Goal: Transaction & Acquisition: Purchase product/service

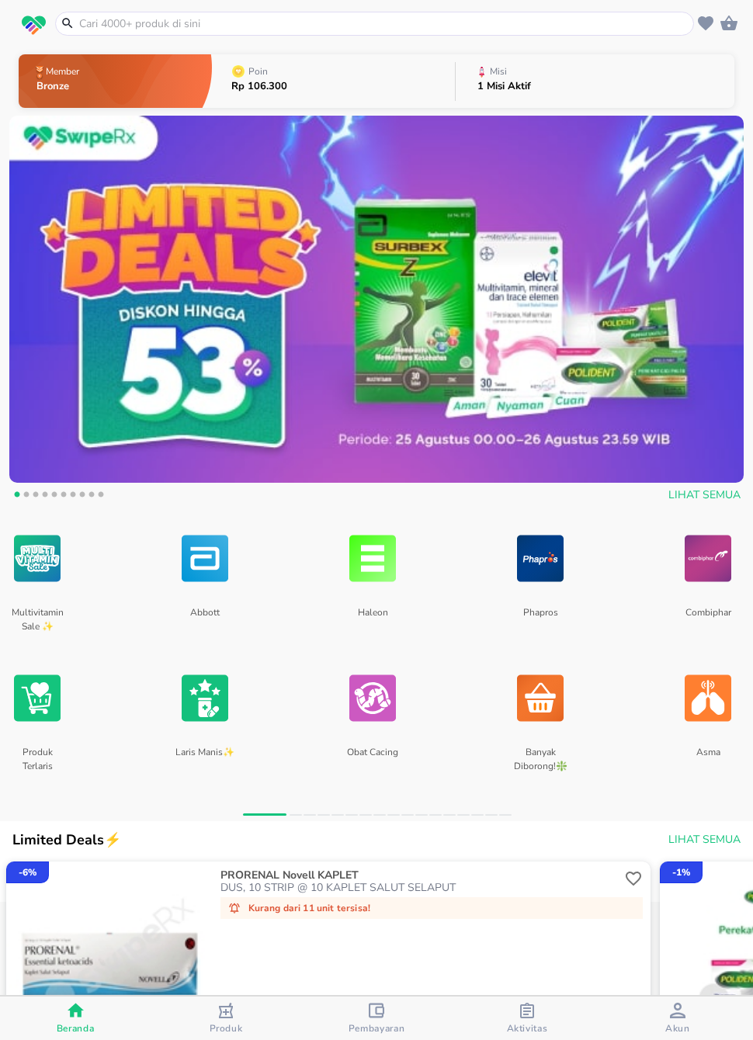
click at [542, 1036] on button "Aktivitas" at bounding box center [527, 1018] width 151 height 43
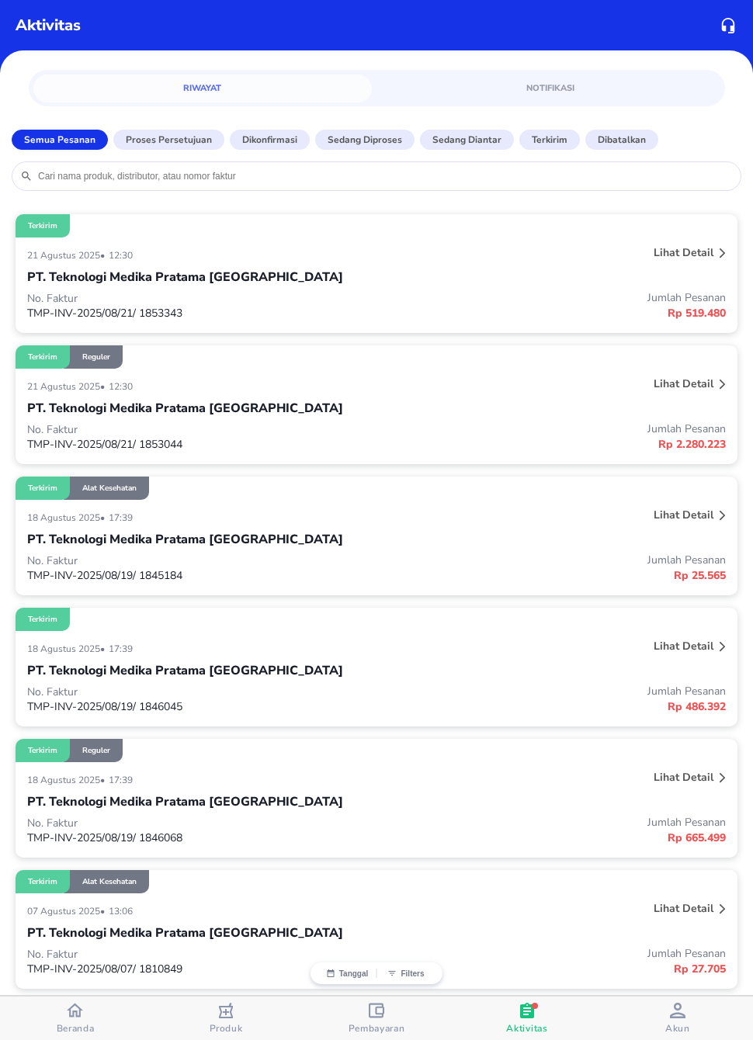
click at [52, 1036] on button "Beranda" at bounding box center [75, 1018] width 151 height 43
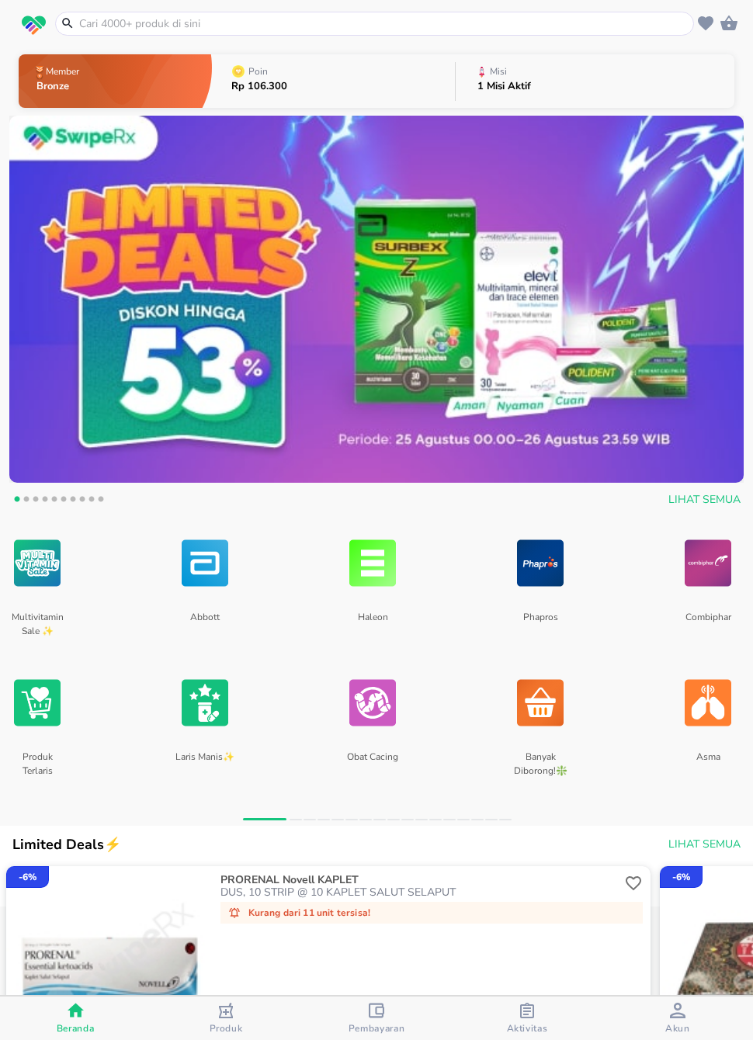
click at [502, 75] on p "Misi" at bounding box center [498, 71] width 17 height 9
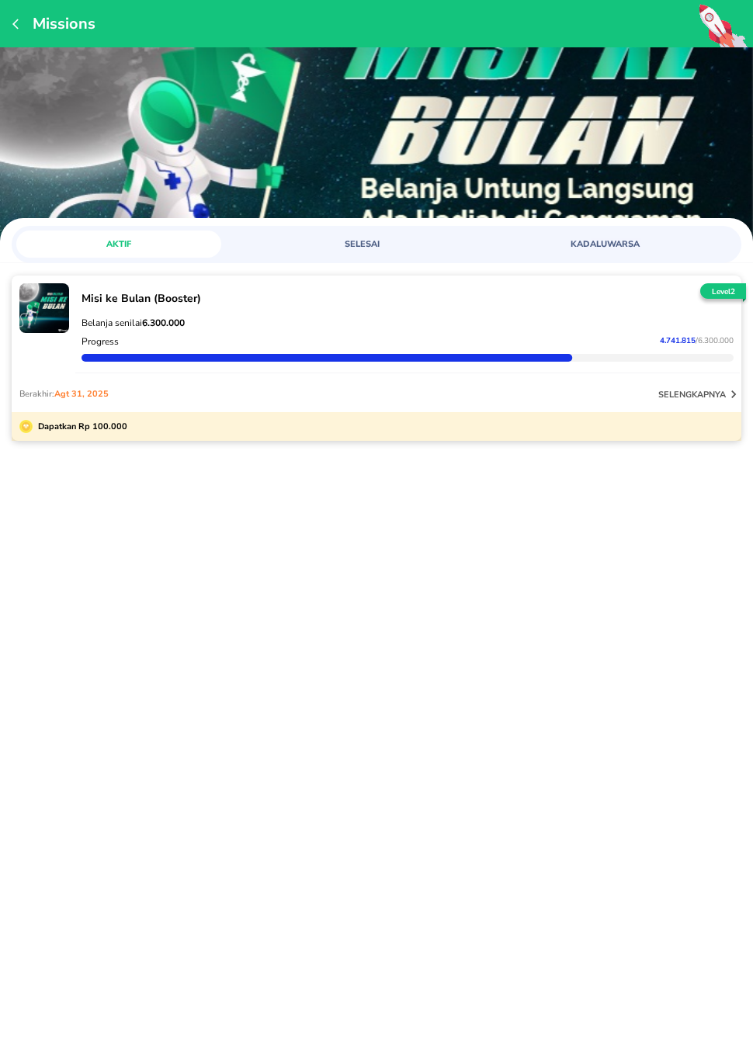
click at [12, 21] on icon "button" at bounding box center [18, 24] width 12 height 12
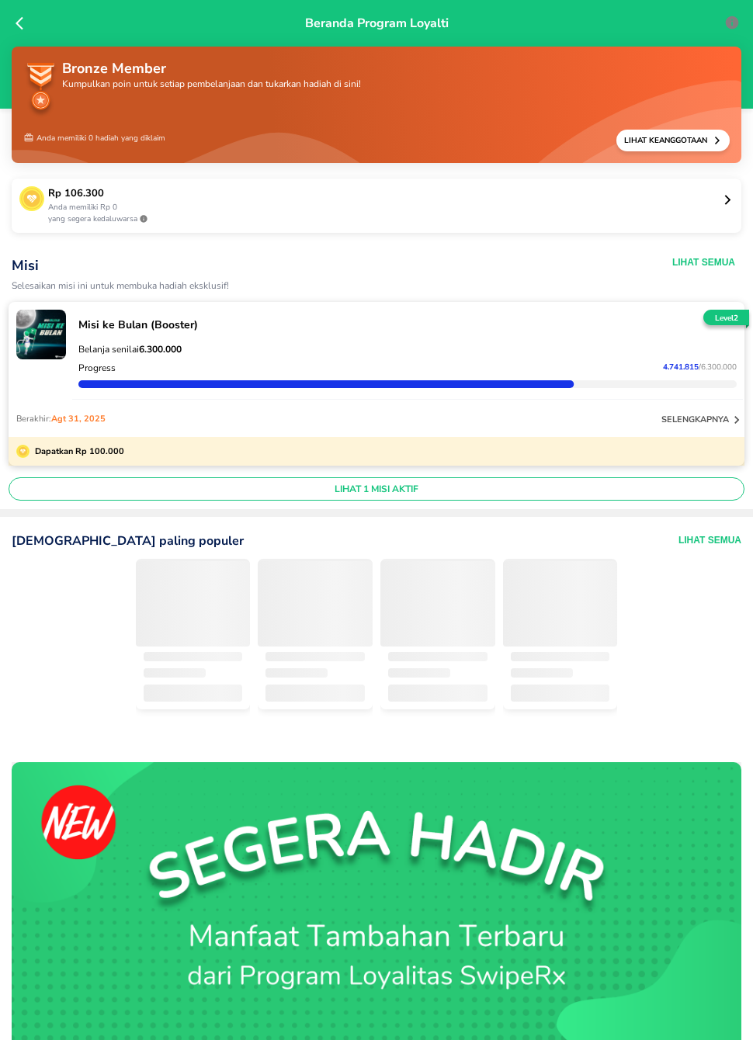
click at [20, 16] on icon at bounding box center [24, 24] width 16 height 16
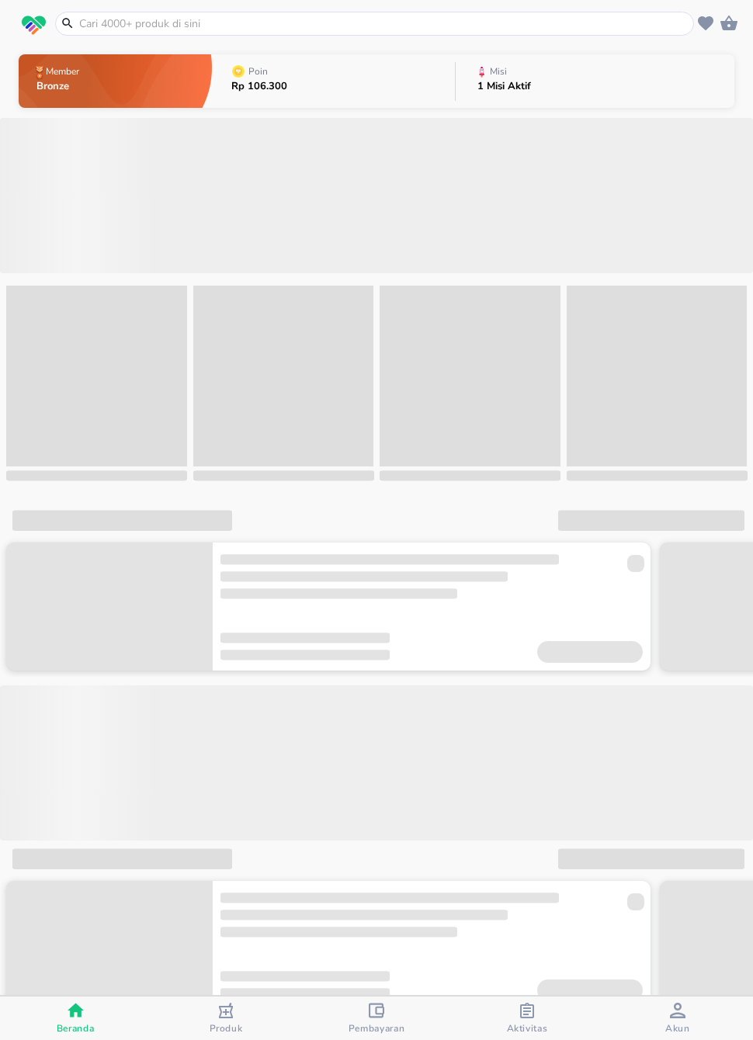
click at [163, 19] on input "text" at bounding box center [384, 24] width 613 height 16
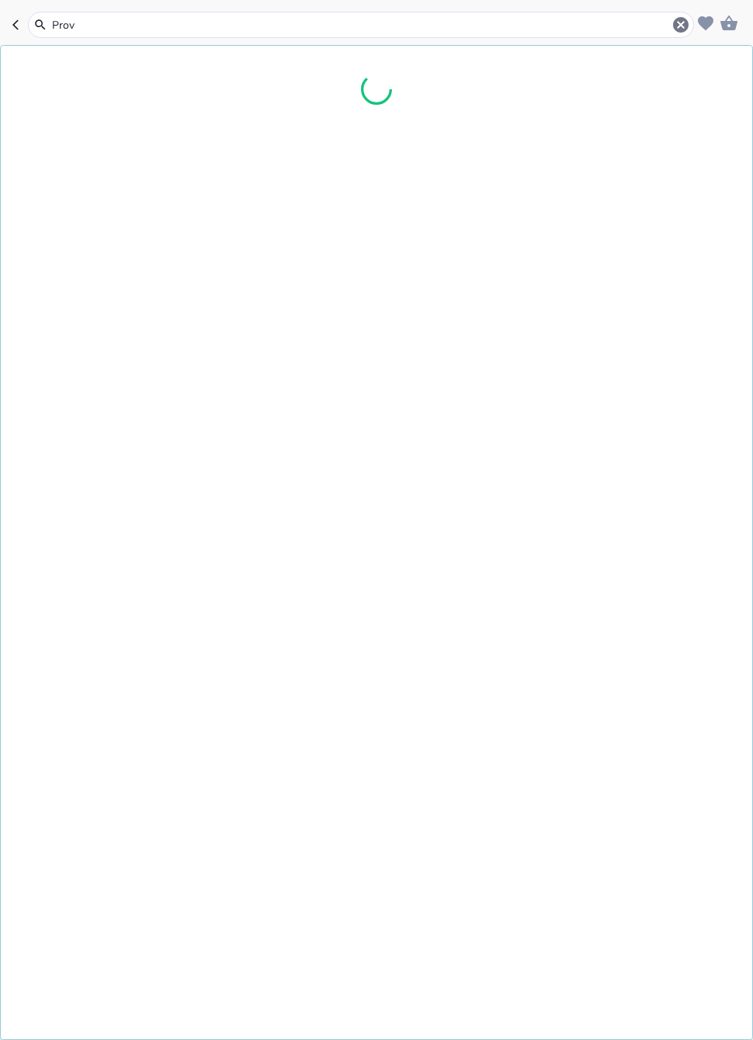
type input "Prove"
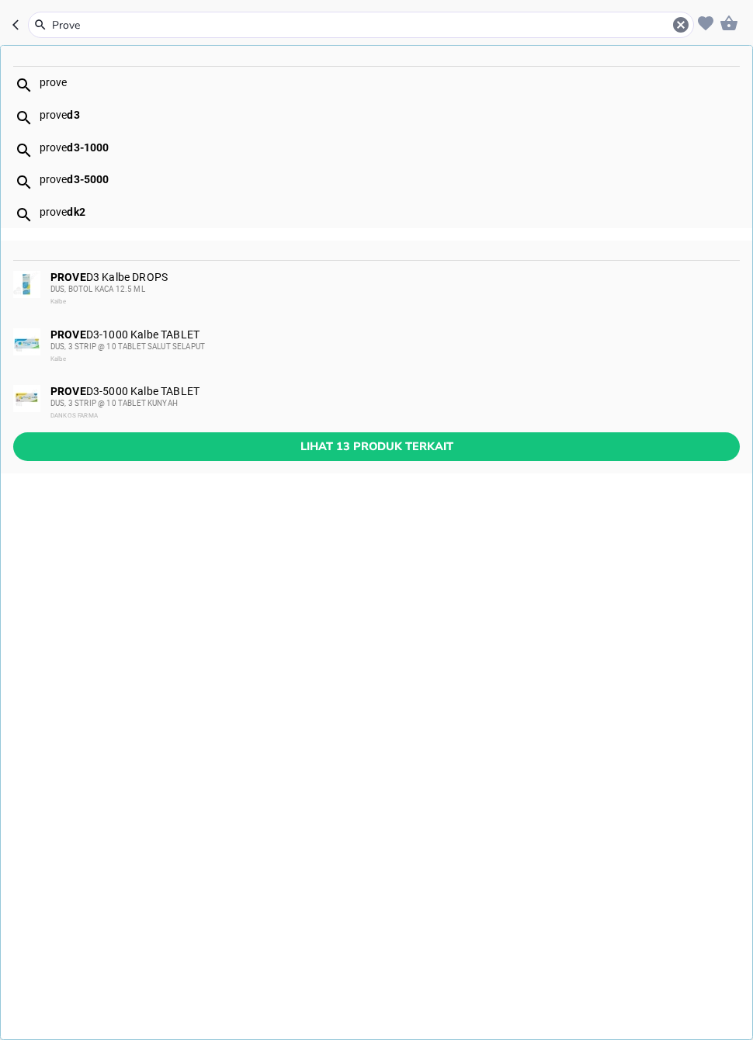
click at [210, 298] on div "Kalbe" at bounding box center [394, 302] width 688 height 12
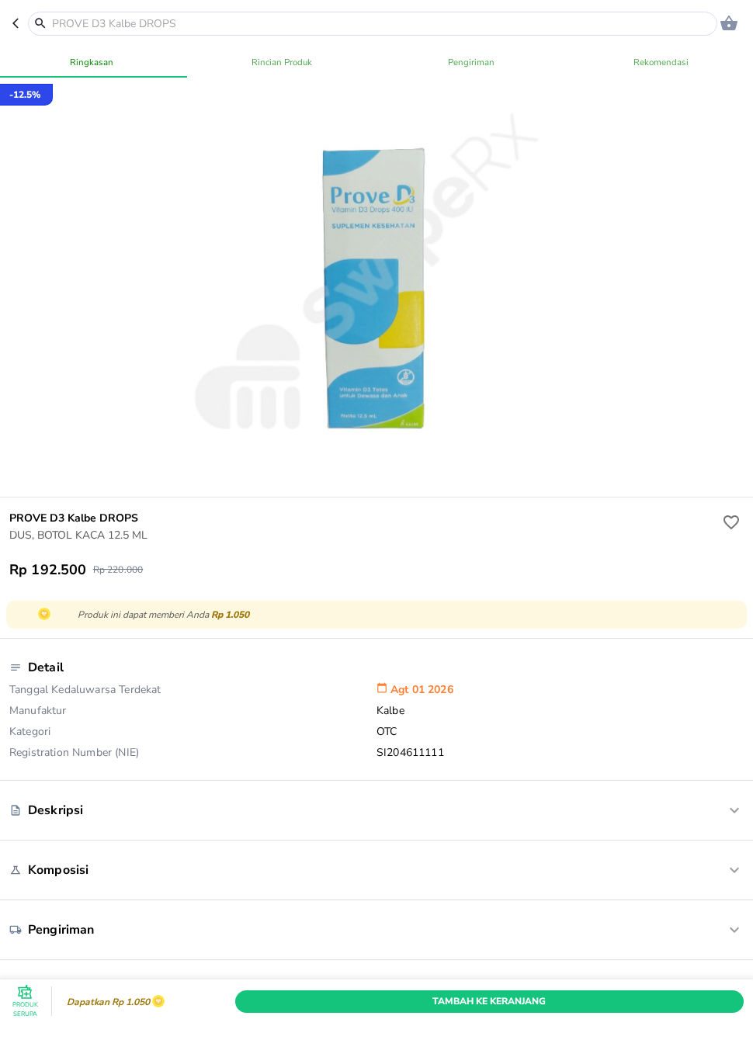
click at [352, 996] on span "Tambah Ke Keranjang" at bounding box center [489, 1001] width 485 height 16
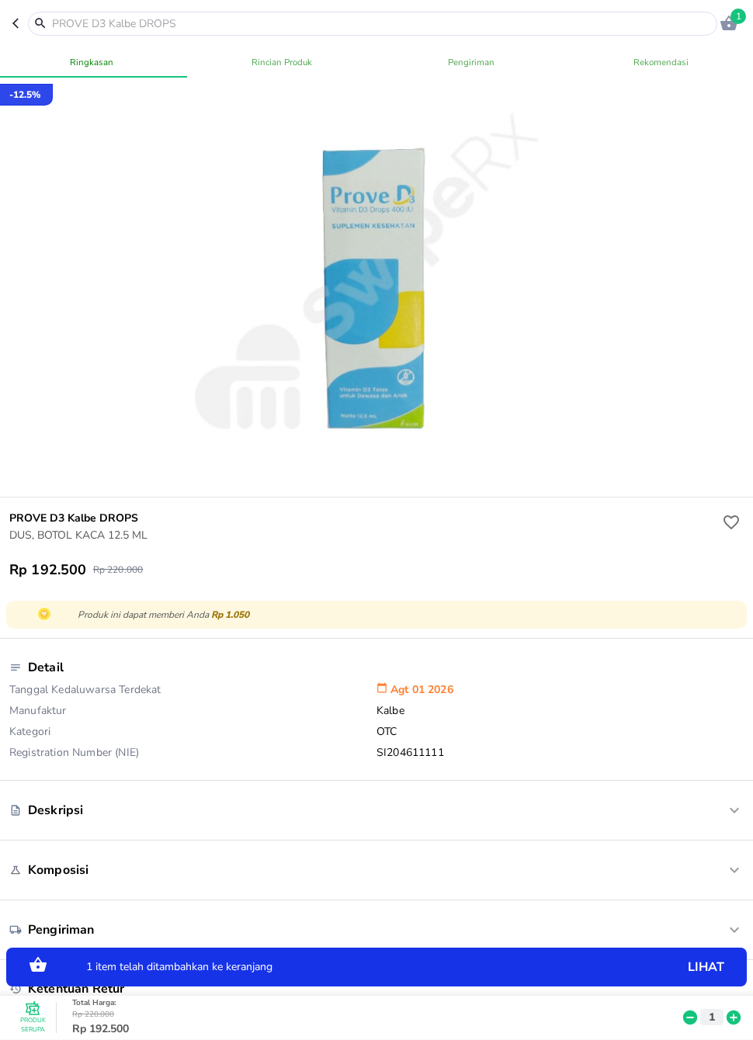
click at [200, 967] on p "1 item telah ditambahkan ke keranjang" at bounding box center [347, 968] width 522 height 11
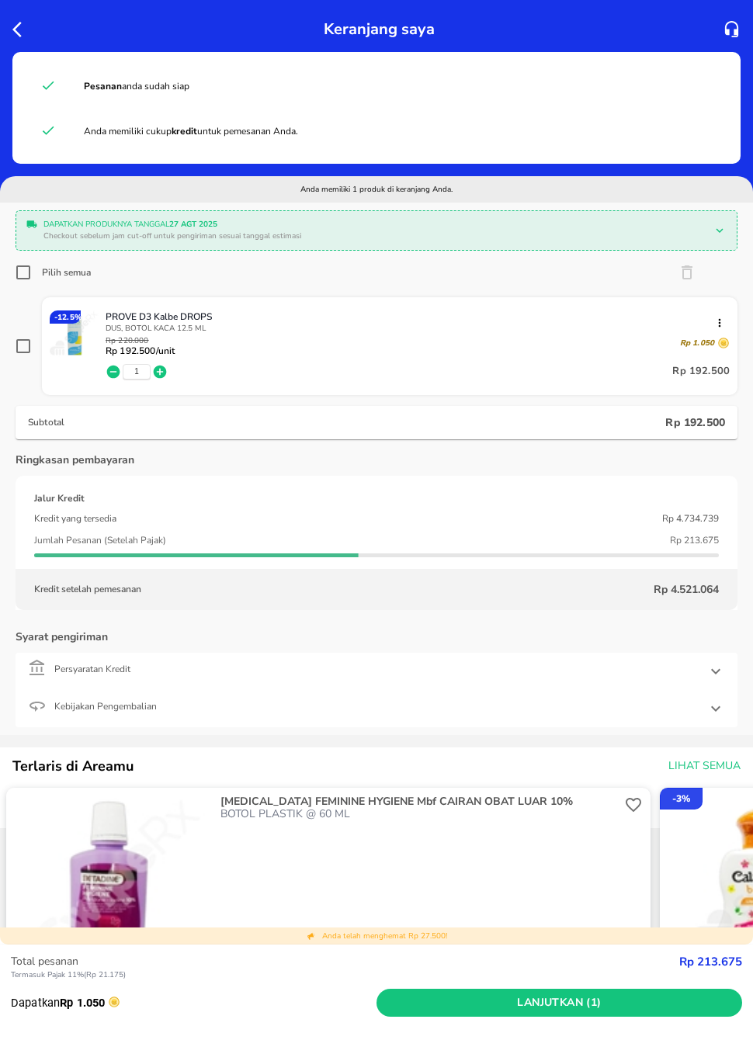
click at [526, 994] on span "Lanjutkan (1)" at bounding box center [559, 1003] width 353 height 19
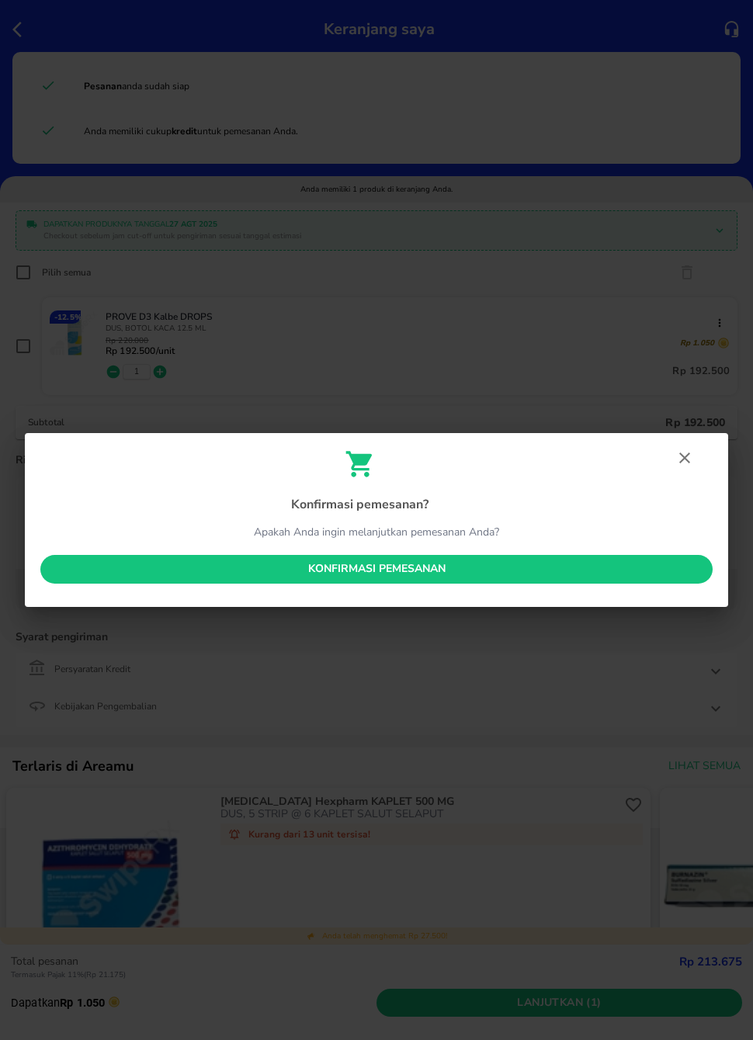
click at [603, 565] on span "Konfirmasi pemesanan" at bounding box center [376, 569] width 647 height 19
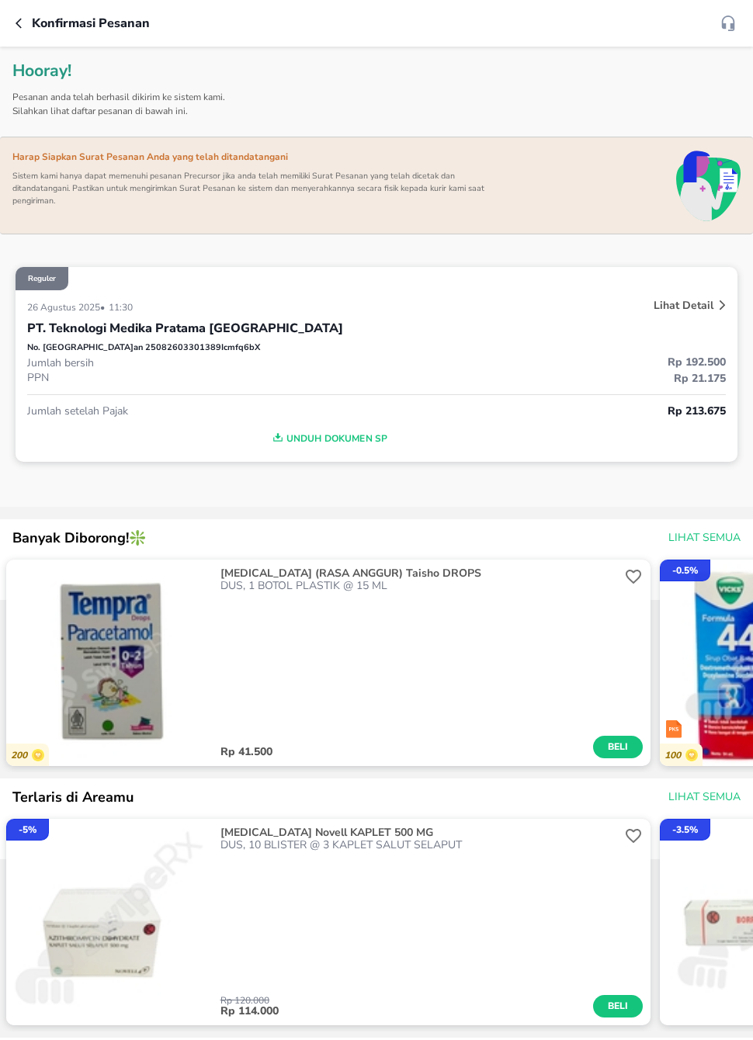
click at [27, 30] on button "button" at bounding box center [24, 23] width 16 height 19
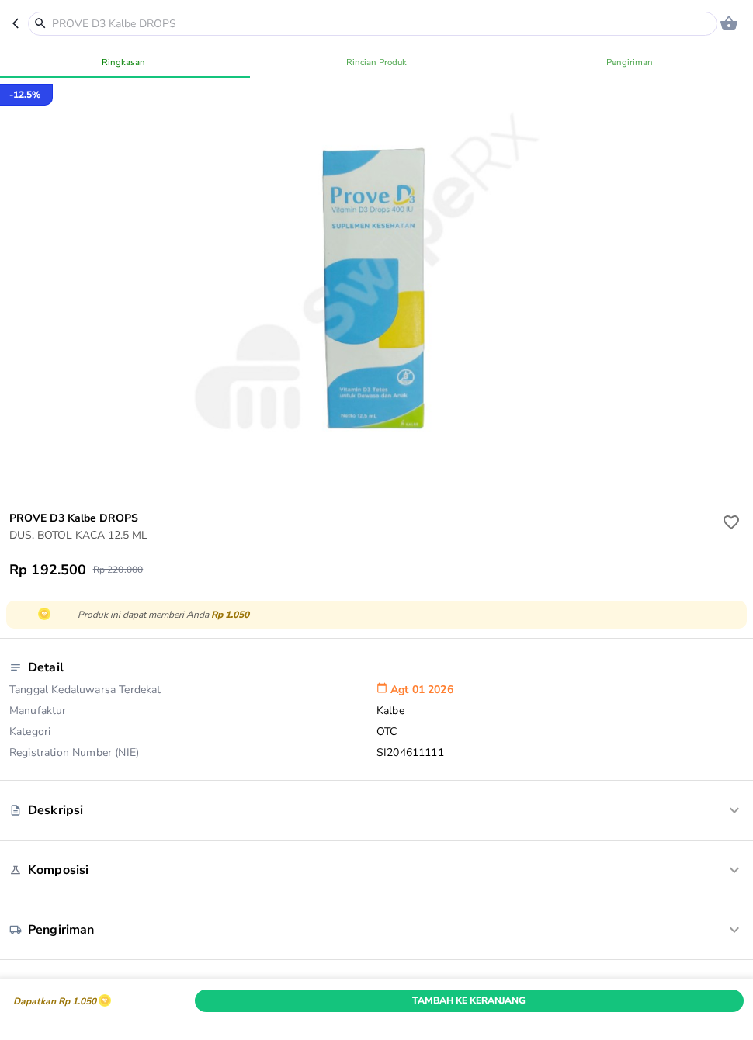
click at [235, 29] on input "text" at bounding box center [381, 24] width 663 height 16
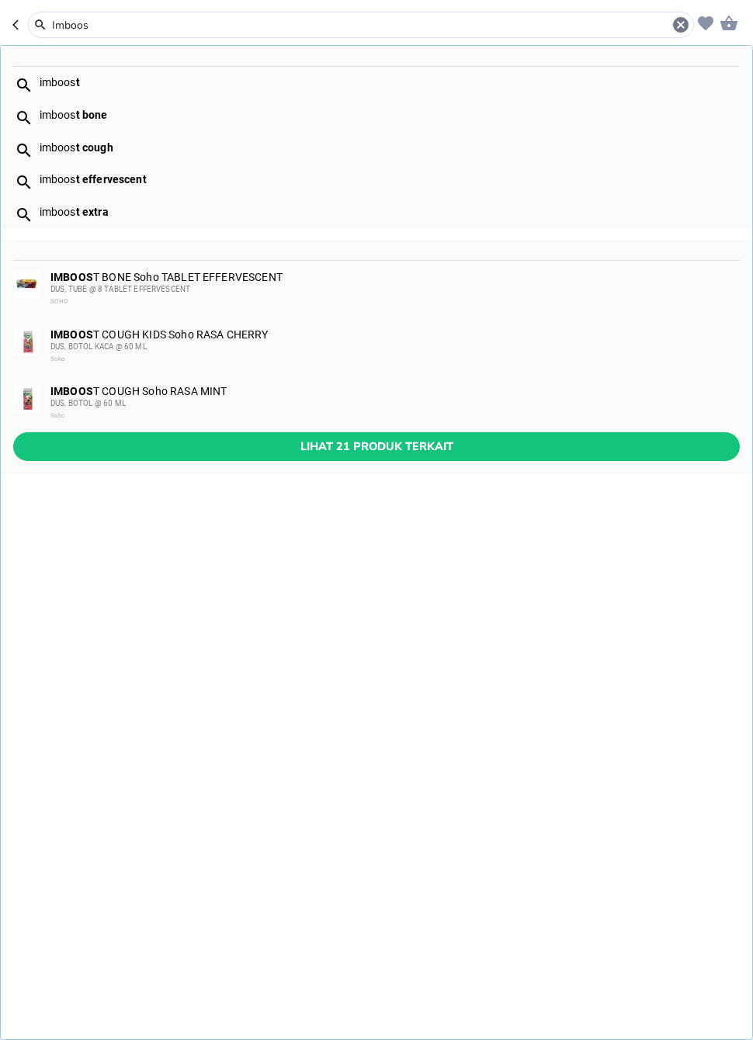
type input "Imboost"
click at [390, 452] on span "Lihat 21 produk terkait" at bounding box center [377, 446] width 702 height 19
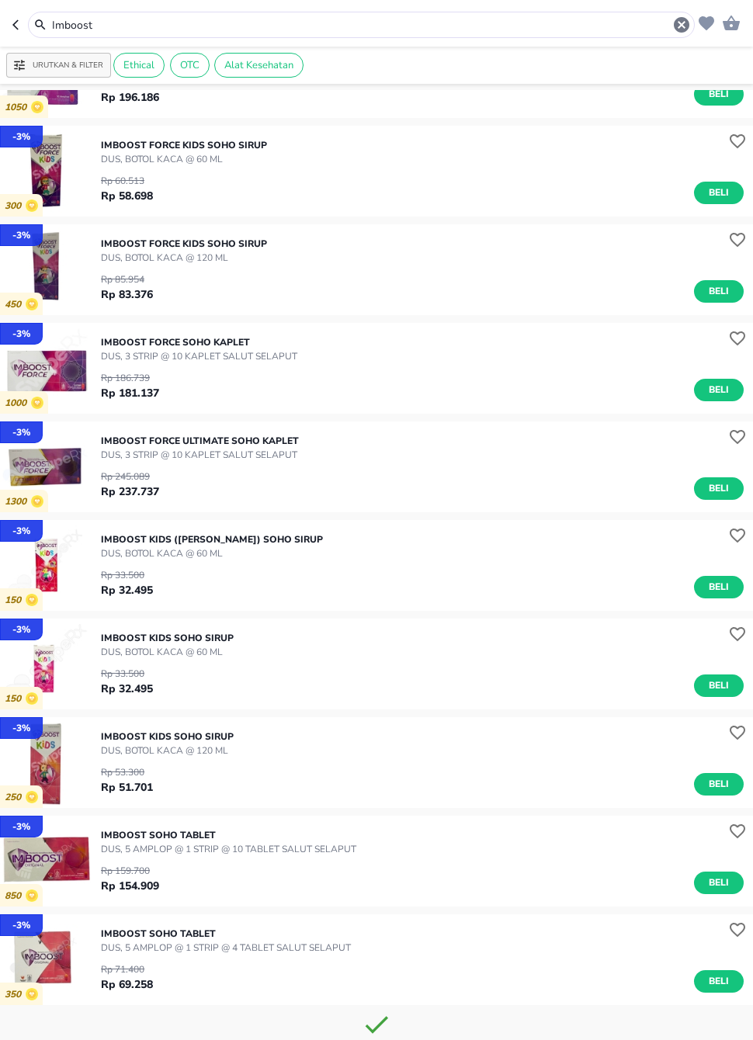
scroll to position [1156, 0]
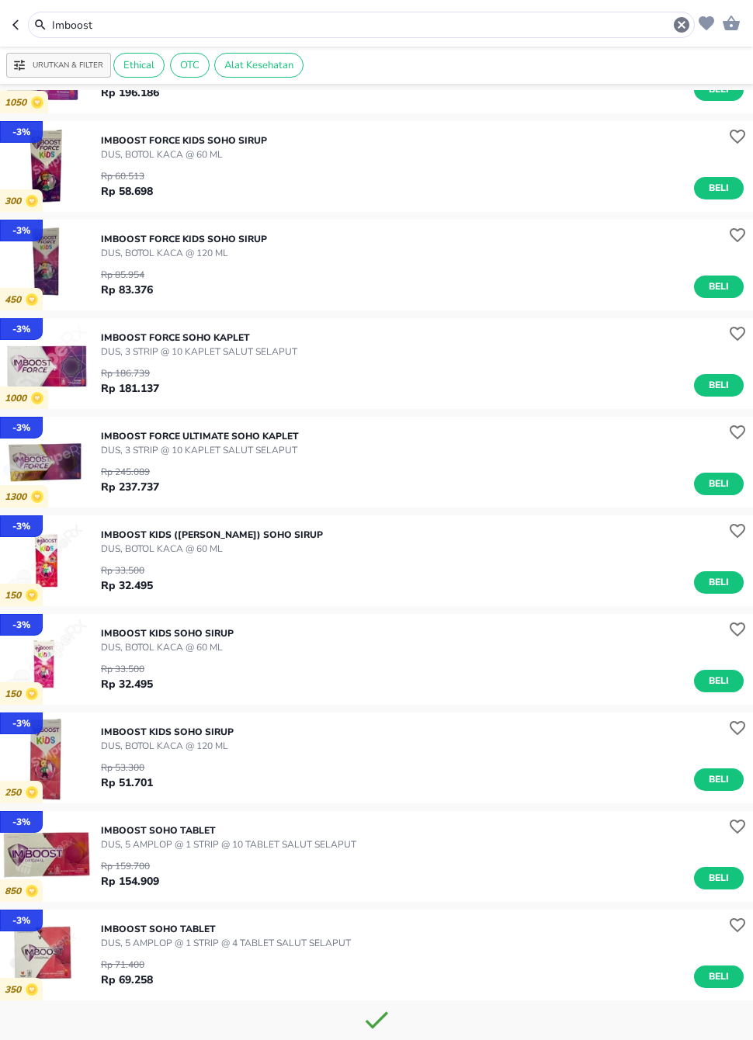
click at [720, 679] on span "Beli" at bounding box center [719, 681] width 26 height 16
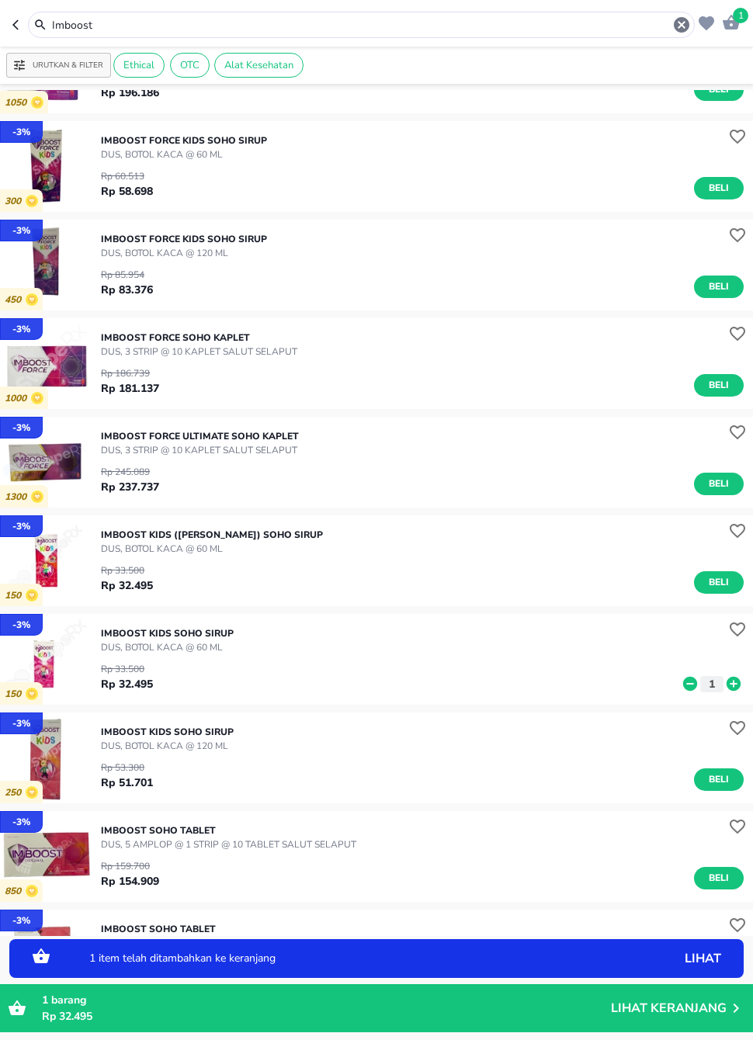
click at [736, 684] on icon at bounding box center [734, 683] width 20 height 17
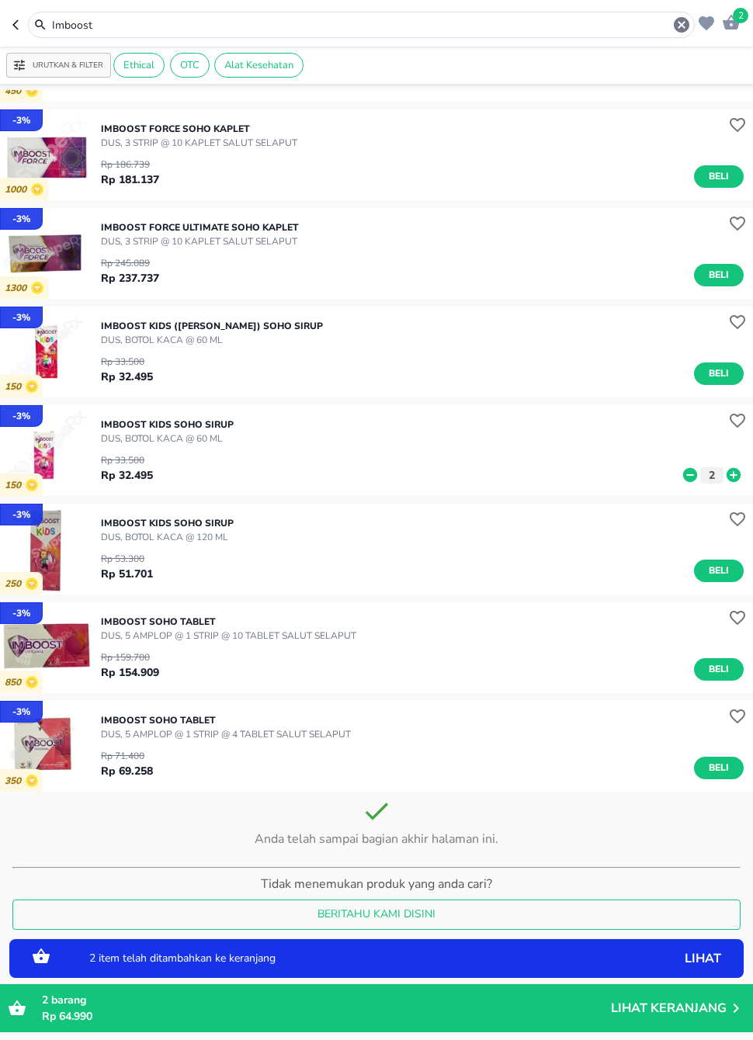
scroll to position [1364, 0]
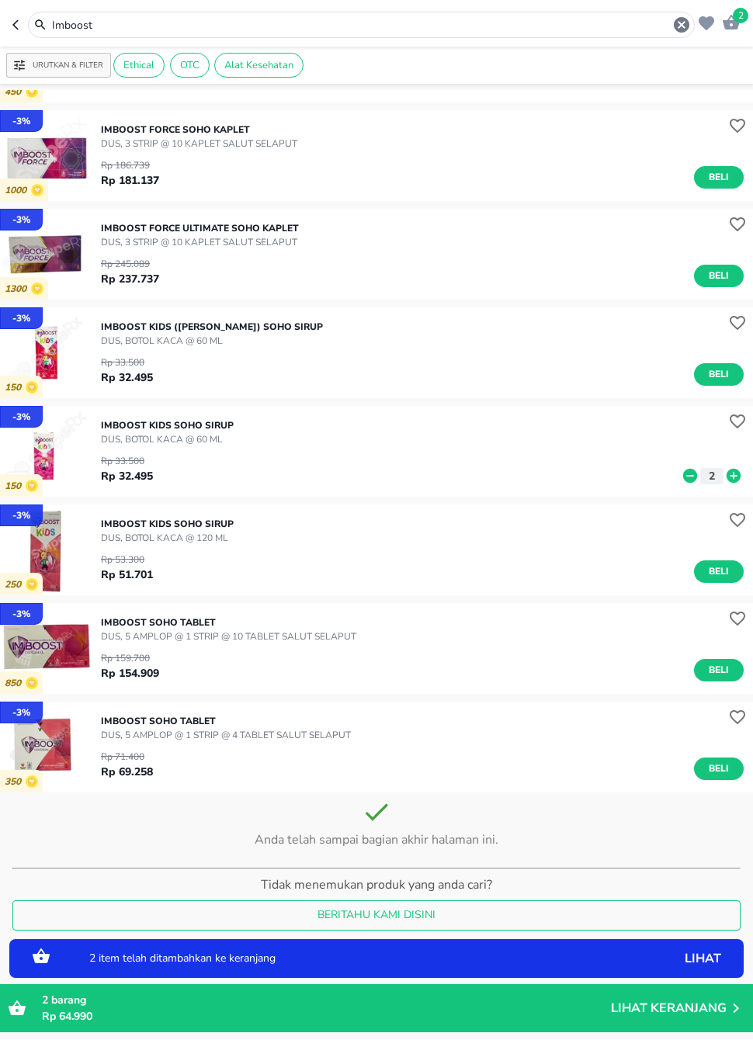
click at [713, 670] on span "Beli" at bounding box center [719, 670] width 26 height 16
click at [732, 670] on icon at bounding box center [734, 673] width 14 height 14
click at [675, 32] on icon "button" at bounding box center [681, 25] width 19 height 19
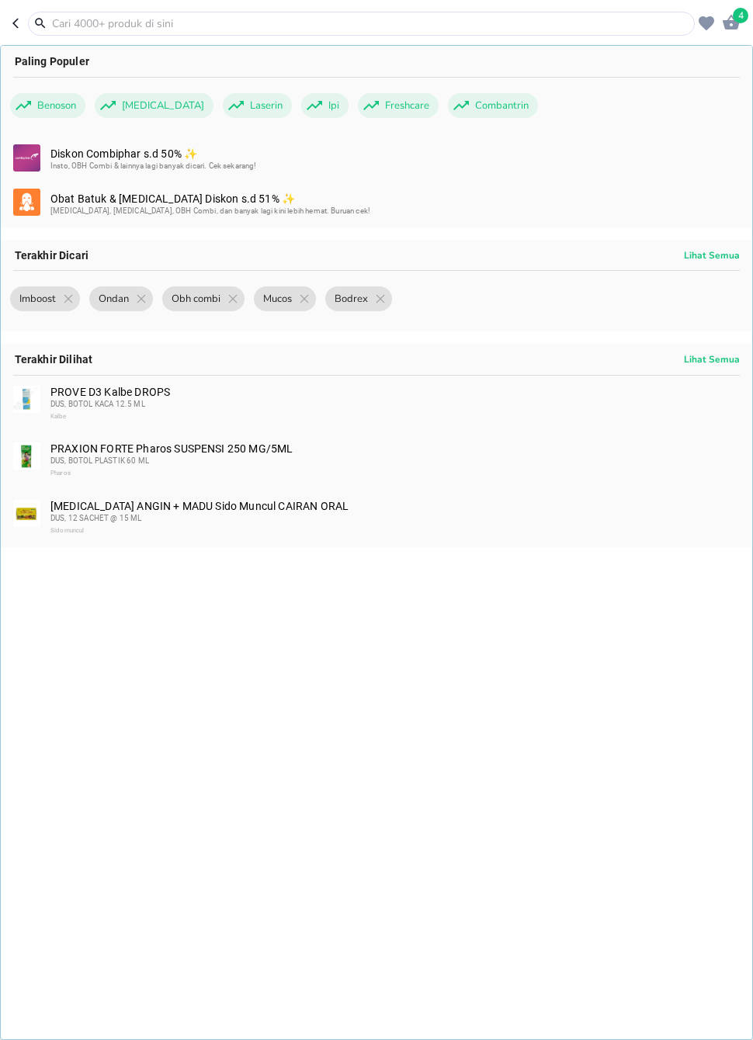
click at [637, 30] on input "text" at bounding box center [370, 24] width 640 height 16
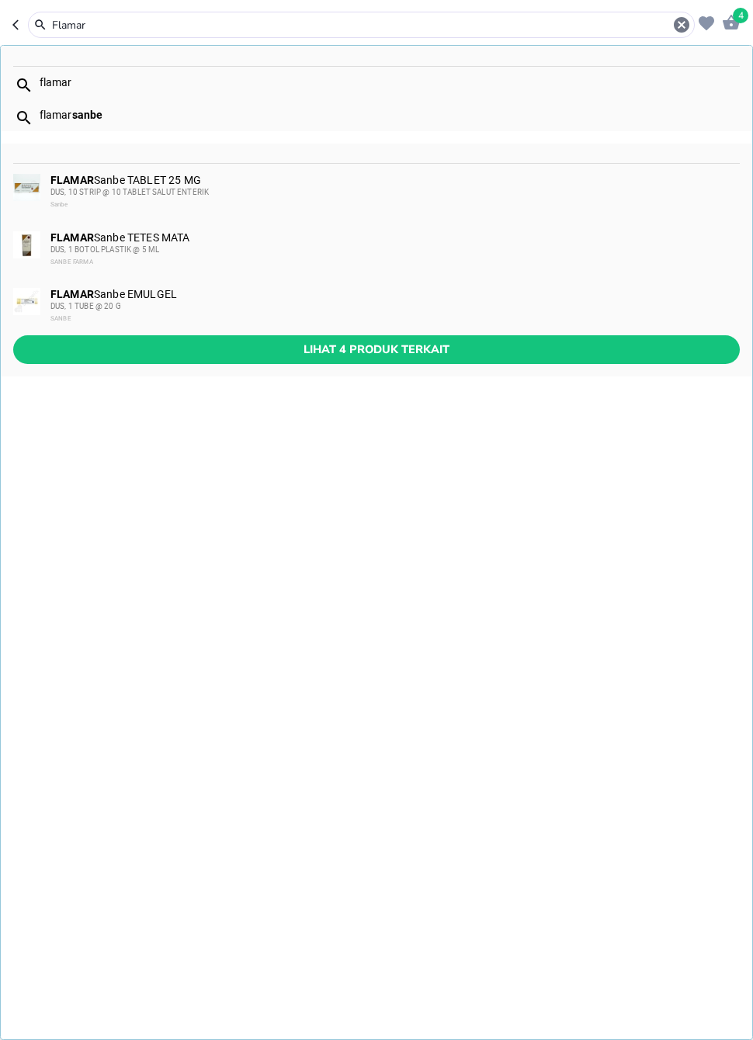
type input "Flamar"
click at [336, 351] on span "Lihat 4 produk terkait" at bounding box center [377, 349] width 702 height 19
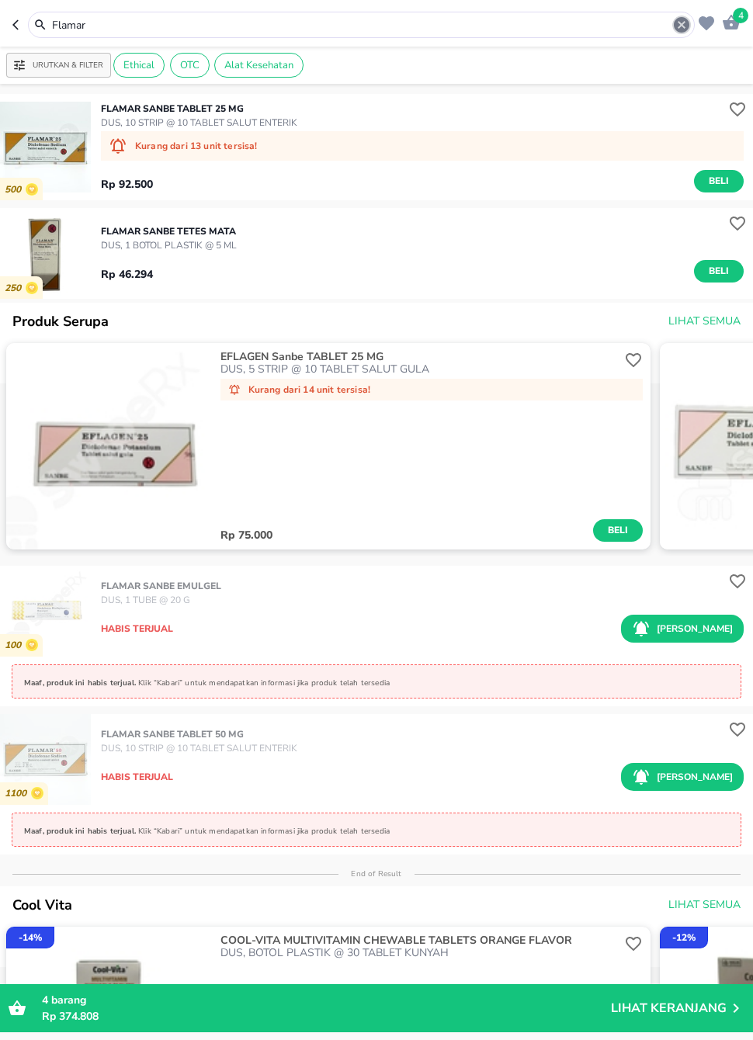
click at [686, 31] on icon "button" at bounding box center [682, 25] width 16 height 16
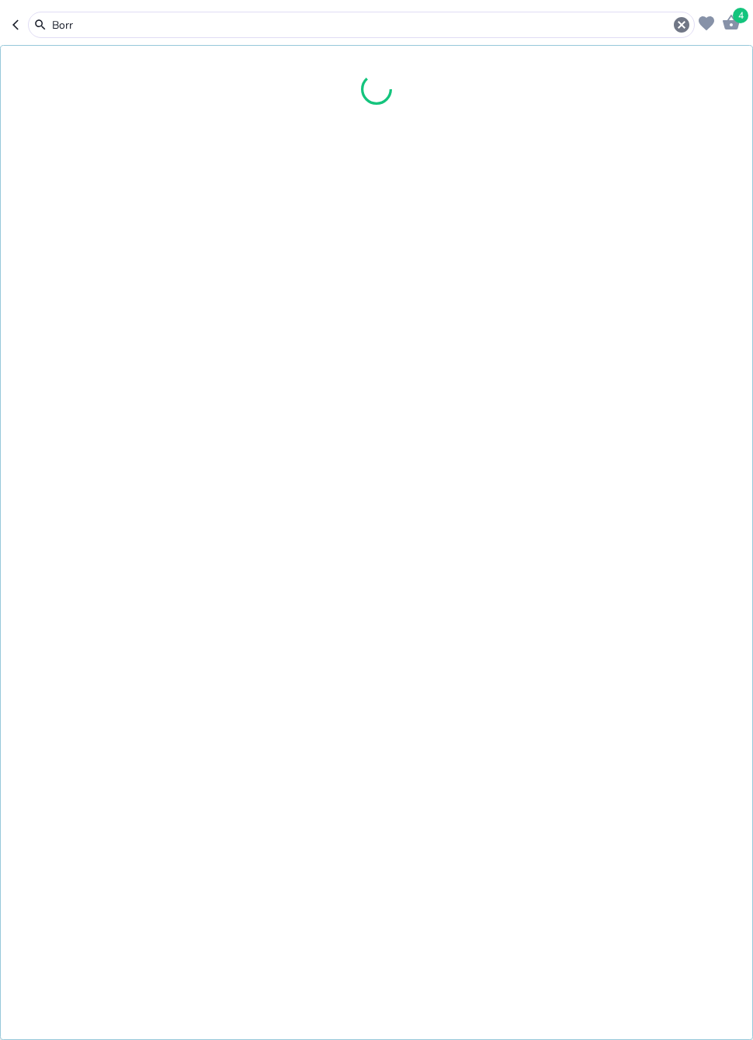
type input "Borra"
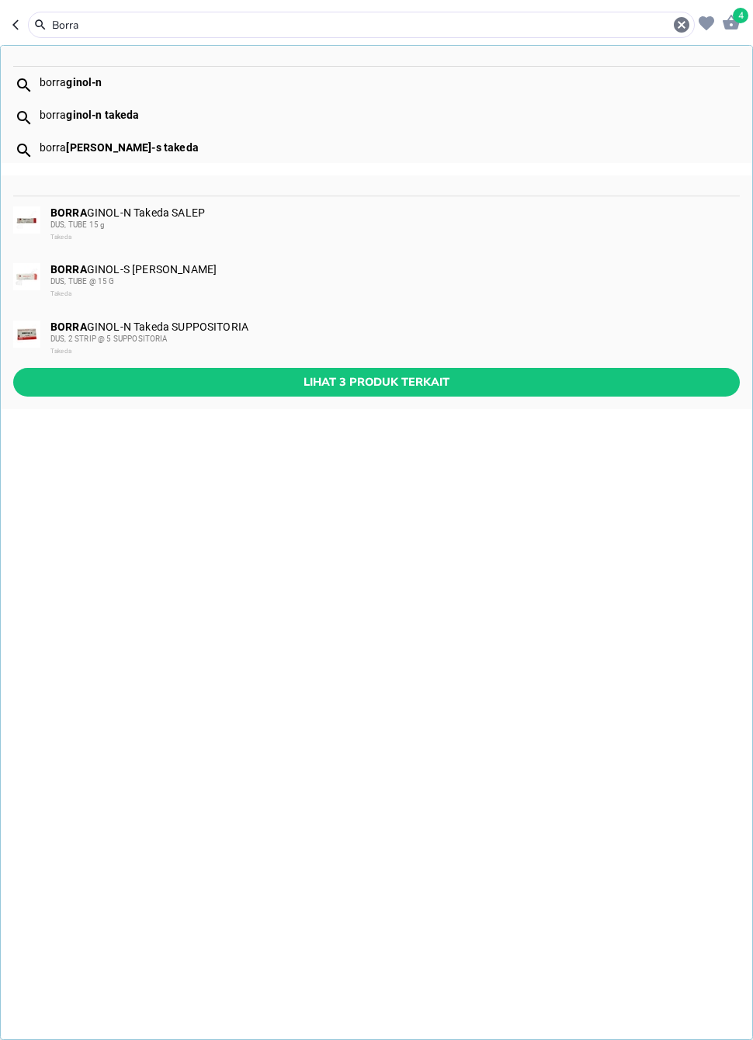
click at [217, 274] on div "[PERSON_NAME] Takeda SALEP DUS, TUBE @ 15 G Takeda" at bounding box center [394, 281] width 688 height 37
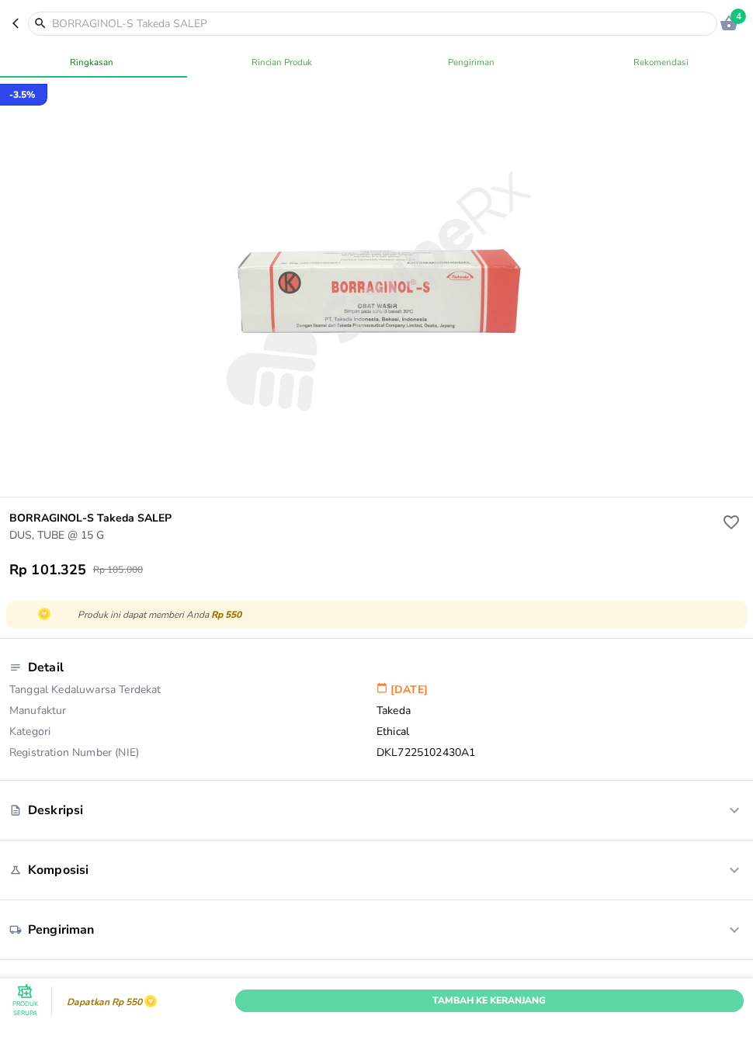
click at [404, 1000] on span "Tambah Ke Keranjang" at bounding box center [489, 1001] width 485 height 16
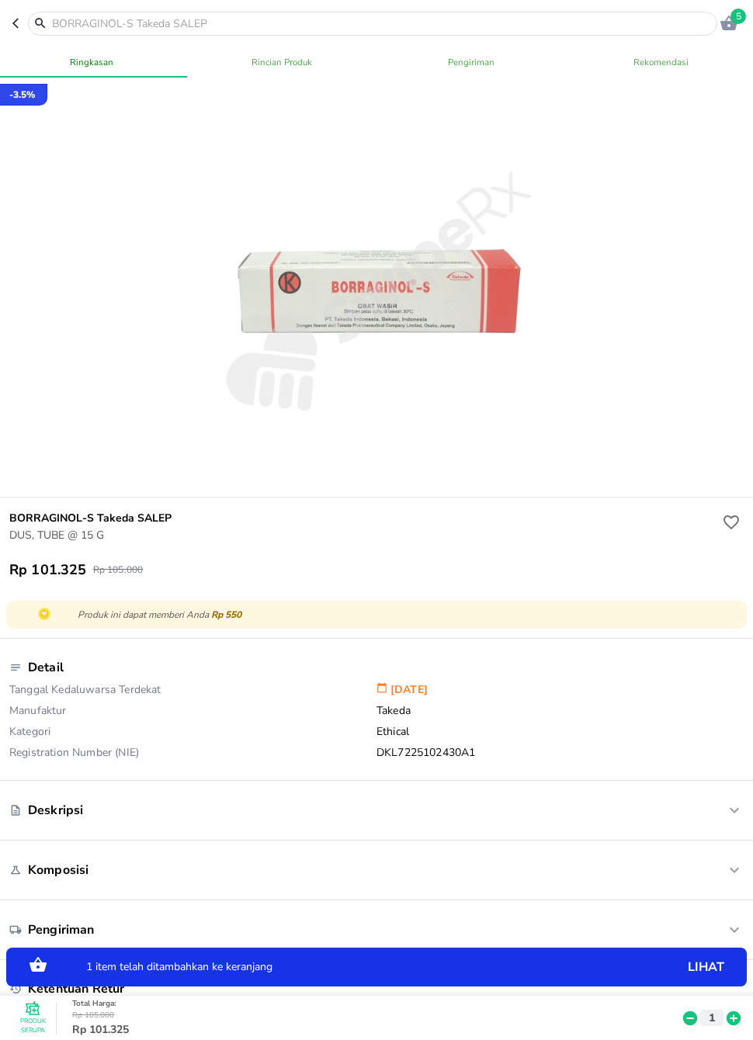
click at [449, 25] on input "text" at bounding box center [381, 24] width 663 height 16
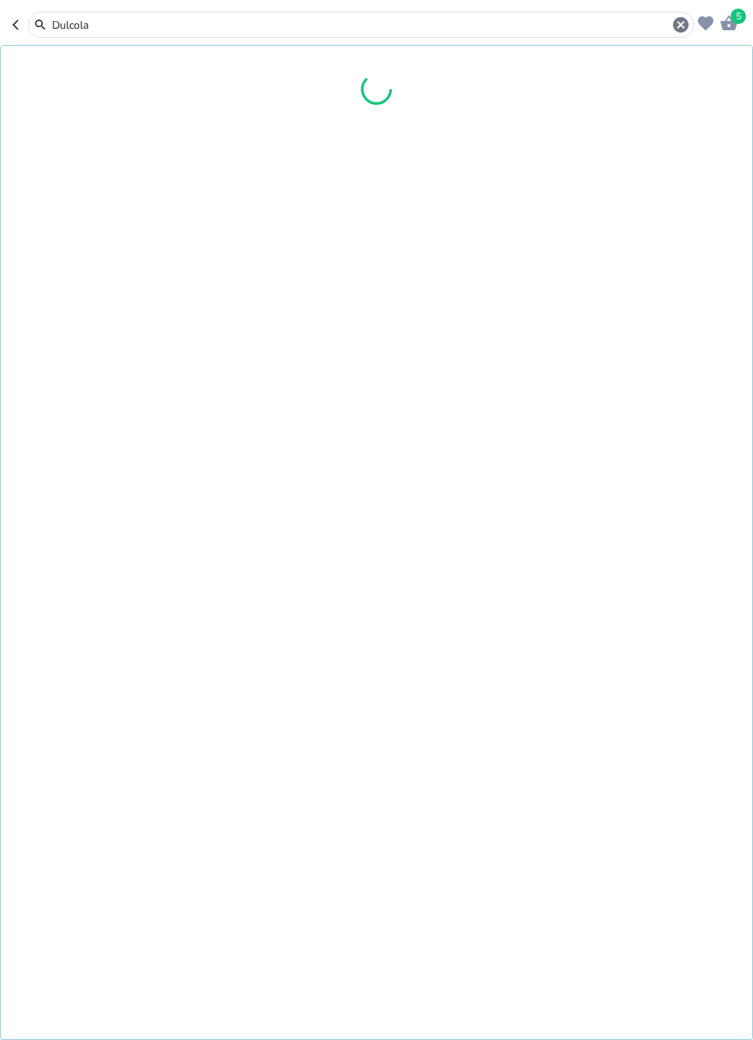
type input "[MEDICAL_DATA]"
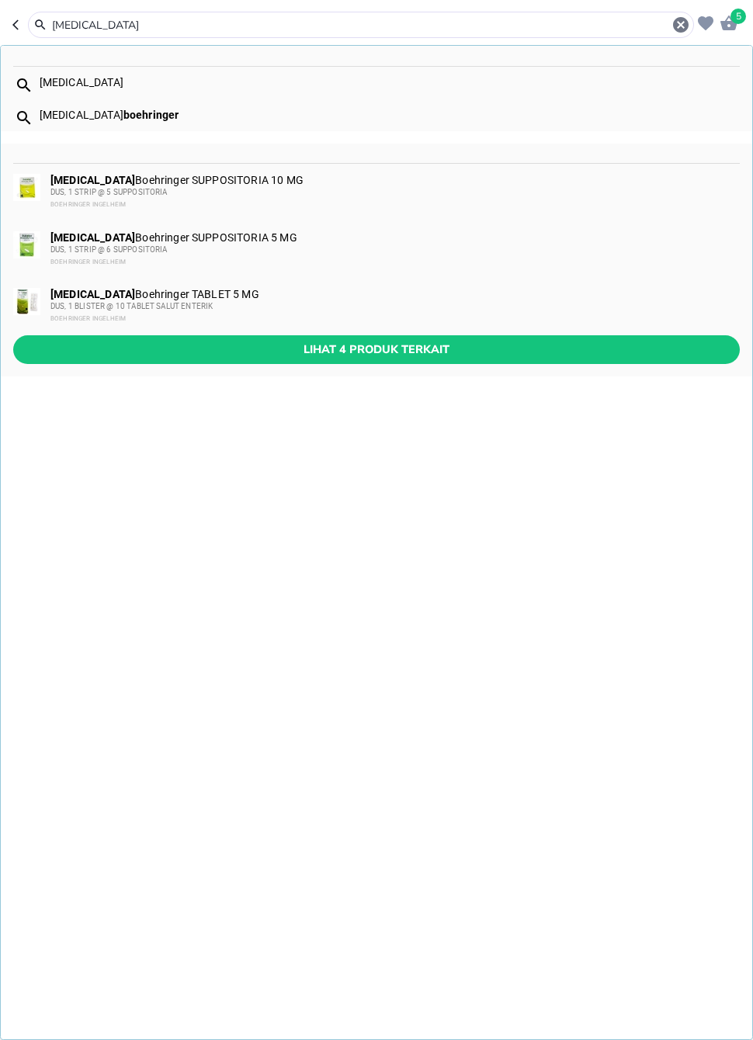
click at [314, 358] on span "Lihat 4 produk terkait" at bounding box center [377, 349] width 702 height 19
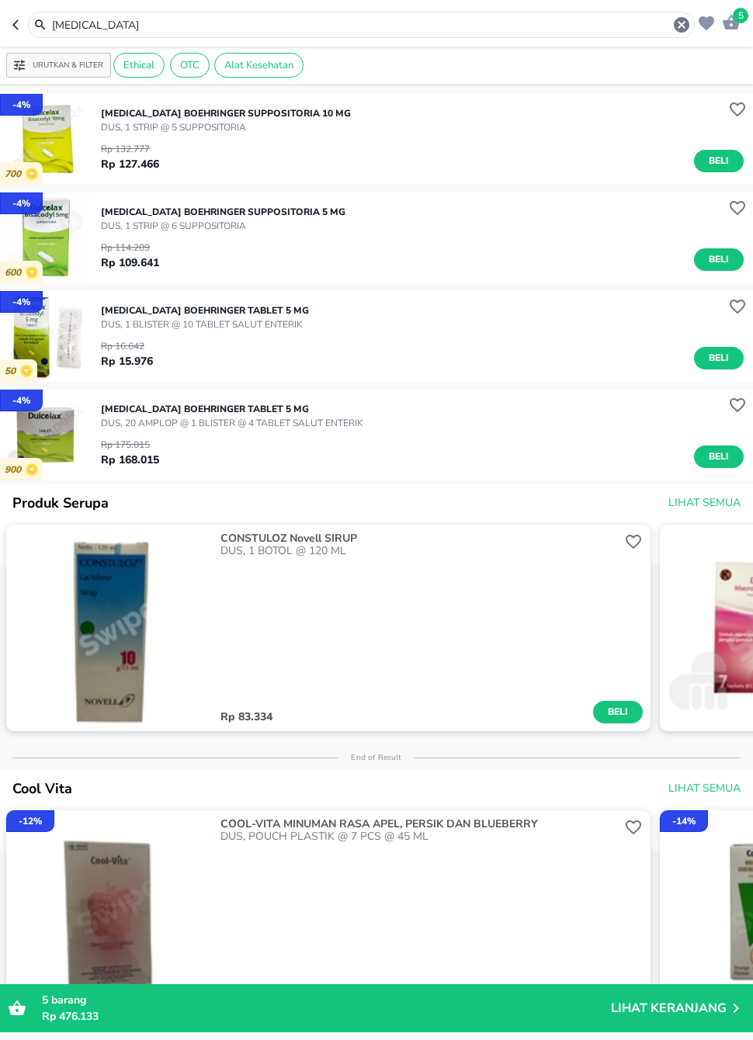
click at [716, 260] on span "Beli" at bounding box center [719, 260] width 26 height 16
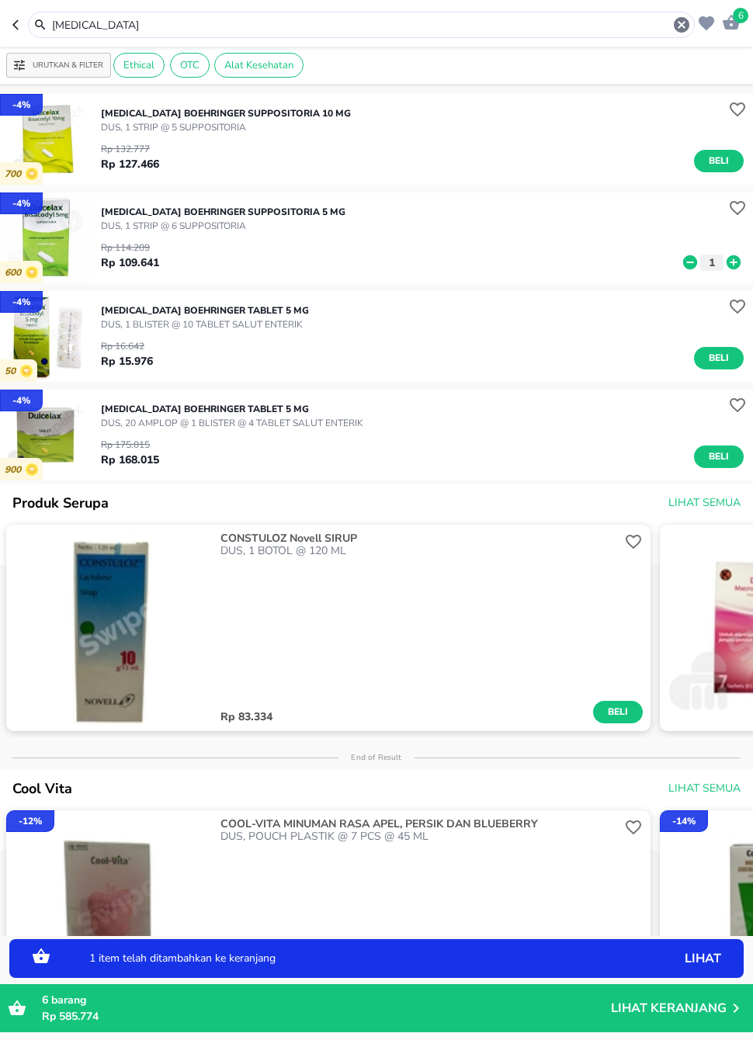
click at [672, 26] on icon "button" at bounding box center [681, 25] width 19 height 19
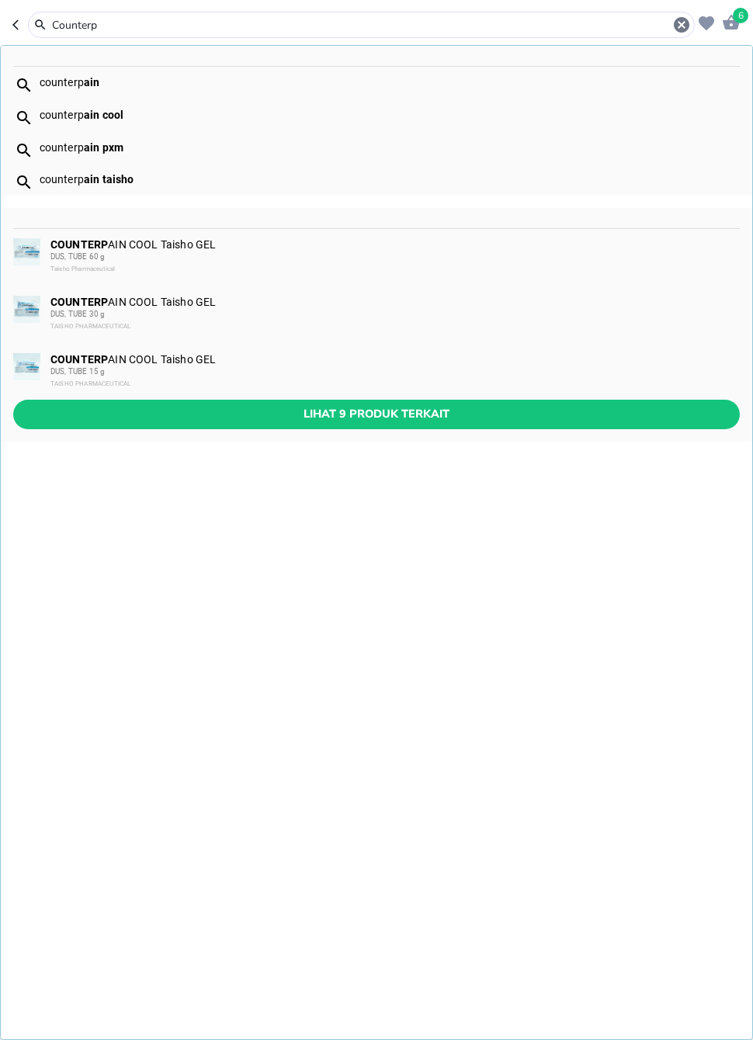
type input "Counterp"
click at [385, 418] on span "Lihat 9 produk terkait" at bounding box center [377, 413] width 702 height 19
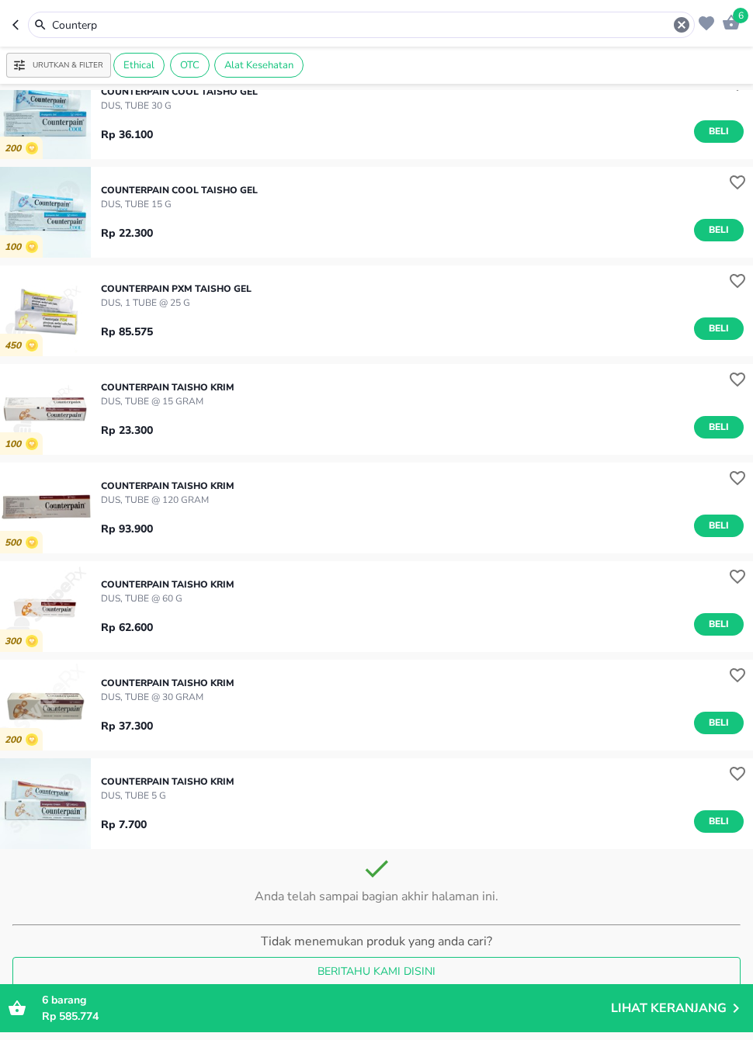
scroll to position [123, 0]
click at [720, 434] on span "Beli" at bounding box center [719, 428] width 26 height 16
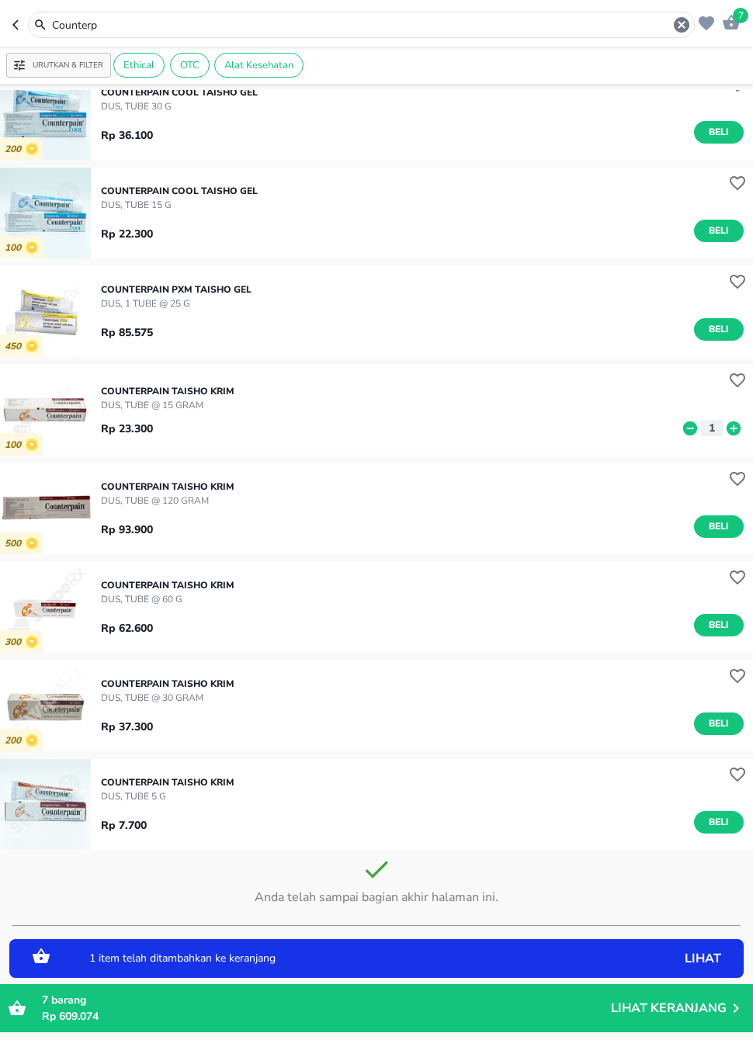
click at [739, 431] on icon at bounding box center [734, 428] width 14 height 14
click at [732, 431] on icon at bounding box center [734, 428] width 14 height 14
click at [731, 434] on icon at bounding box center [734, 428] width 14 height 14
click at [731, 433] on icon at bounding box center [734, 428] width 14 height 14
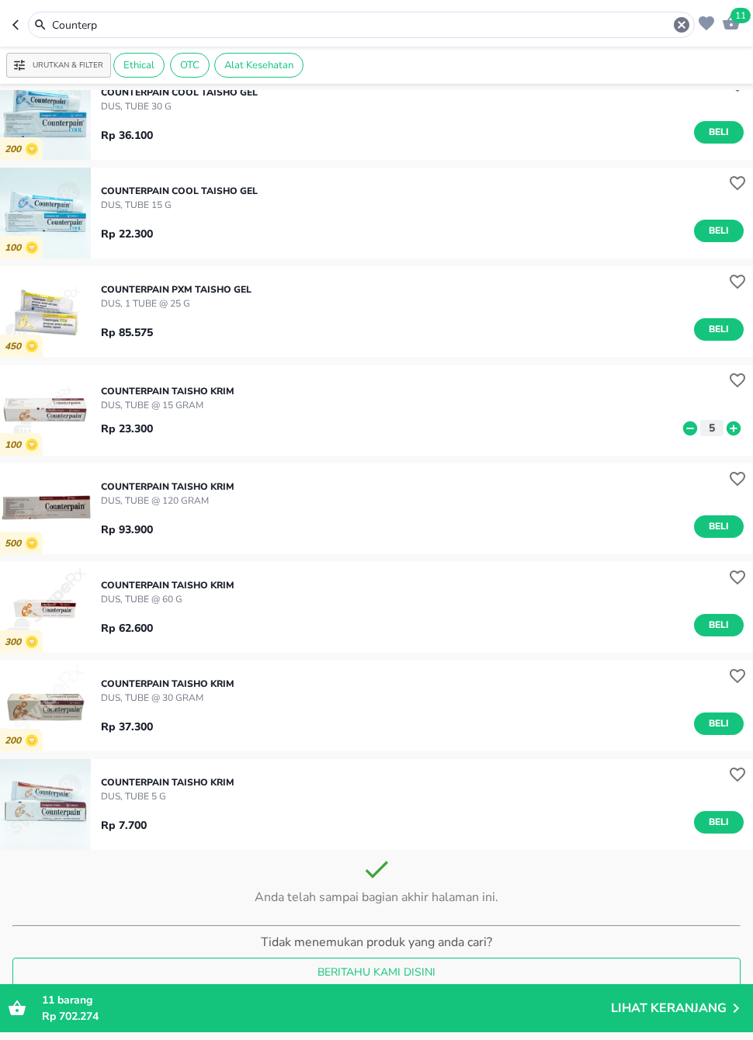
click at [519, 31] on input "Counterp" at bounding box center [361, 25] width 622 height 16
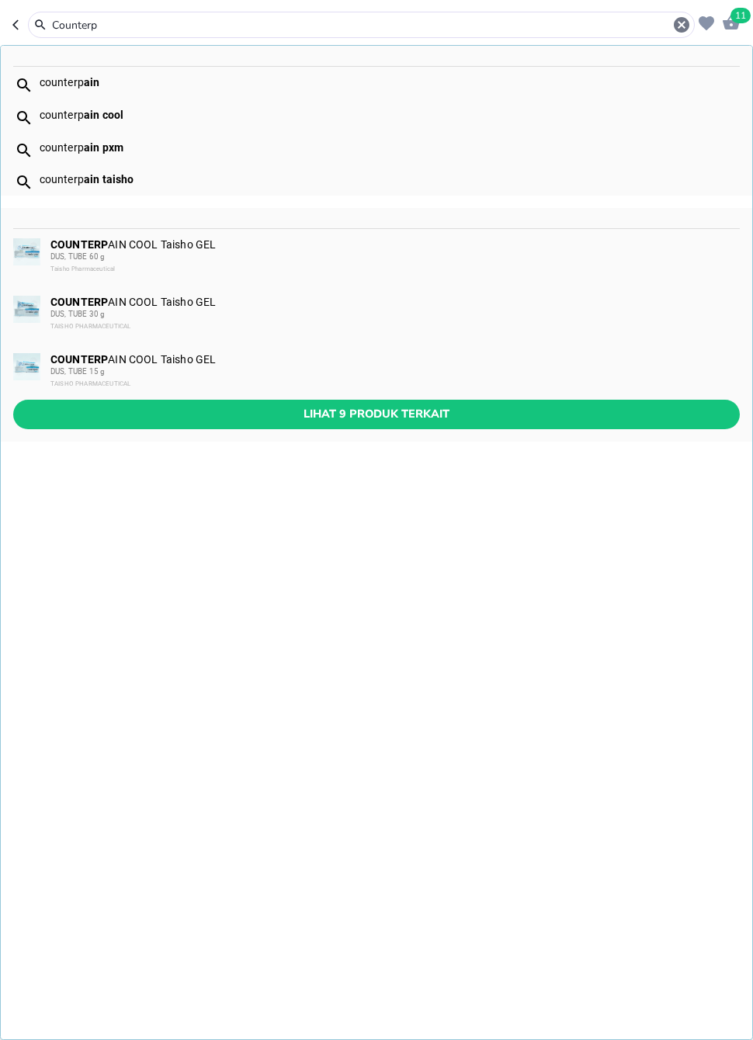
click at [680, 24] on icon "button" at bounding box center [681, 25] width 19 height 19
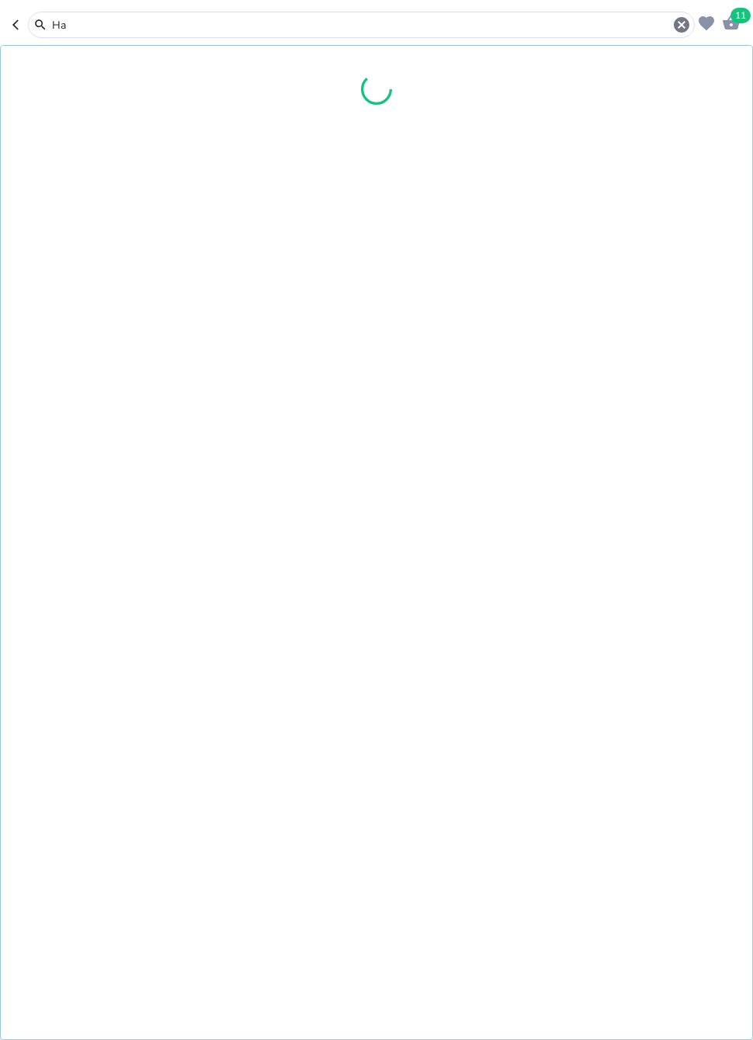
type input "H"
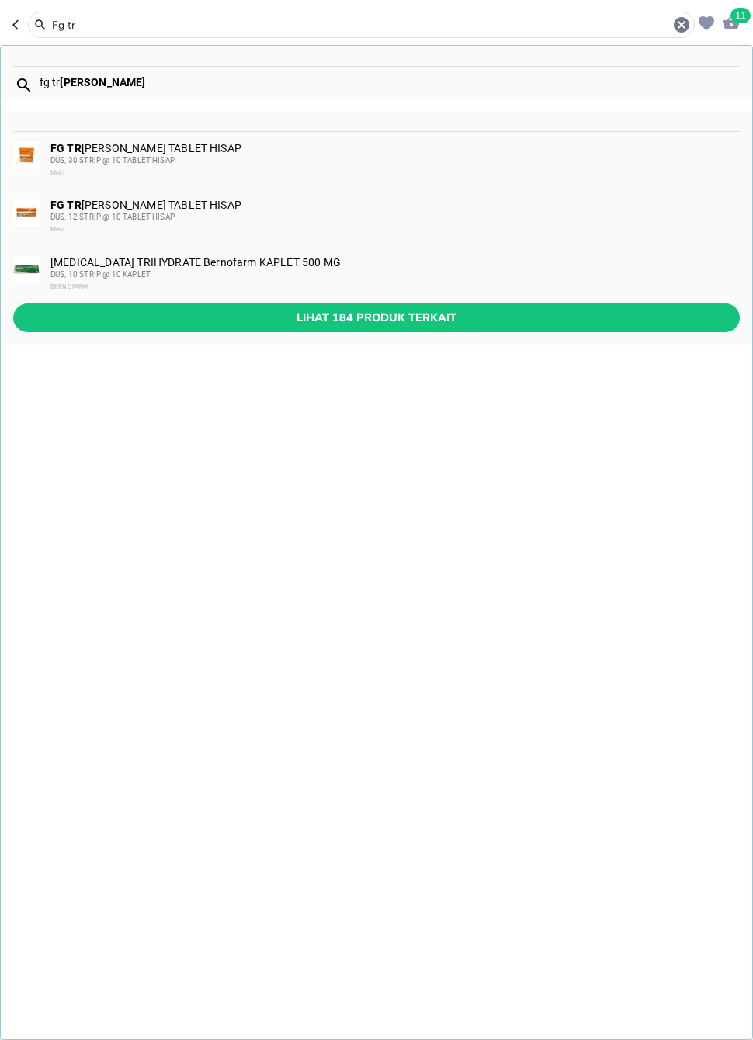
type input "Fg tr"
click at [234, 326] on span "Lihat 184 produk terkait" at bounding box center [377, 317] width 702 height 19
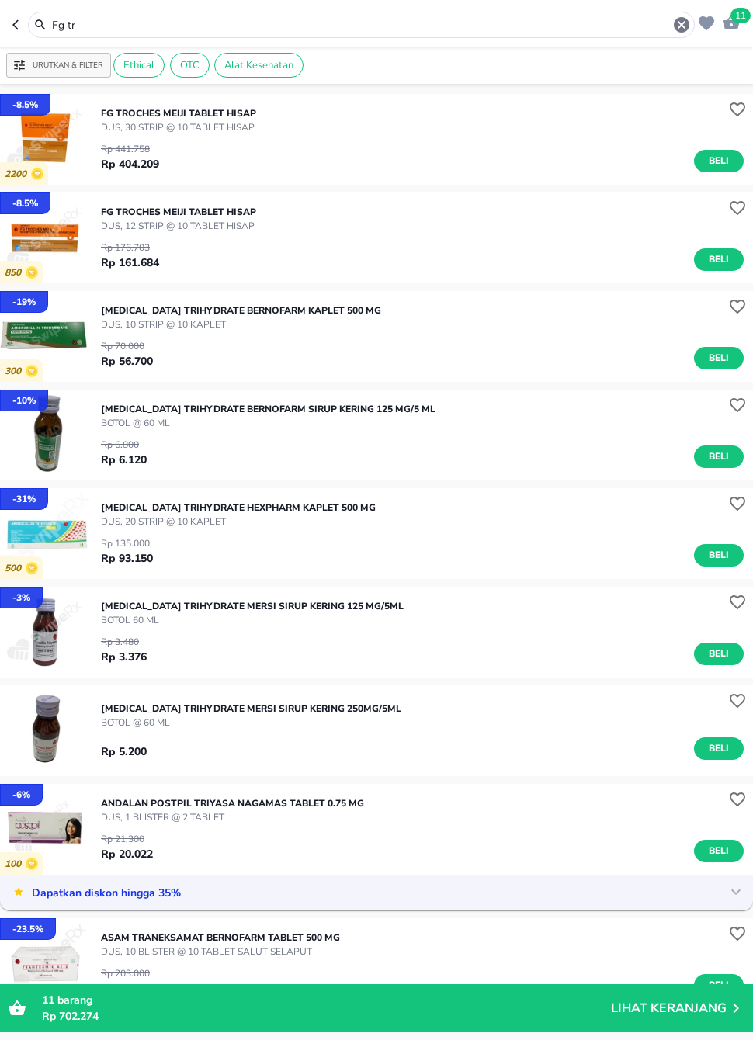
click at [717, 254] on span "Beli" at bounding box center [719, 260] width 26 height 16
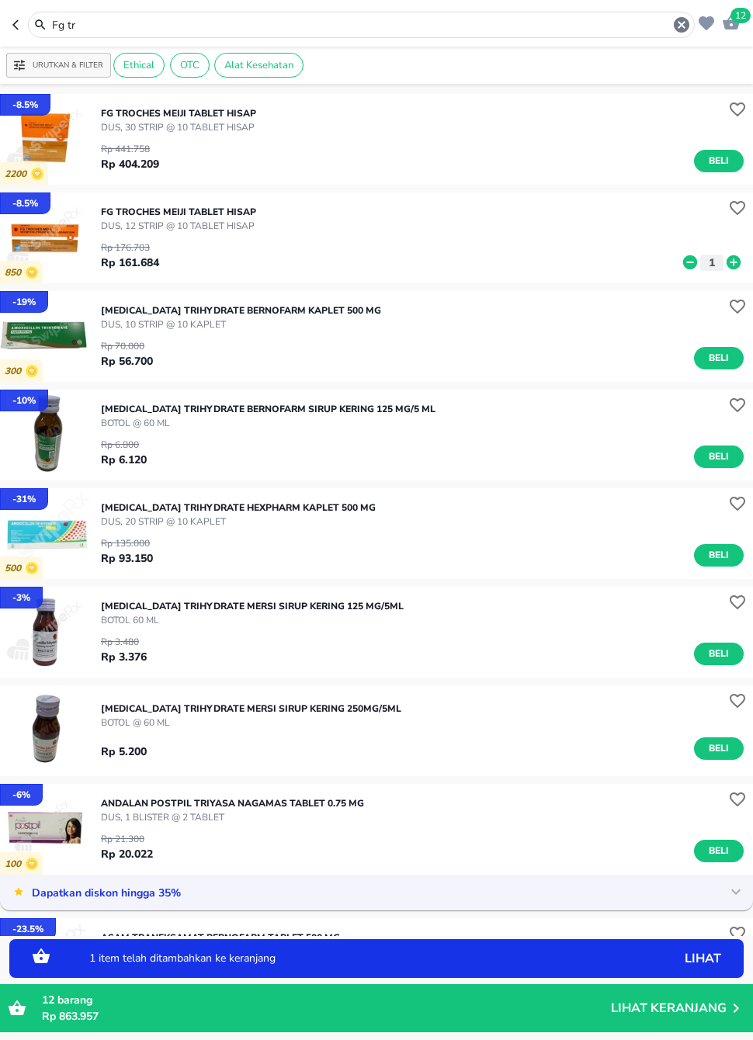
click at [681, 259] on icon at bounding box center [690, 262] width 20 height 17
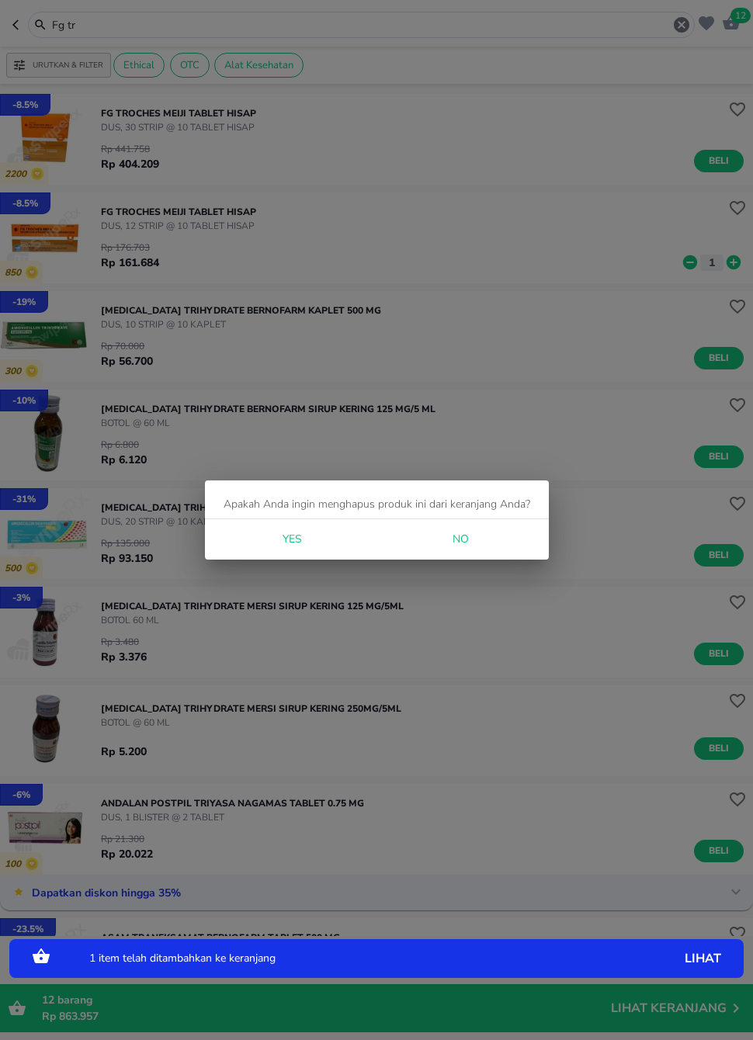
click at [284, 548] on span "Yes" at bounding box center [291, 539] width 37 height 19
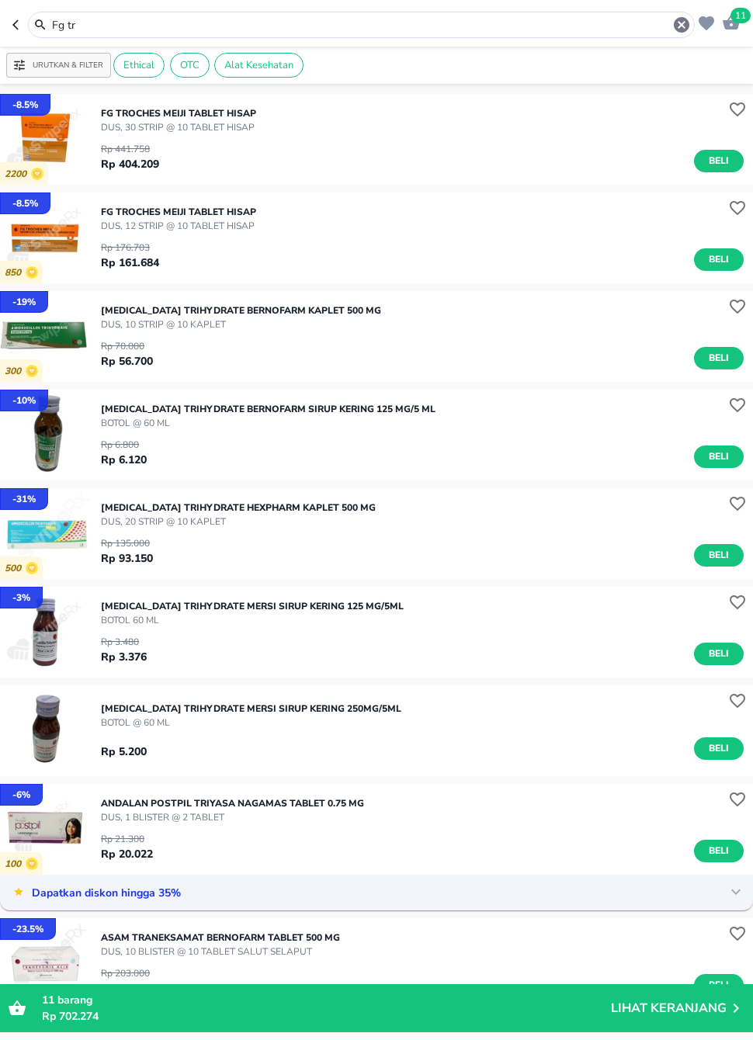
click at [439, 29] on input "Fg tr" at bounding box center [361, 25] width 622 height 16
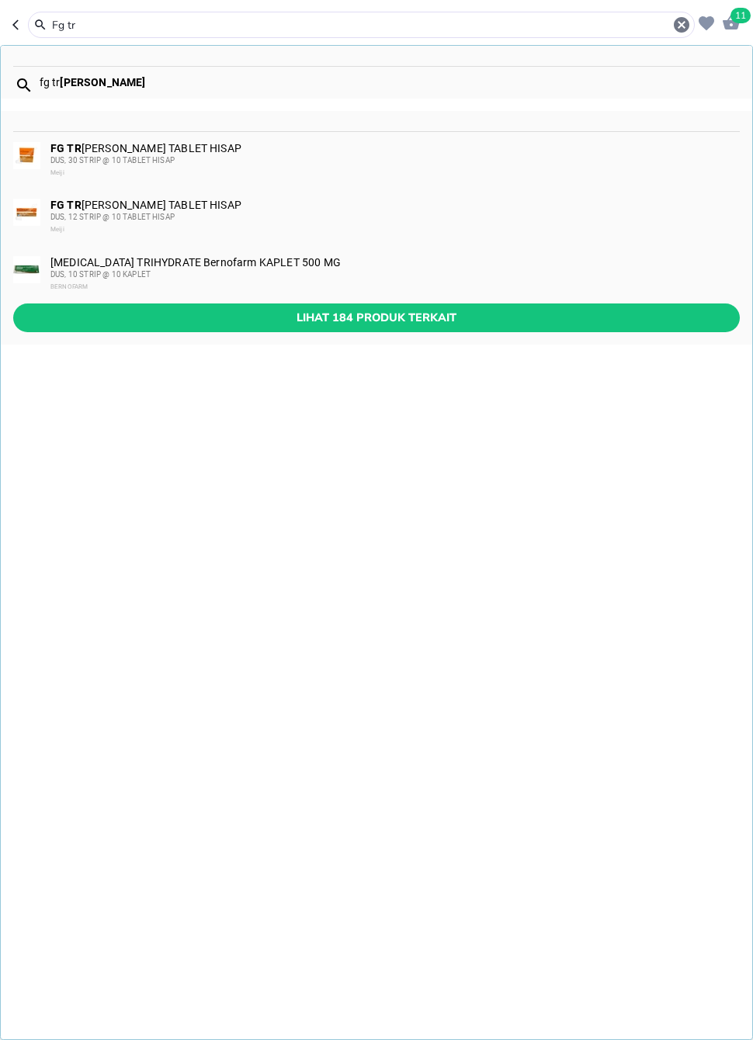
click at [173, 207] on div "FG TR [PERSON_NAME] TABLET HISAP DUS, 12 STRIP @ 10 TABLET HISAP Meiji" at bounding box center [394, 217] width 688 height 37
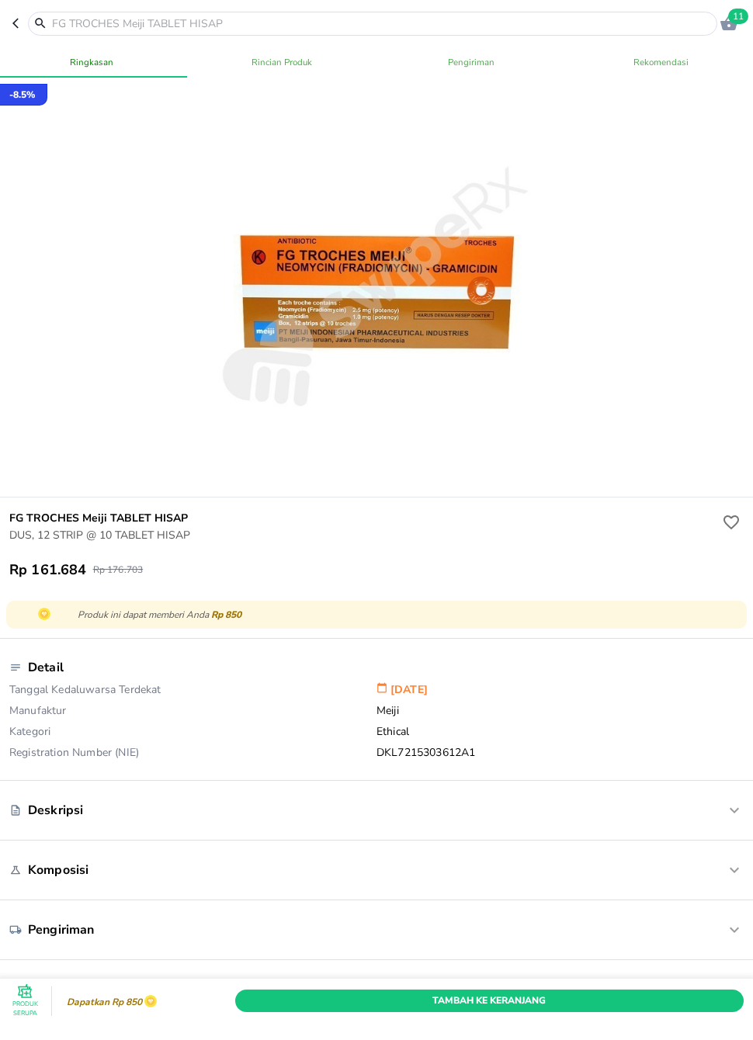
click at [425, 995] on span "Tambah Ke Keranjang" at bounding box center [489, 1001] width 485 height 16
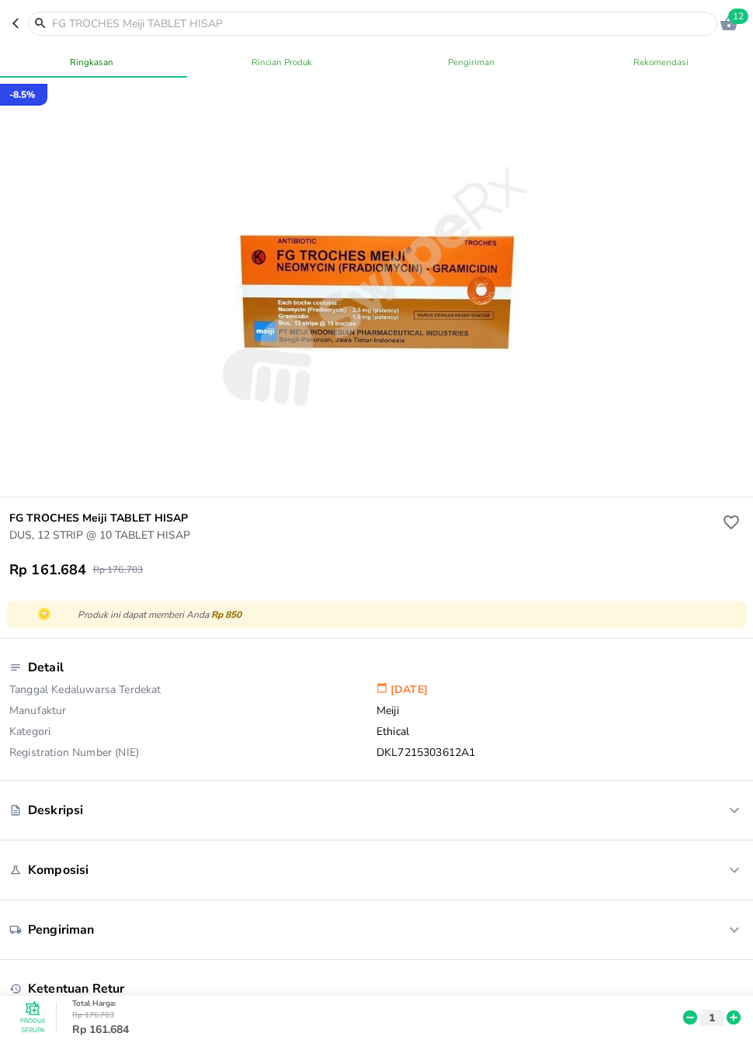
click at [592, 29] on input "text" at bounding box center [381, 24] width 663 height 16
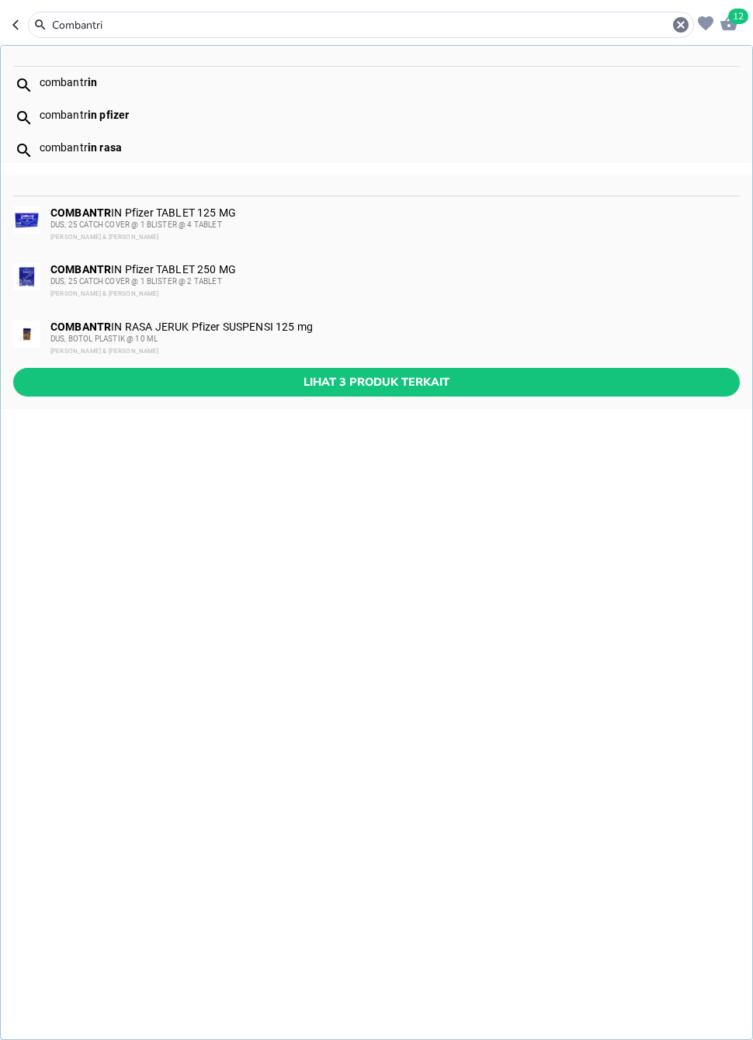
type input "Combantrin"
click at [368, 395] on button "Lihat 3 produk terkait" at bounding box center [376, 382] width 727 height 29
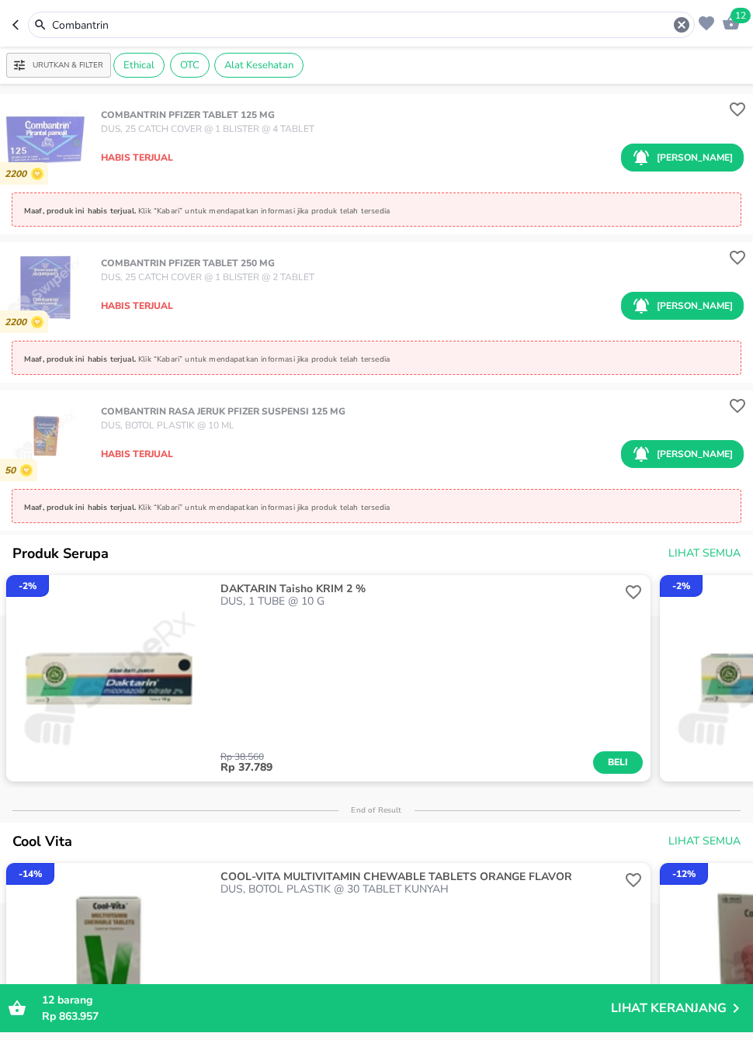
click at [145, 32] on input "Combantrin" at bounding box center [361, 25] width 622 height 16
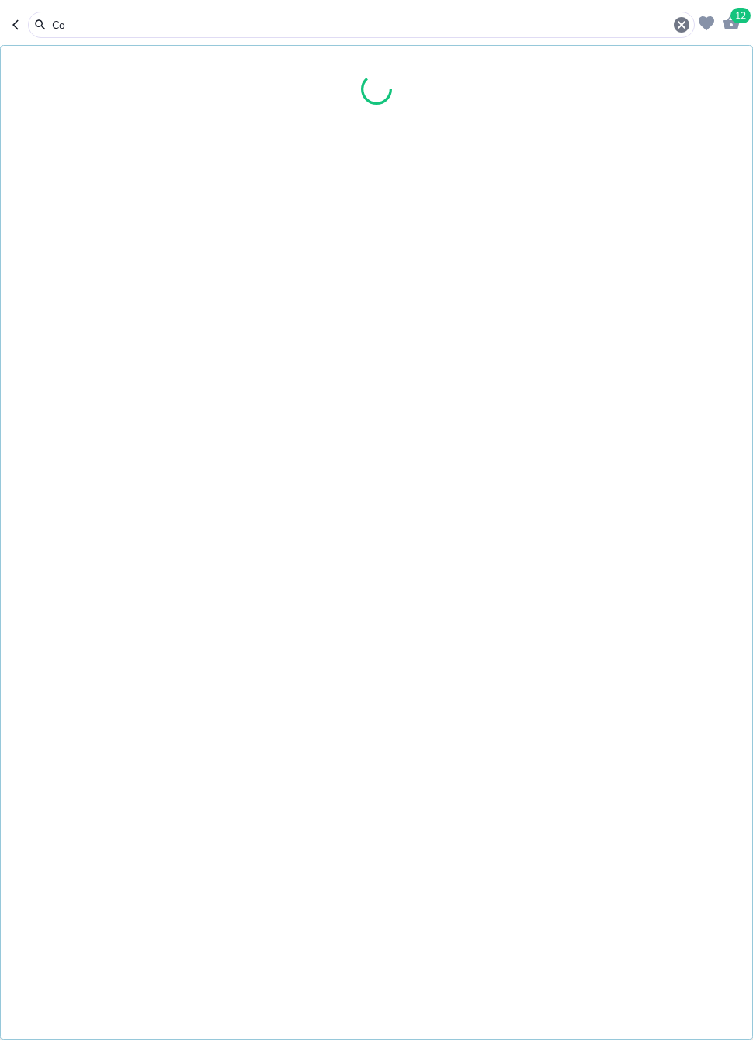
type input "C"
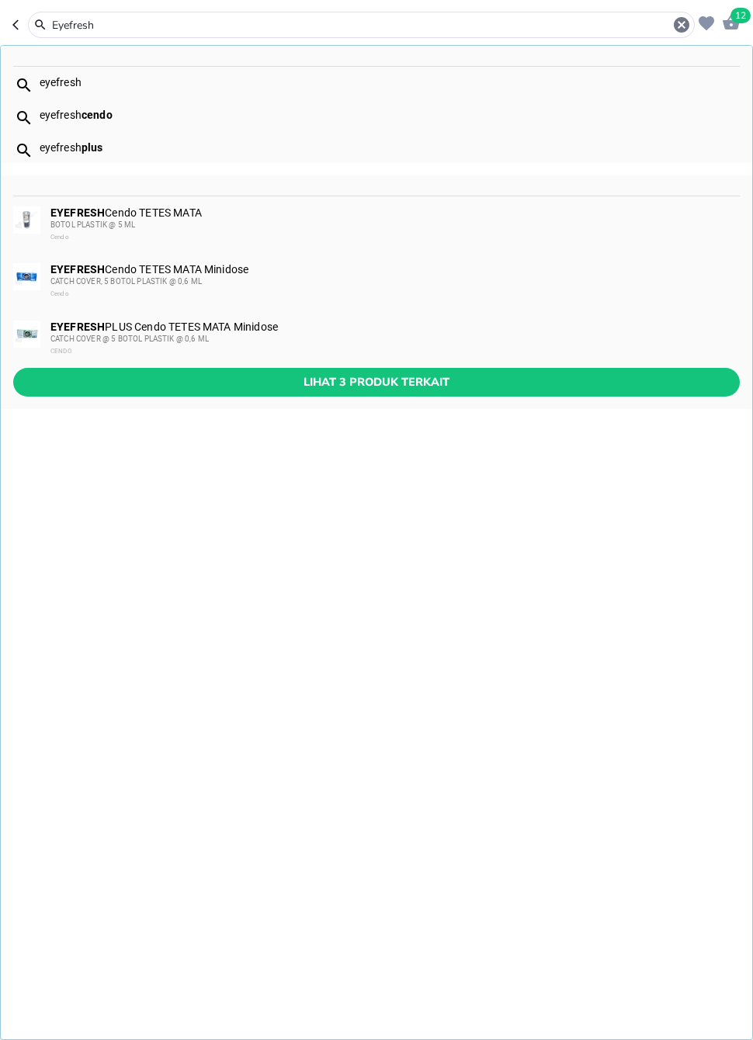
type input "Eyefresh"
click at [540, 377] on span "Lihat 3 produk terkait" at bounding box center [377, 382] width 702 height 19
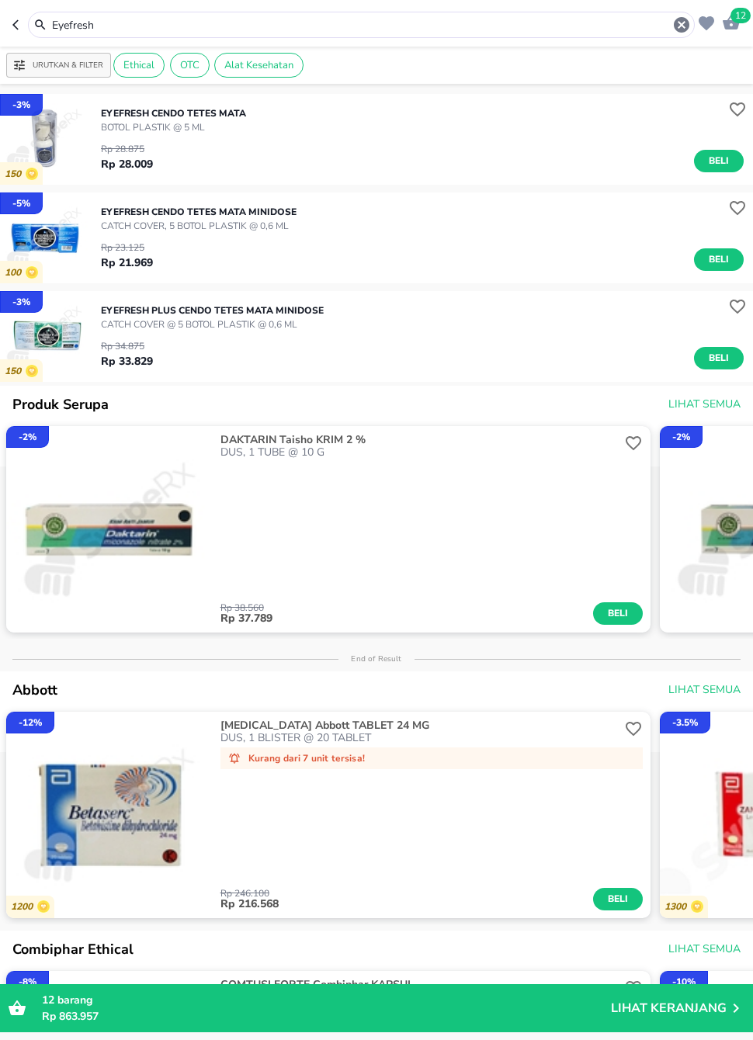
click at [687, 27] on icon "button" at bounding box center [682, 25] width 16 height 16
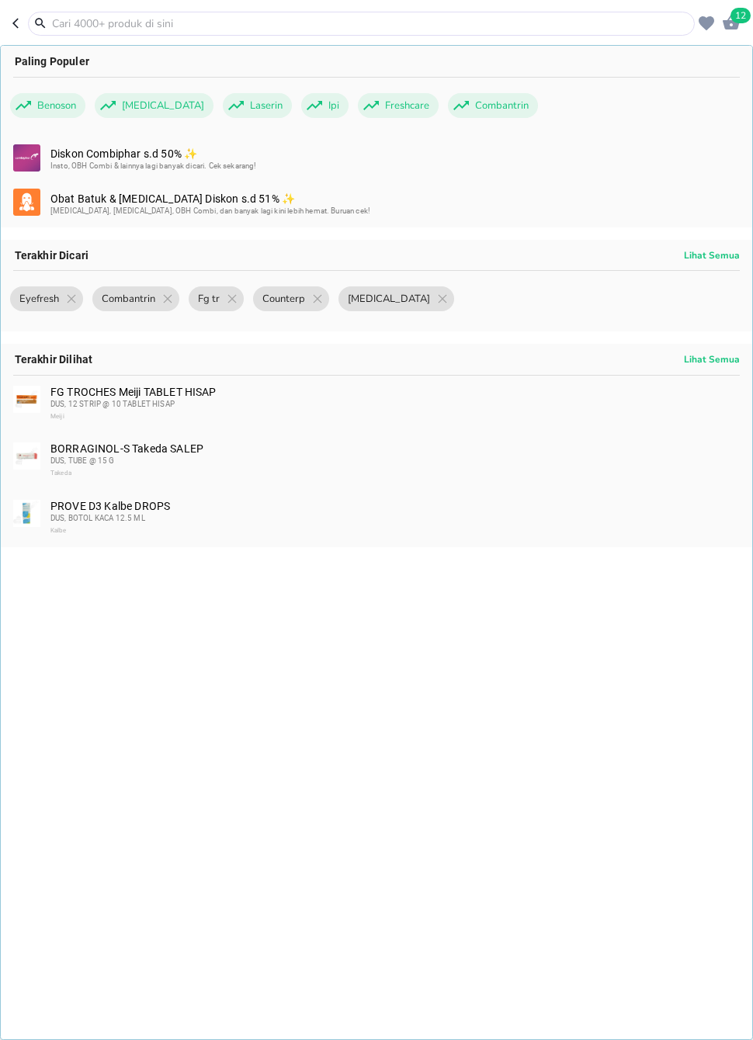
click at [624, 27] on input "text" at bounding box center [370, 24] width 640 height 16
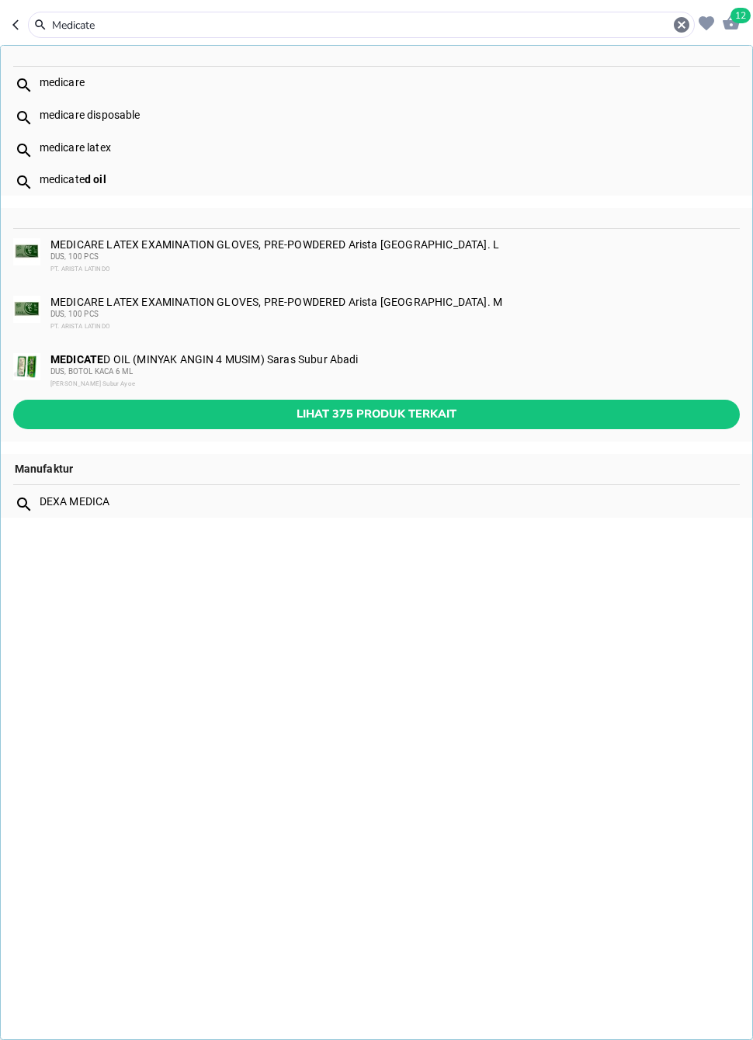
type input "Medicated"
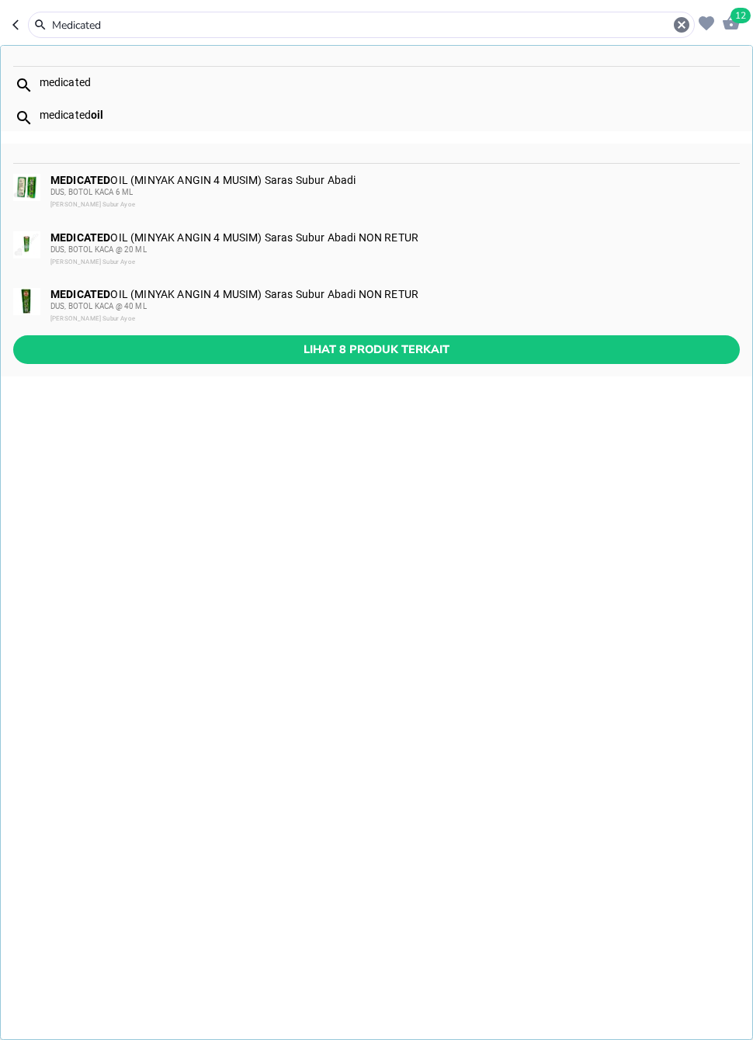
click at [553, 303] on div "DUS, BOTOL KACA @ 40 ML" at bounding box center [394, 306] width 688 height 12
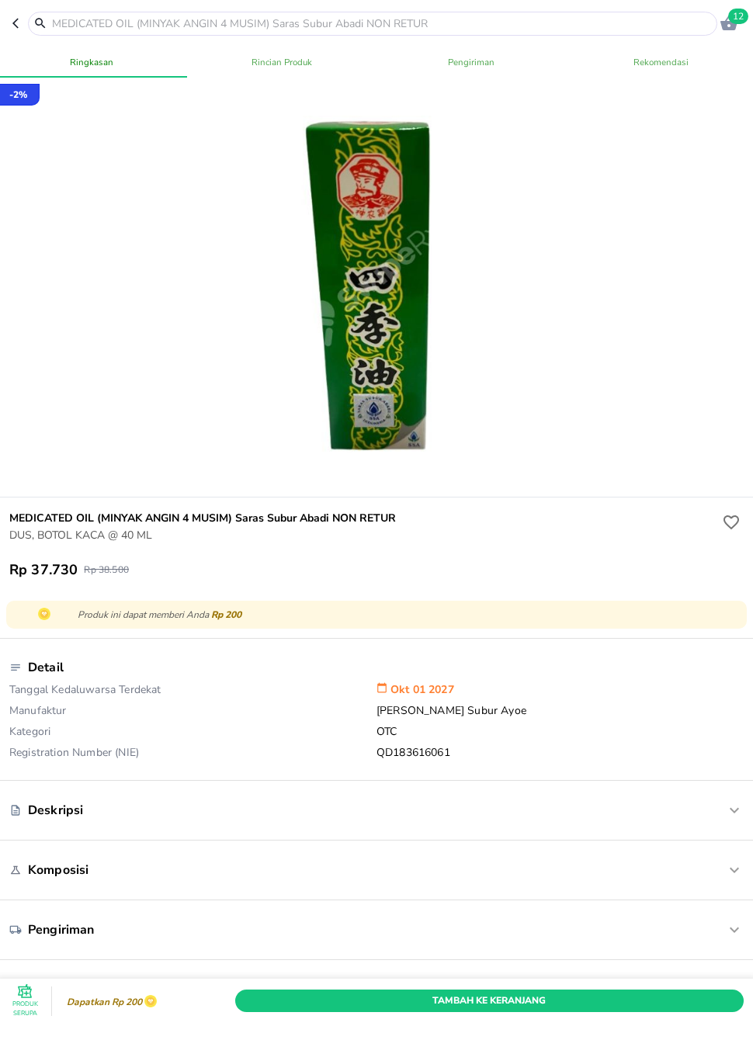
click at [594, 1029] on div "Produk Serupa Dapatkan Rp 200 Tambah Ke Keranjang ;" at bounding box center [376, 1010] width 759 height 61
click at [698, 1003] on span "Tambah Ke Keranjang" at bounding box center [489, 1001] width 485 height 16
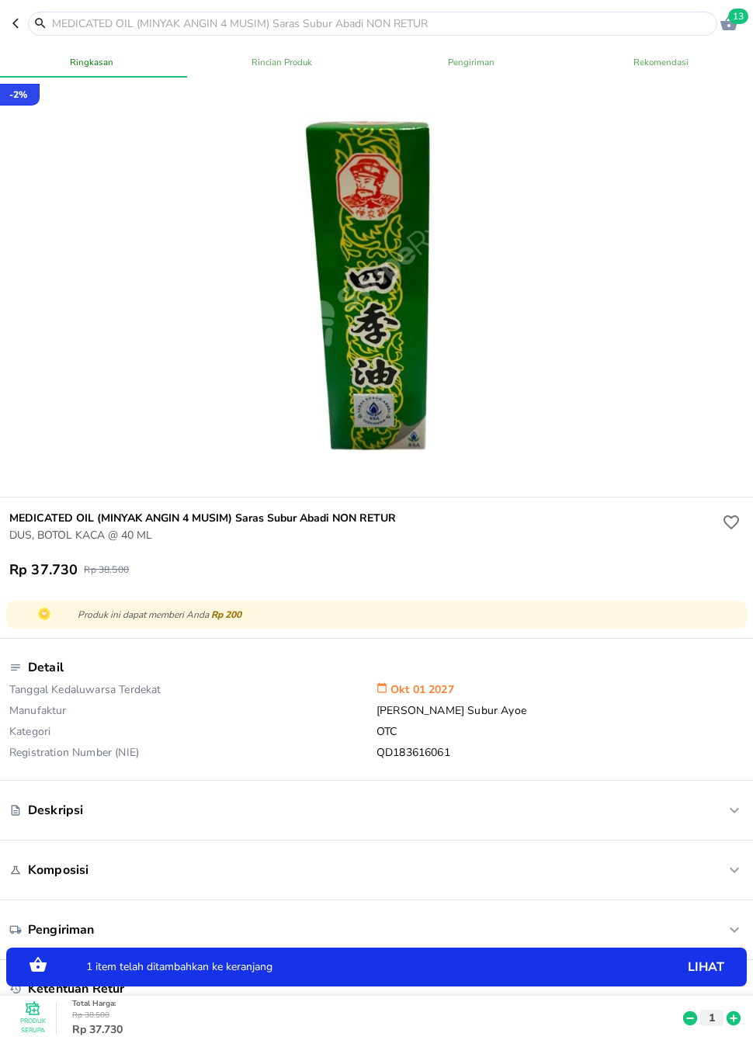
click at [723, 1015] on button "1" at bounding box center [711, 1018] width 23 height 16
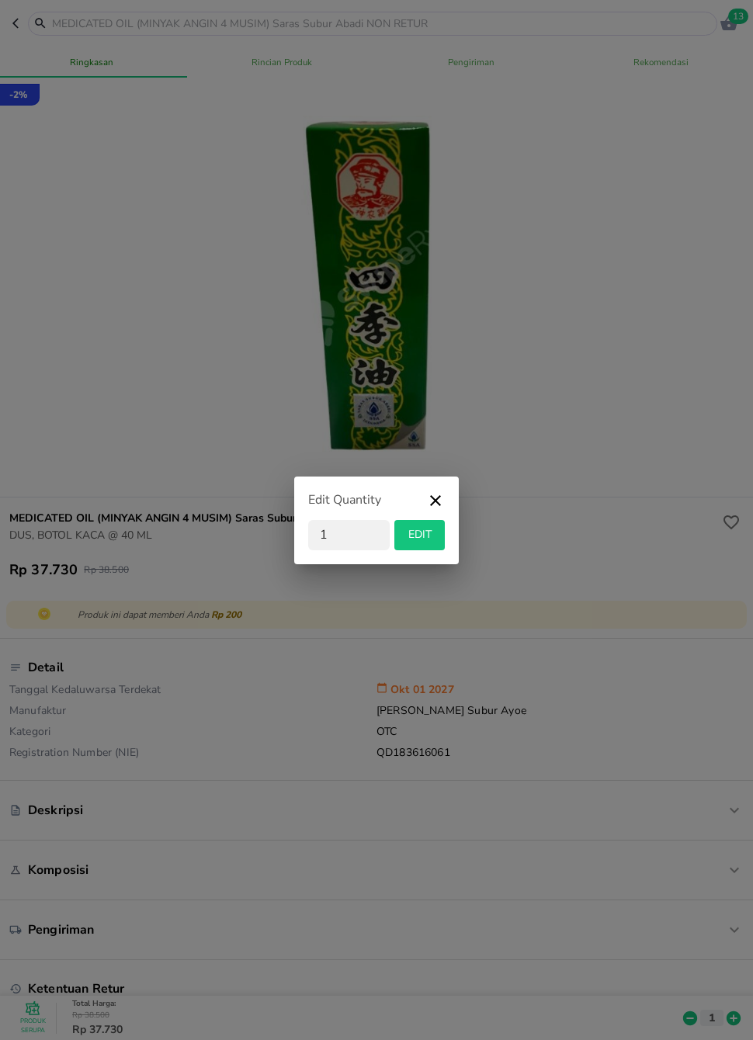
click at [723, 1015] on div "Edit Quantity 1 EDIT" at bounding box center [376, 520] width 753 height 1040
click at [730, 1016] on div "Edit Quantity 1 EDIT" at bounding box center [376, 520] width 753 height 1040
click at [370, 547] on input "1" at bounding box center [349, 535] width 82 height 30
type input "3"
click at [422, 529] on span "EDIT" at bounding box center [420, 535] width 38 height 19
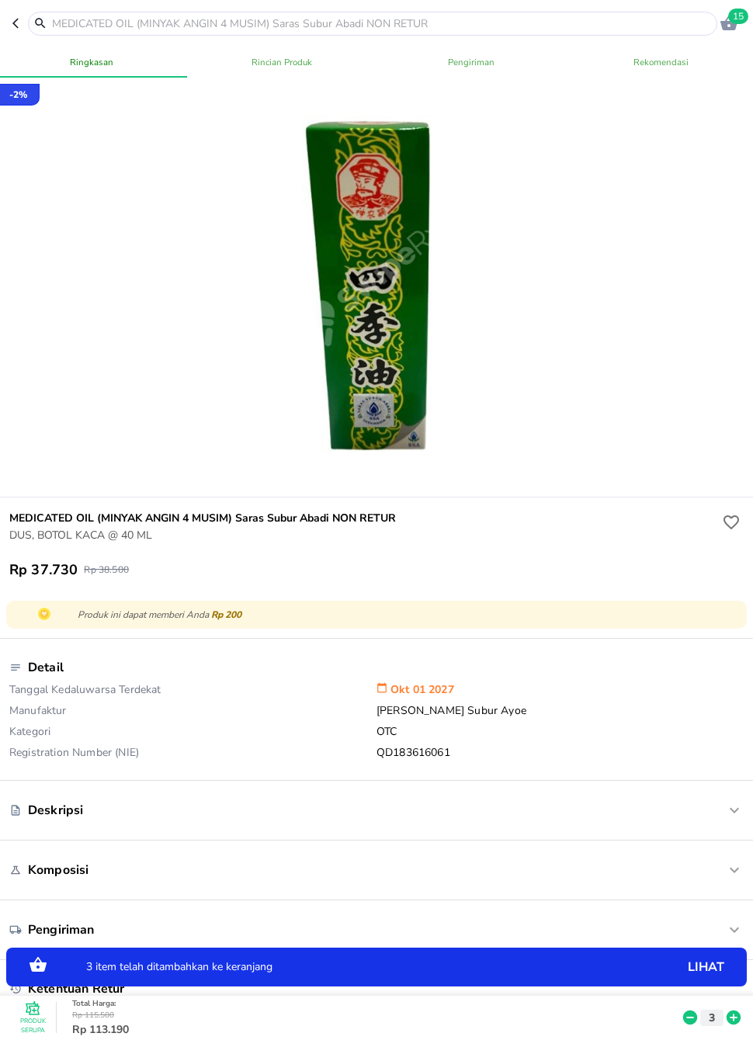
click at [470, 16] on input "text" at bounding box center [381, 24] width 663 height 16
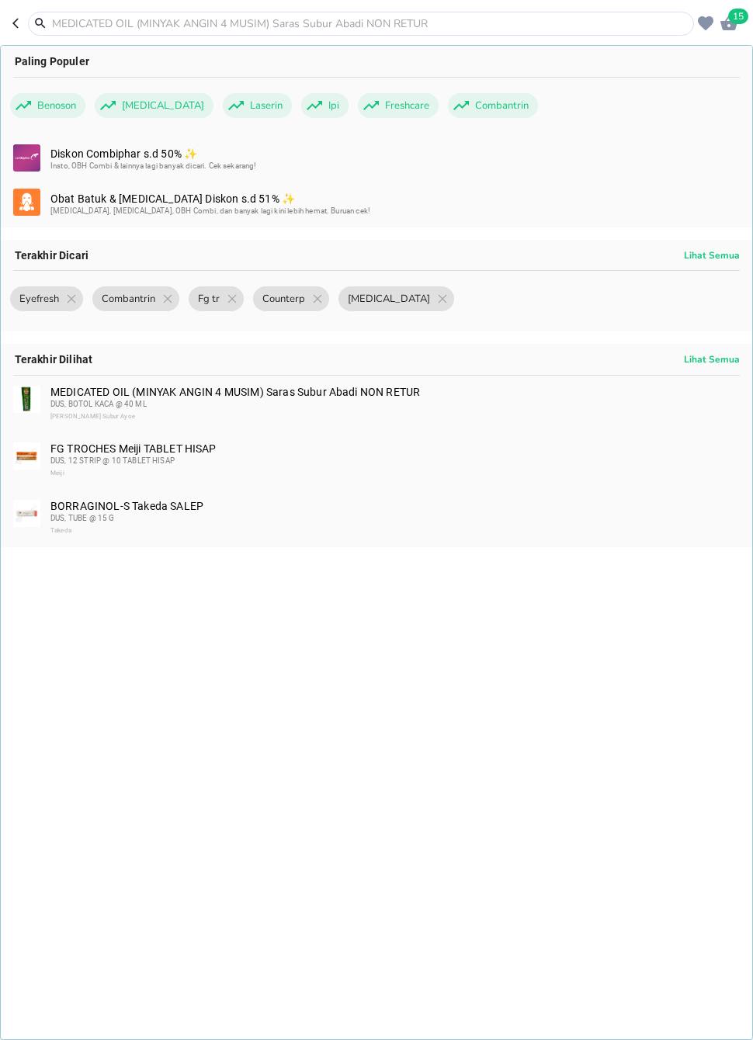
click at [467, 13] on div at bounding box center [361, 24] width 666 height 24
click at [613, 17] on input "text" at bounding box center [370, 24] width 640 height 16
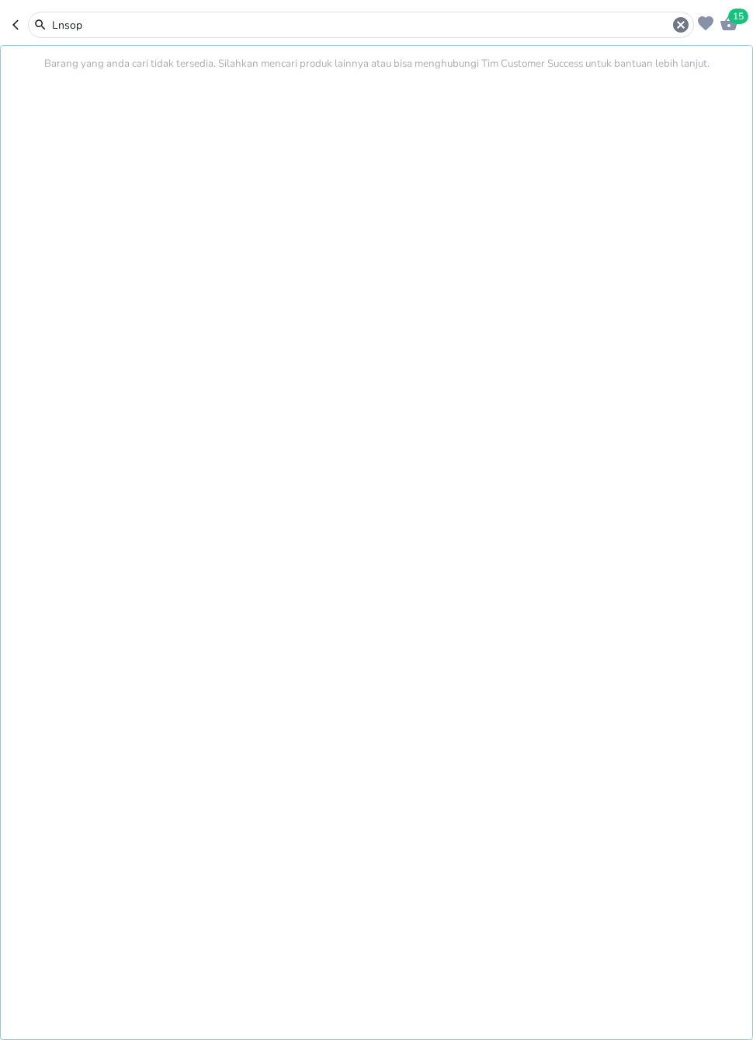
type input "Lnsop"
click at [679, 25] on icon "button" at bounding box center [681, 25] width 16 height 16
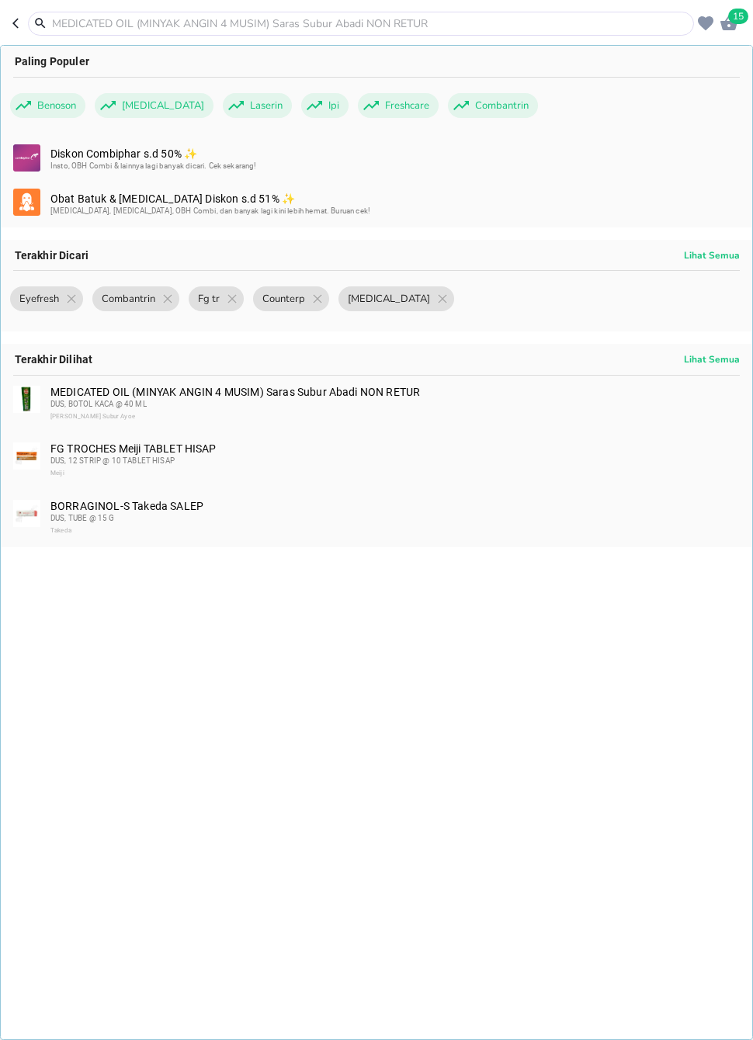
click at [639, 28] on input "text" at bounding box center [370, 24] width 640 height 16
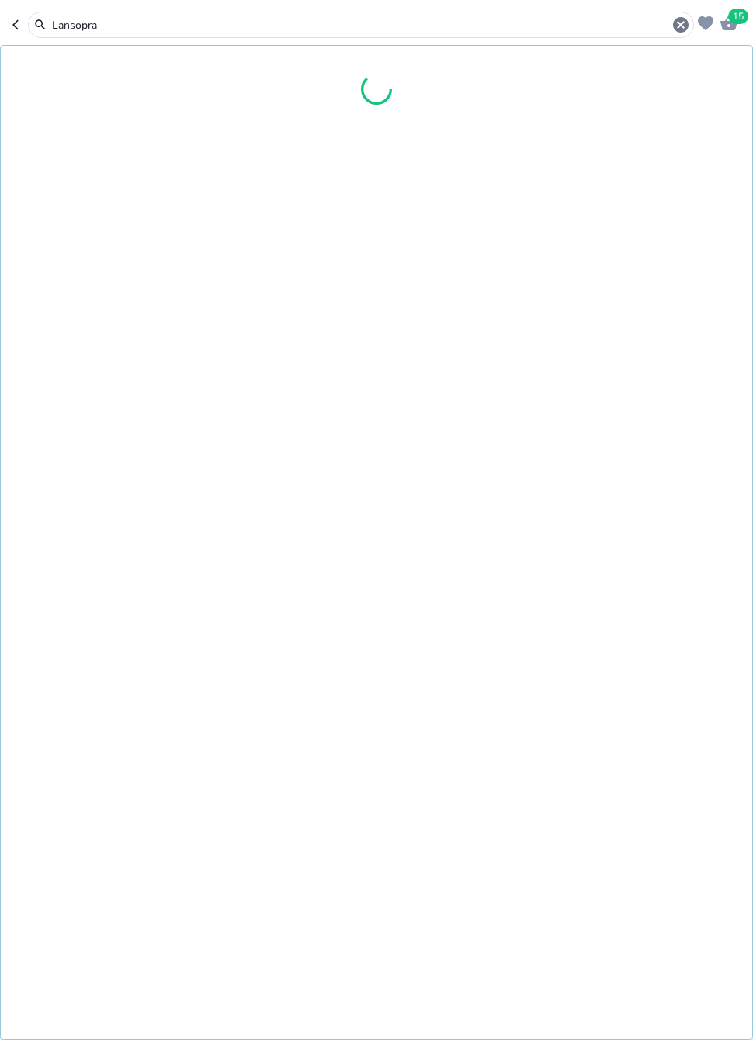
type input "Lansopraz"
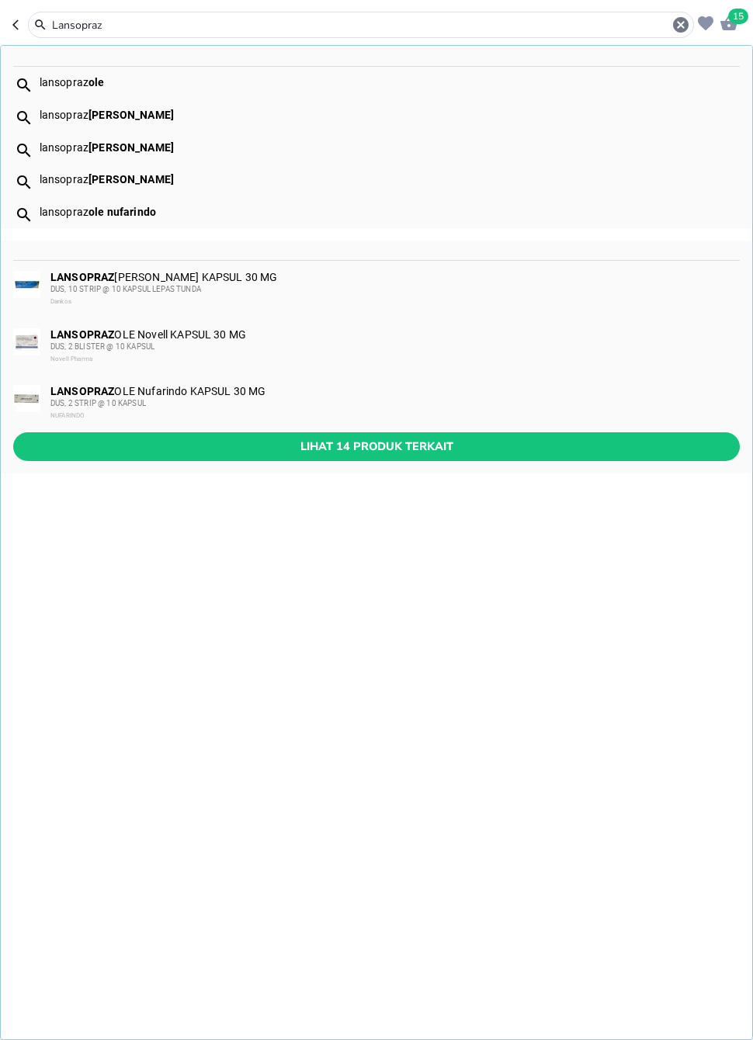
click at [554, 446] on span "Lihat 14 produk terkait" at bounding box center [377, 446] width 702 height 19
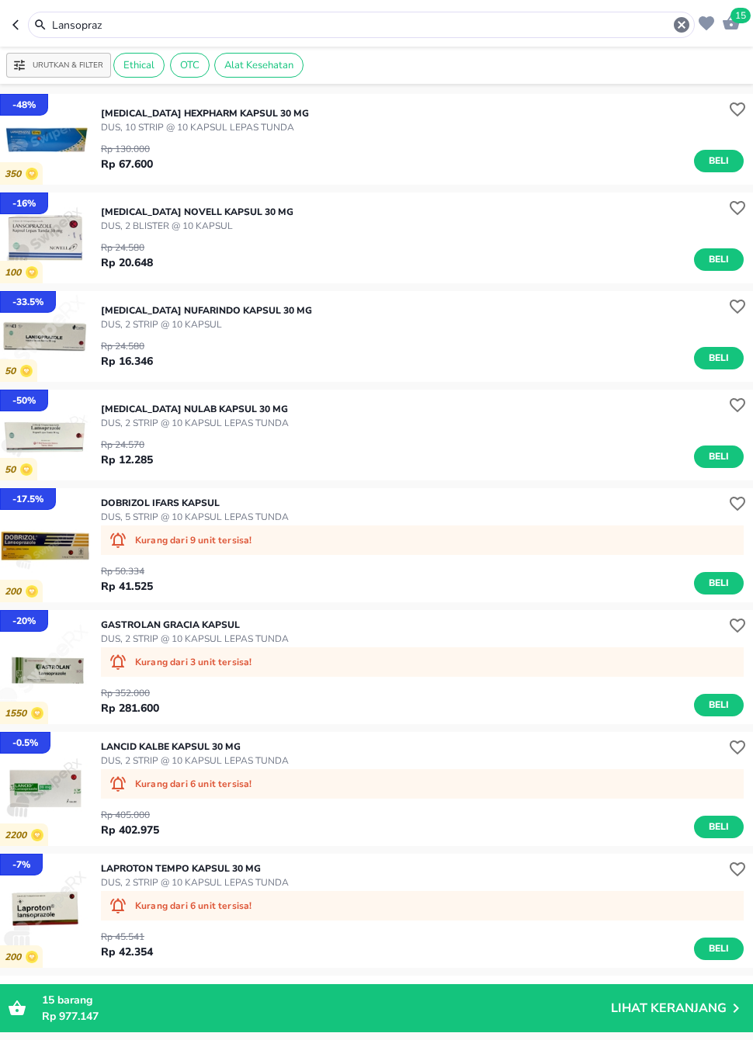
click at [723, 162] on span "Beli" at bounding box center [719, 161] width 26 height 16
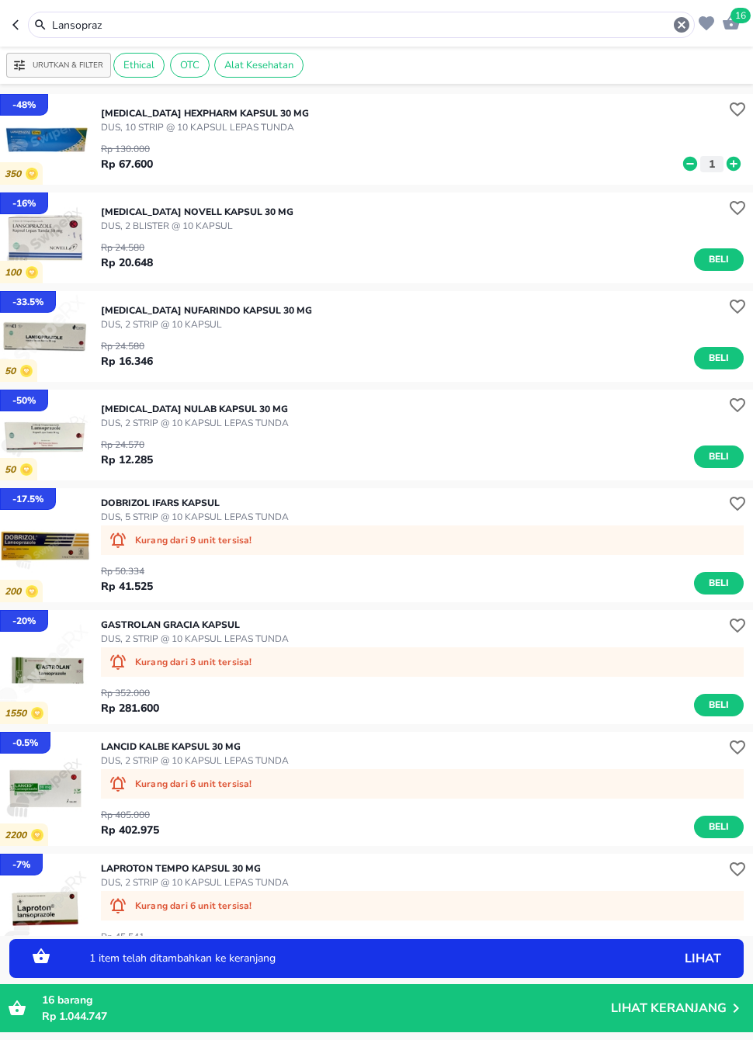
click at [681, 26] on icon "button" at bounding box center [681, 25] width 19 height 19
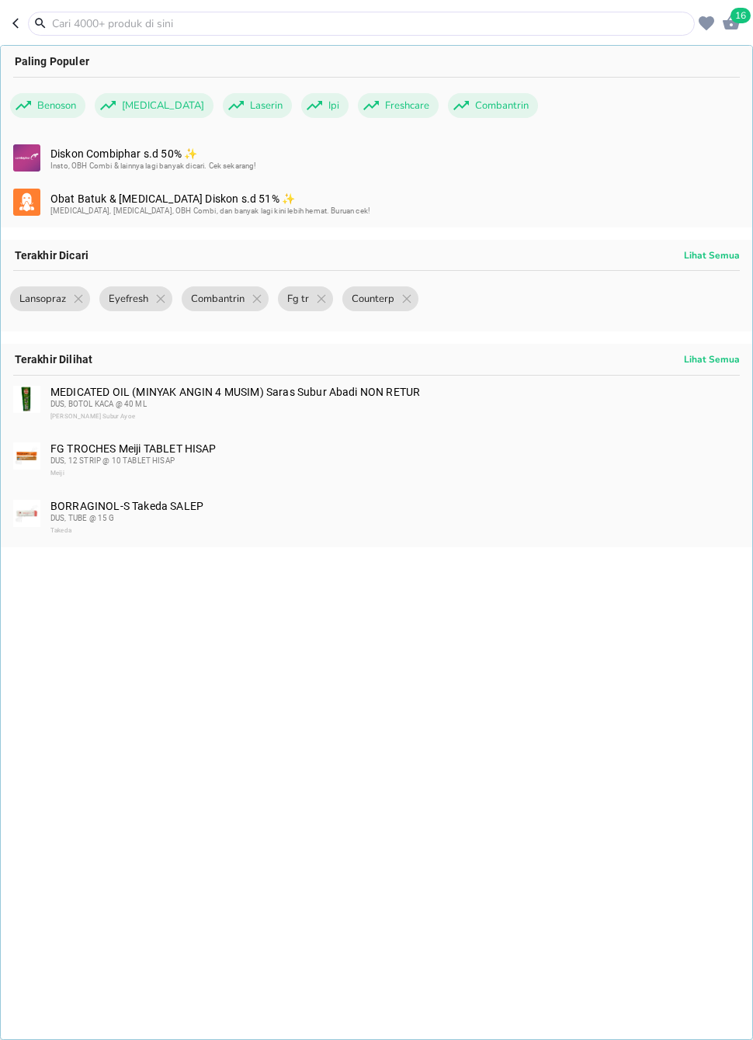
click at [645, 29] on input "text" at bounding box center [370, 24] width 640 height 16
click at [568, 26] on input "text" at bounding box center [370, 24] width 640 height 16
click at [391, 21] on input "text" at bounding box center [370, 24] width 640 height 16
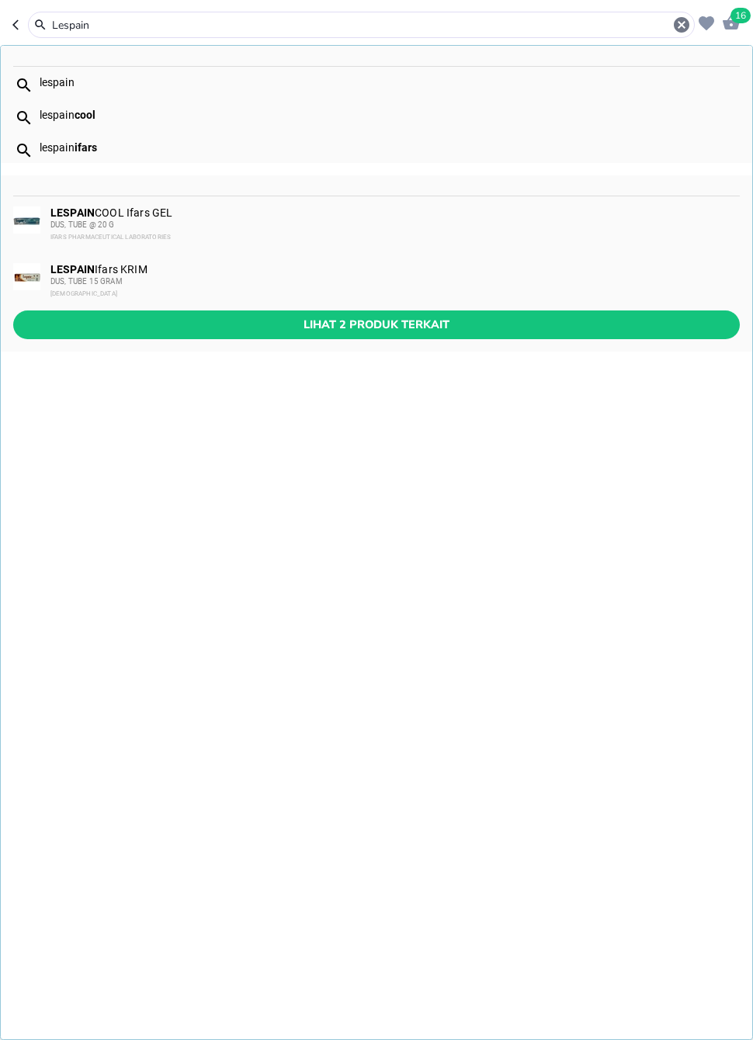
type input "Lespain"
click at [432, 314] on button "Lihat 2 produk terkait" at bounding box center [376, 325] width 727 height 29
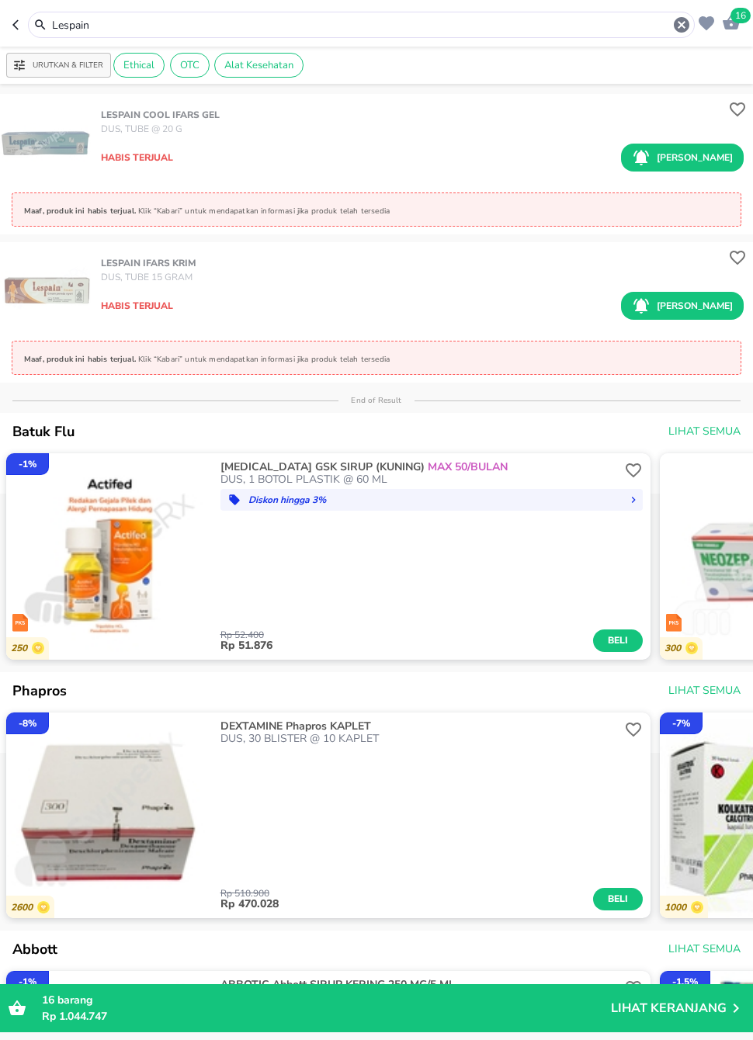
click at [490, 20] on input "Lespain" at bounding box center [361, 25] width 622 height 16
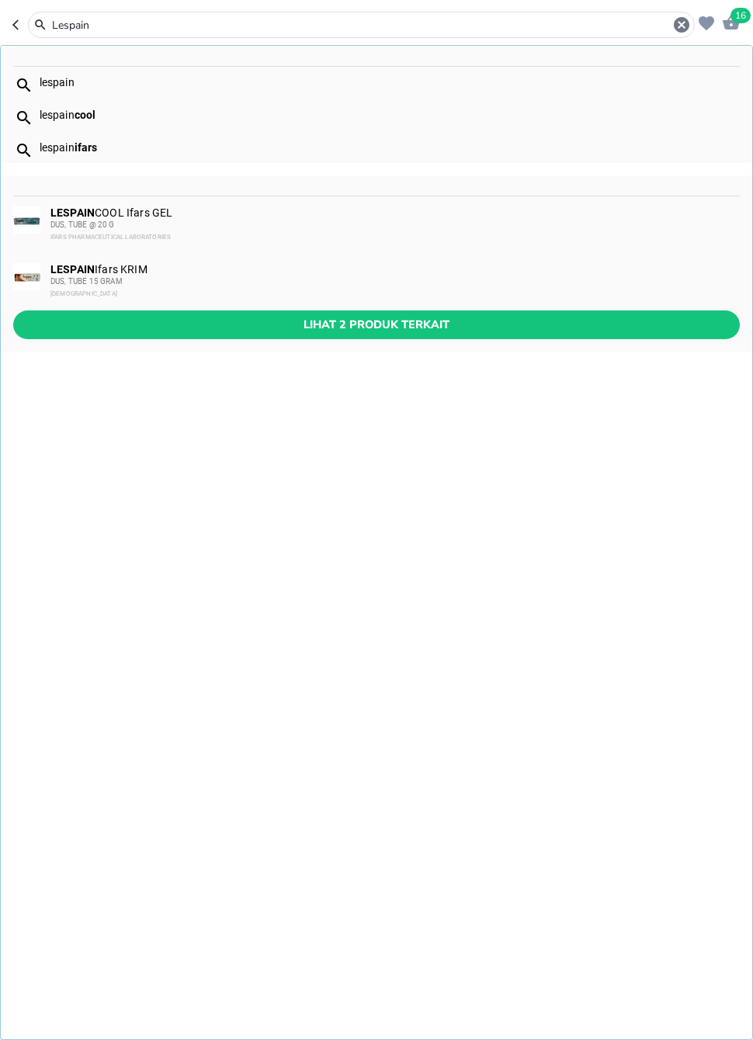
click at [688, 26] on icon "button" at bounding box center [682, 25] width 16 height 16
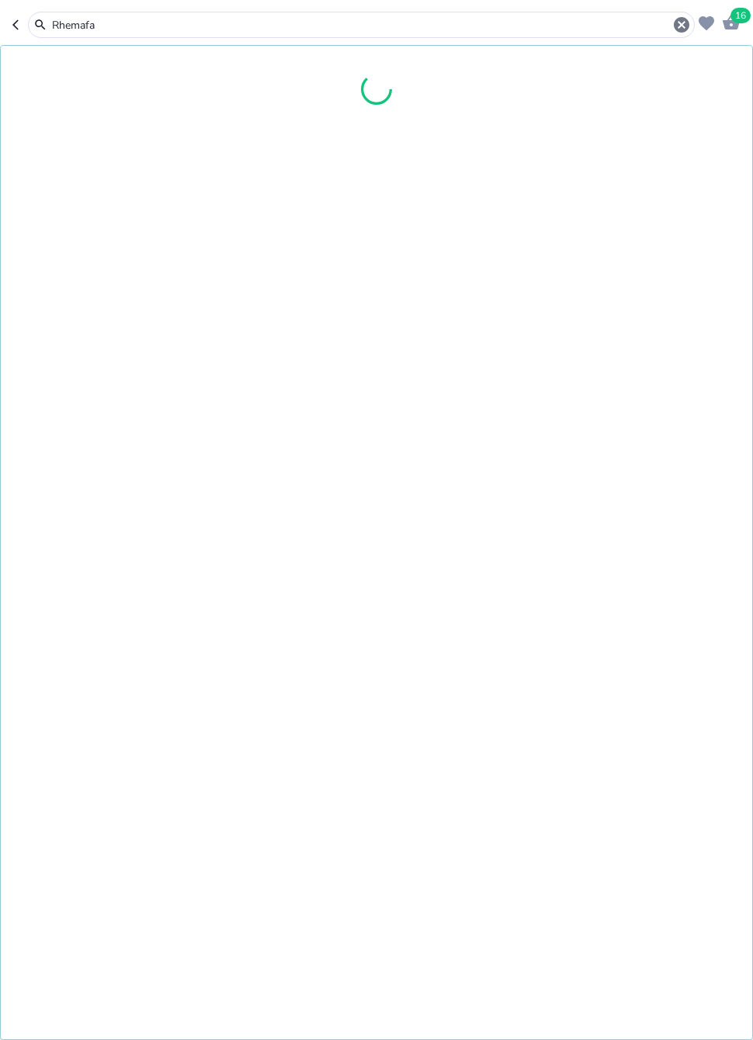
type input "Rhemafar"
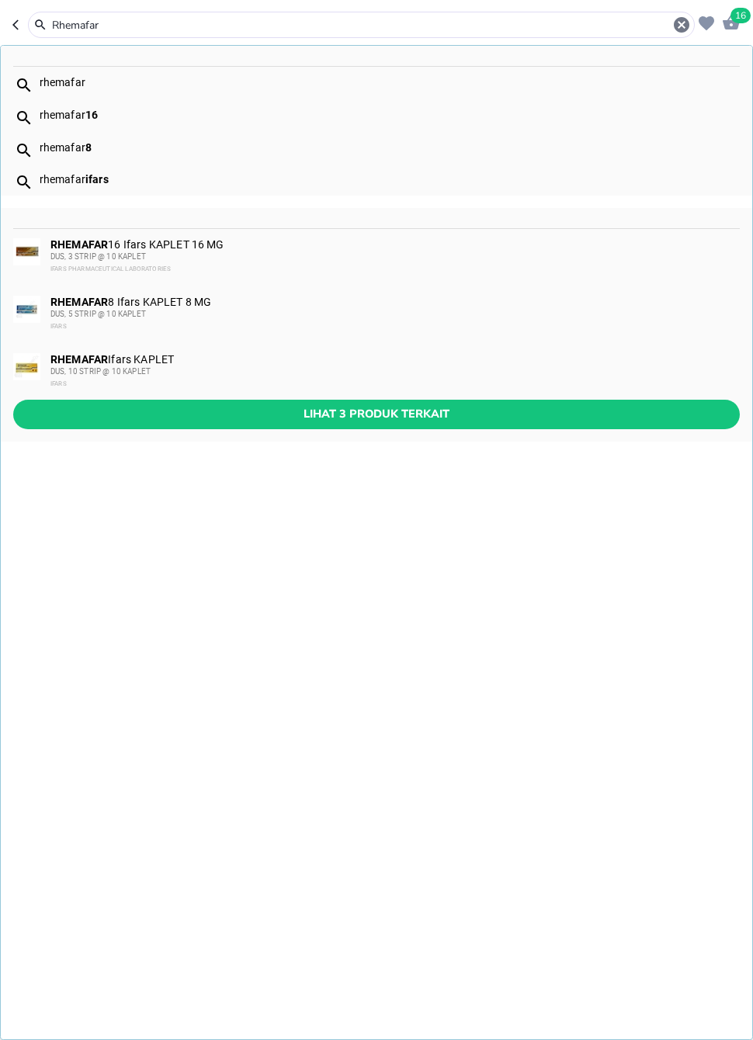
click at [219, 313] on div "DUS, 5 STRIP @ 10 KAPLET" at bounding box center [394, 314] width 688 height 12
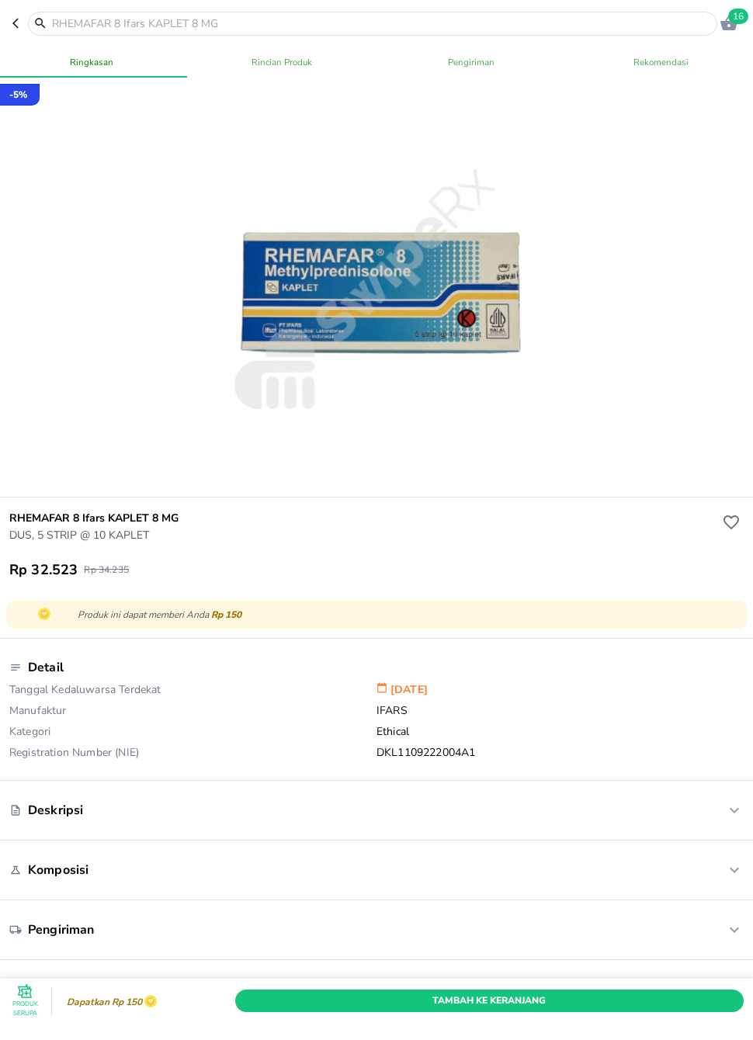
click at [600, 1001] on span "Tambah Ke Keranjang" at bounding box center [489, 1001] width 485 height 16
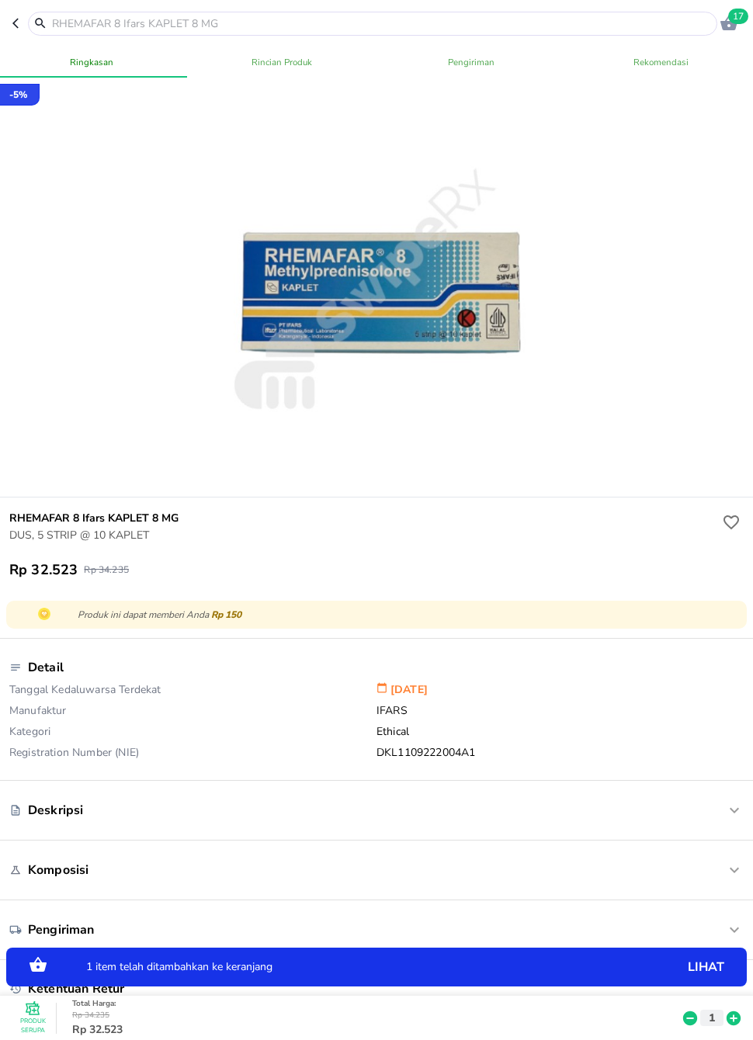
click at [728, 1024] on icon at bounding box center [734, 1018] width 20 height 17
click at [447, 21] on input "text" at bounding box center [381, 24] width 663 height 16
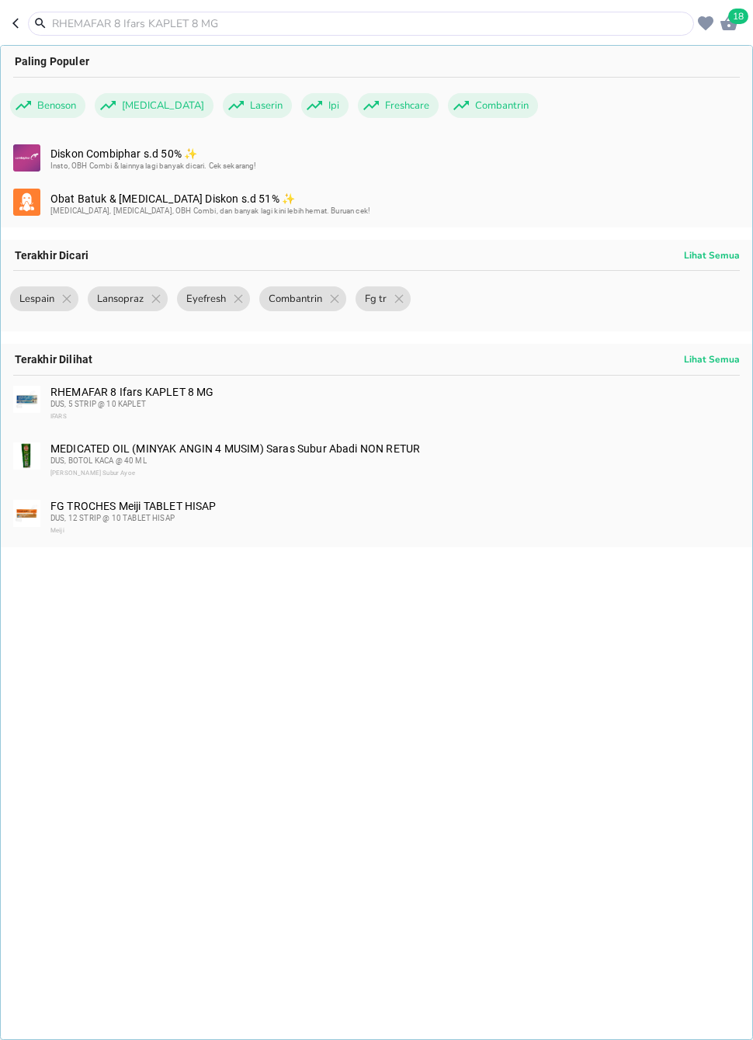
click at [535, 23] on input "text" at bounding box center [370, 24] width 640 height 16
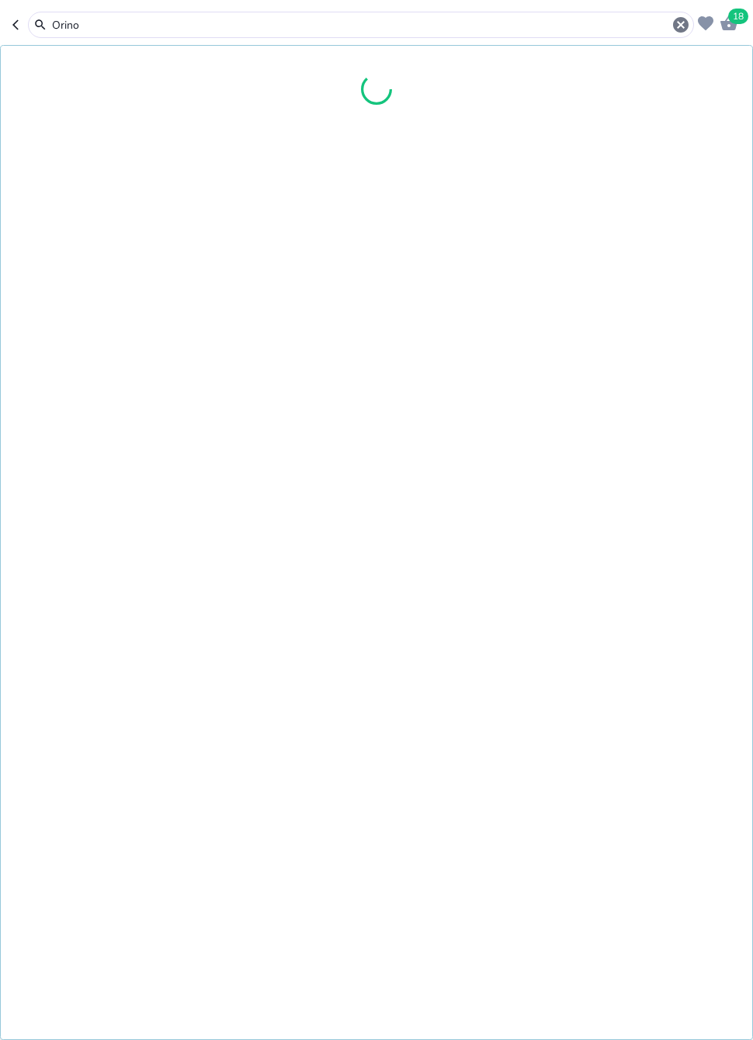
type input "Orinoc"
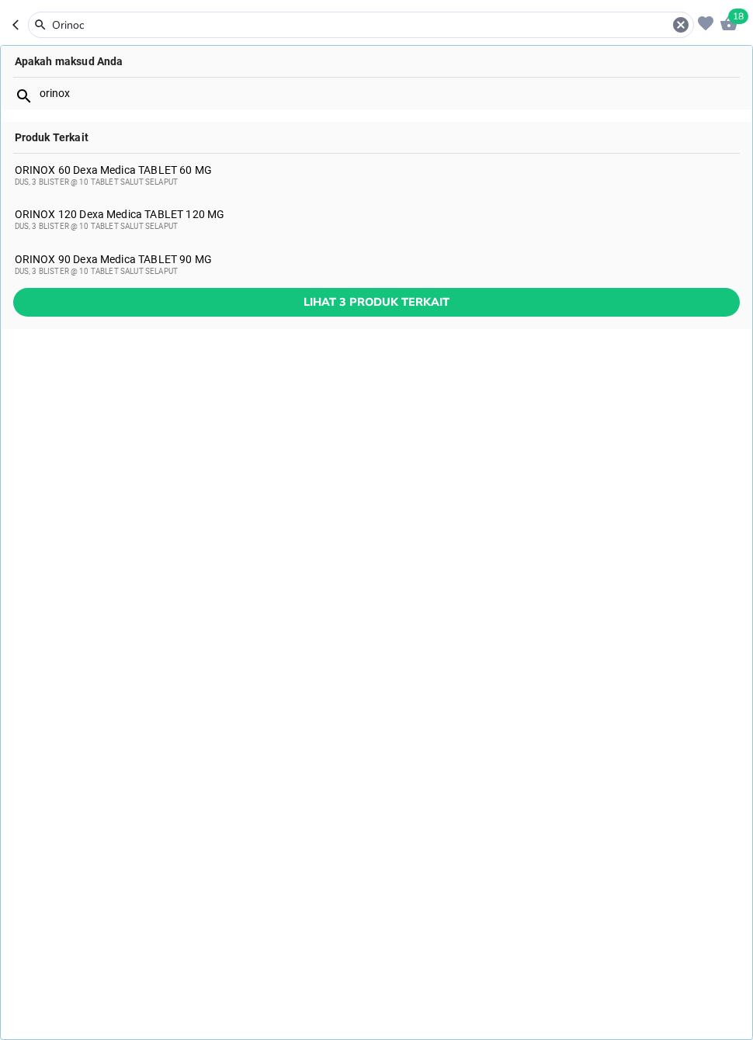
click at [397, 307] on span "Lihat 3 produk terkait" at bounding box center [377, 302] width 702 height 19
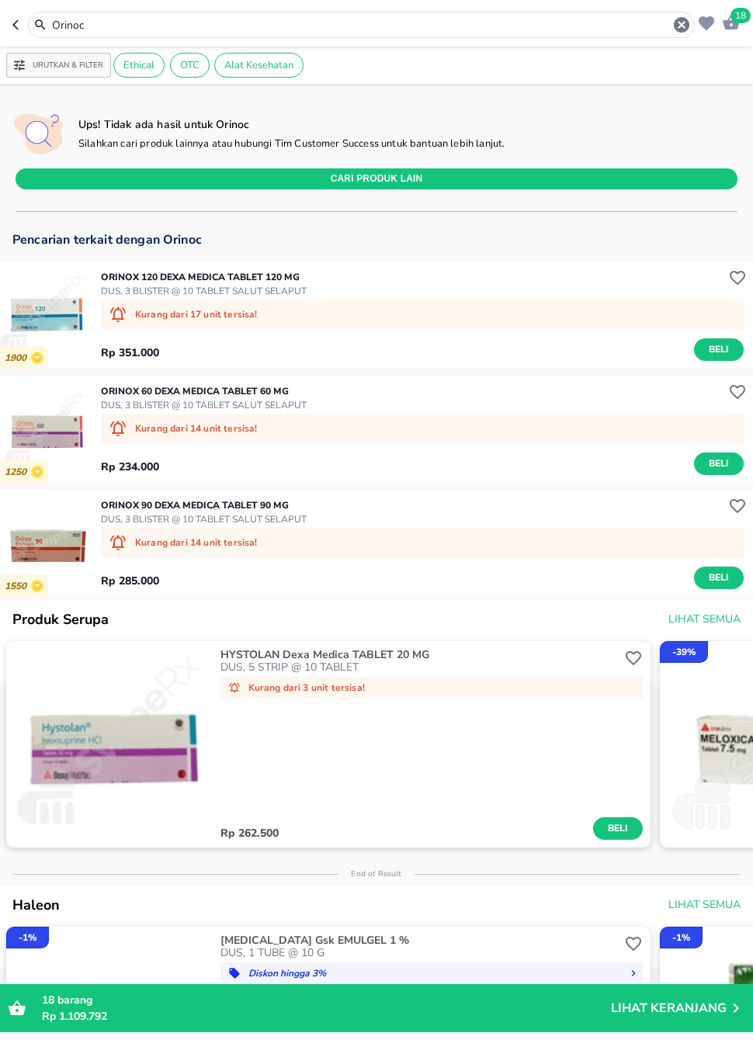
click at [689, 25] on icon "button" at bounding box center [682, 25] width 16 height 16
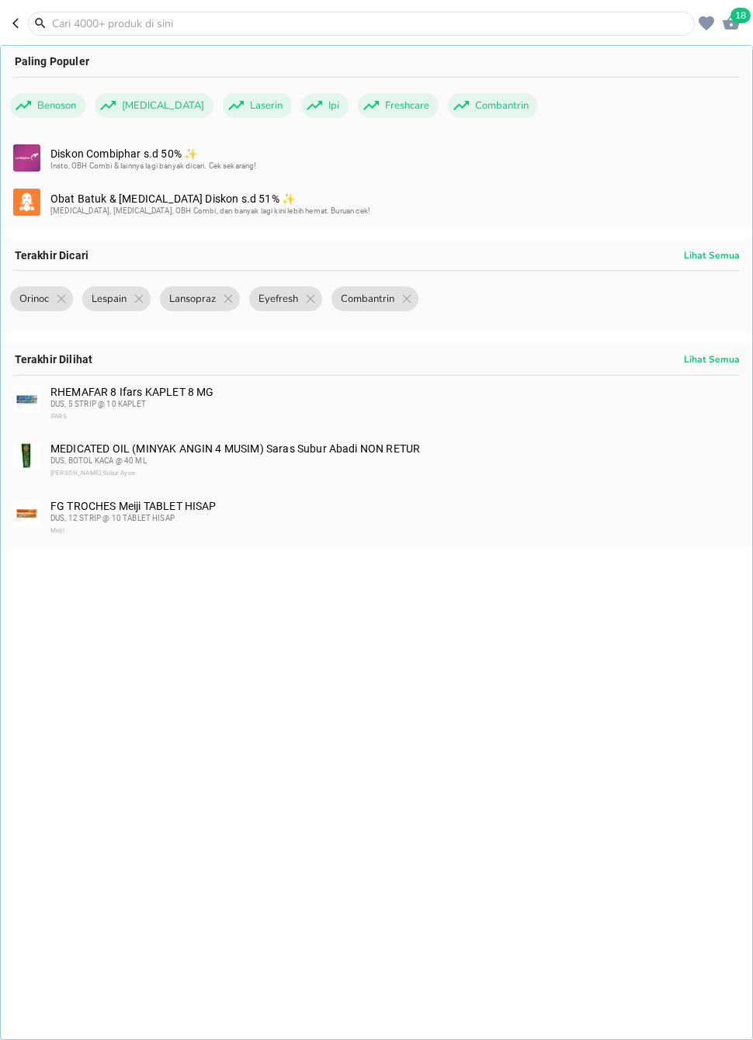
click at [625, 17] on input "text" at bounding box center [370, 24] width 640 height 16
click at [352, 26] on input "text" at bounding box center [370, 24] width 640 height 16
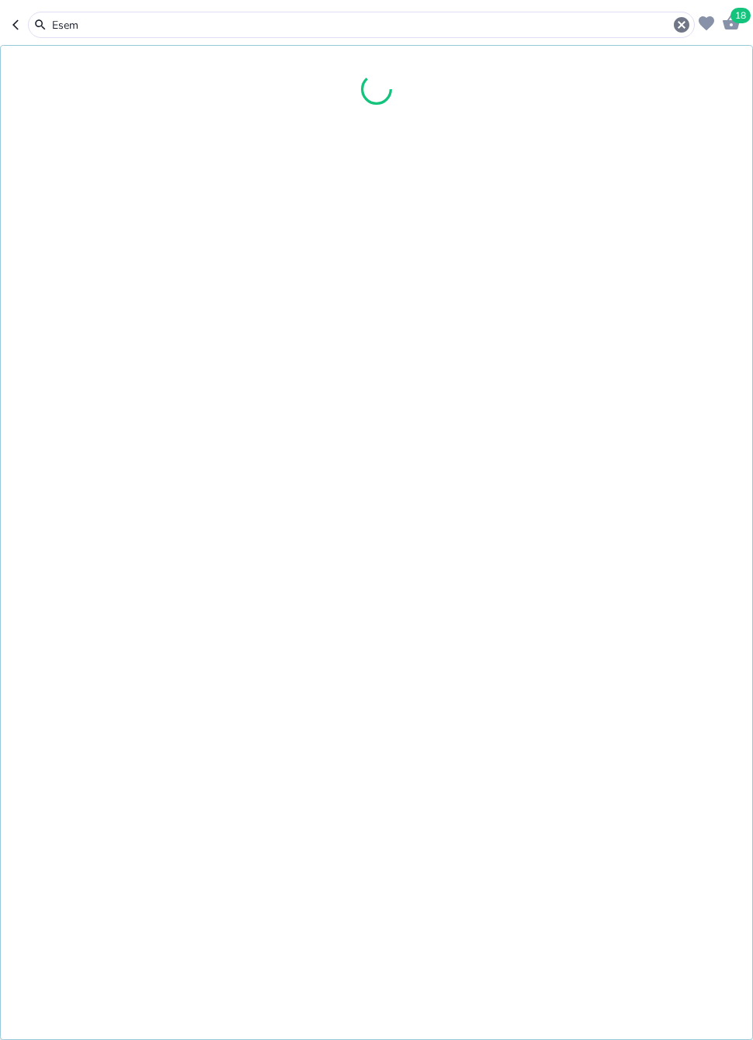
type input "Esema"
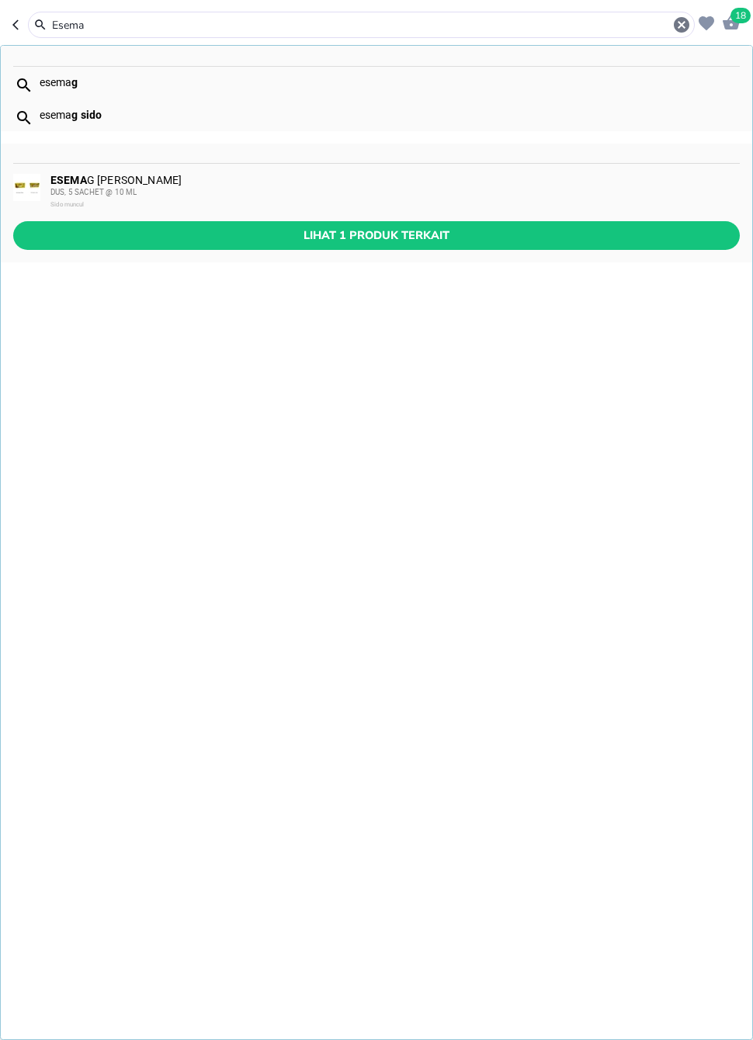
click at [527, 181] on div "ESEMA G Sido Muncul DUS, 5 SACHET @ 10 ML Sidomuncul" at bounding box center [394, 192] width 688 height 37
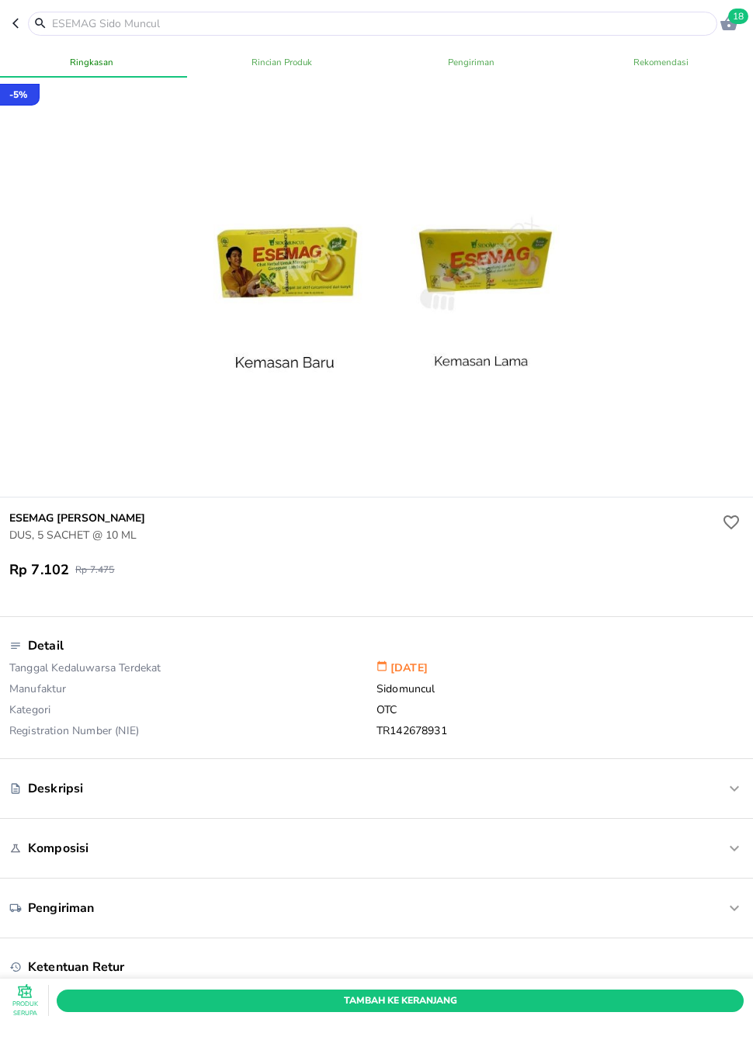
click at [588, 1001] on span "Tambah Ke Keranjang" at bounding box center [400, 1001] width 664 height 16
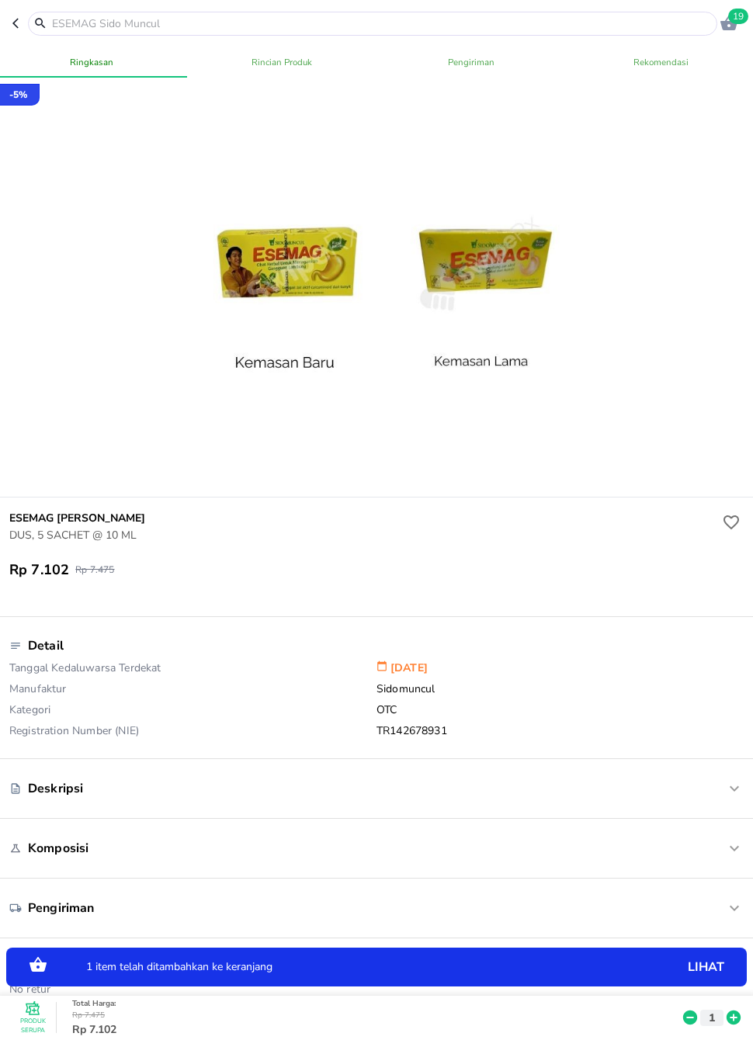
click at [727, 1014] on icon at bounding box center [734, 1018] width 20 height 17
click at [21, 31] on button "button" at bounding box center [20, 24] width 16 height 24
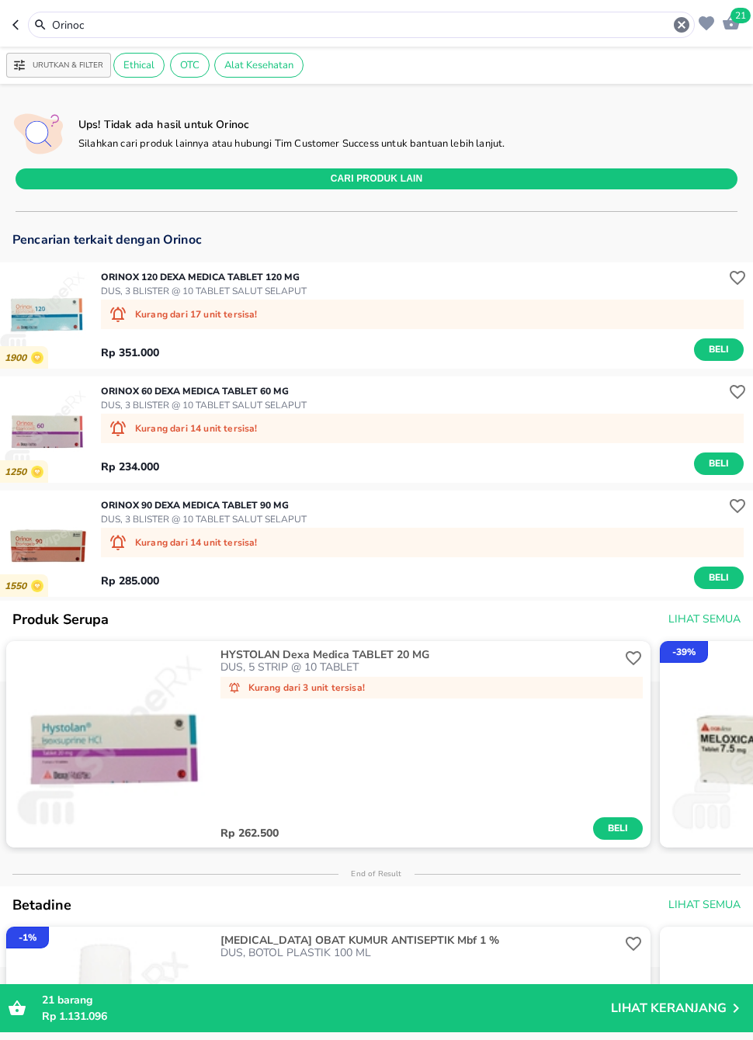
click at [22, 26] on icon "button" at bounding box center [18, 25] width 12 height 12
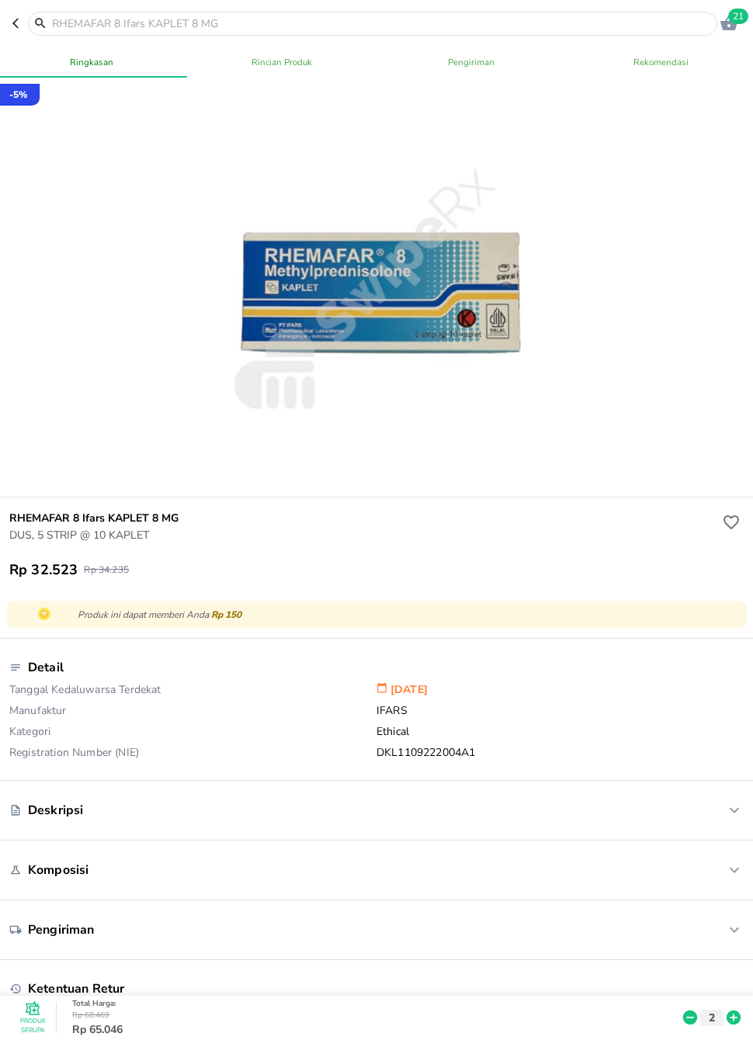
click at [12, 26] on icon "button" at bounding box center [18, 23] width 12 height 12
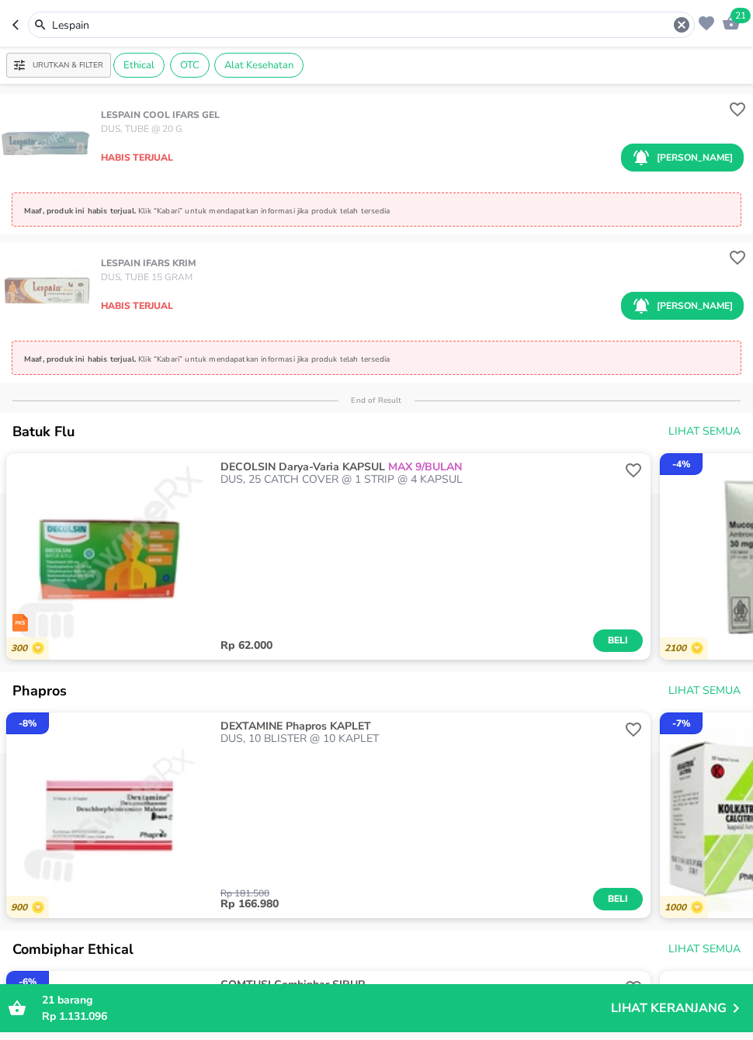
click at [26, 16] on button "button" at bounding box center [20, 25] width 16 height 26
type input "Lansopraz"
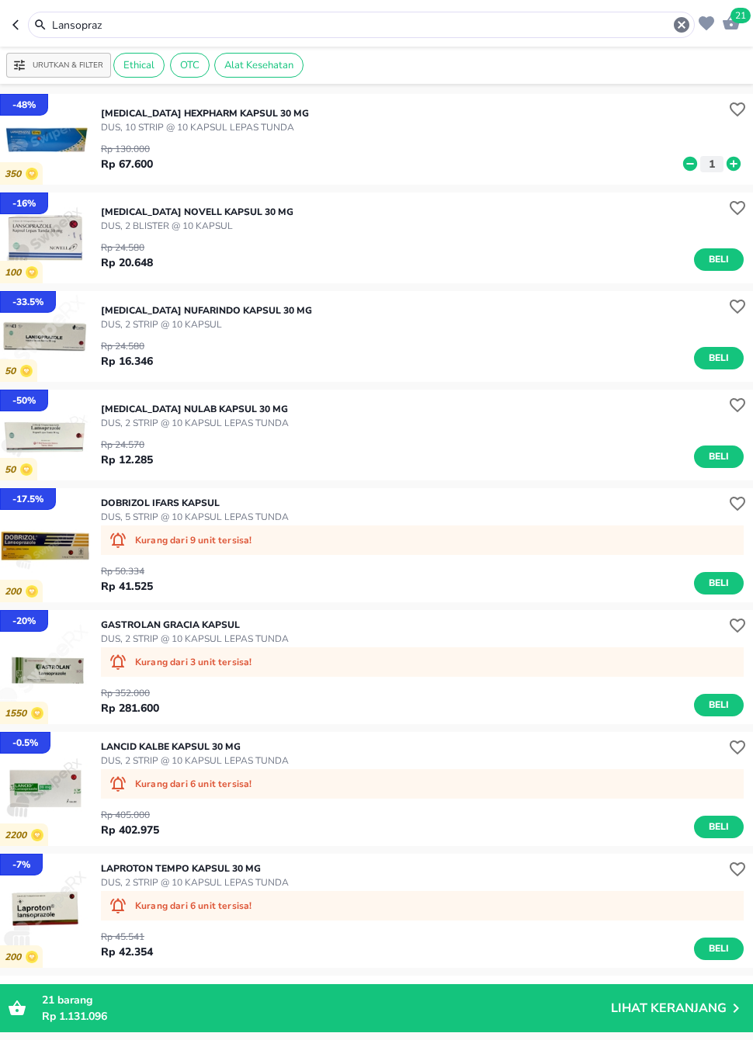
click at [21, 18] on button "button" at bounding box center [20, 25] width 16 height 26
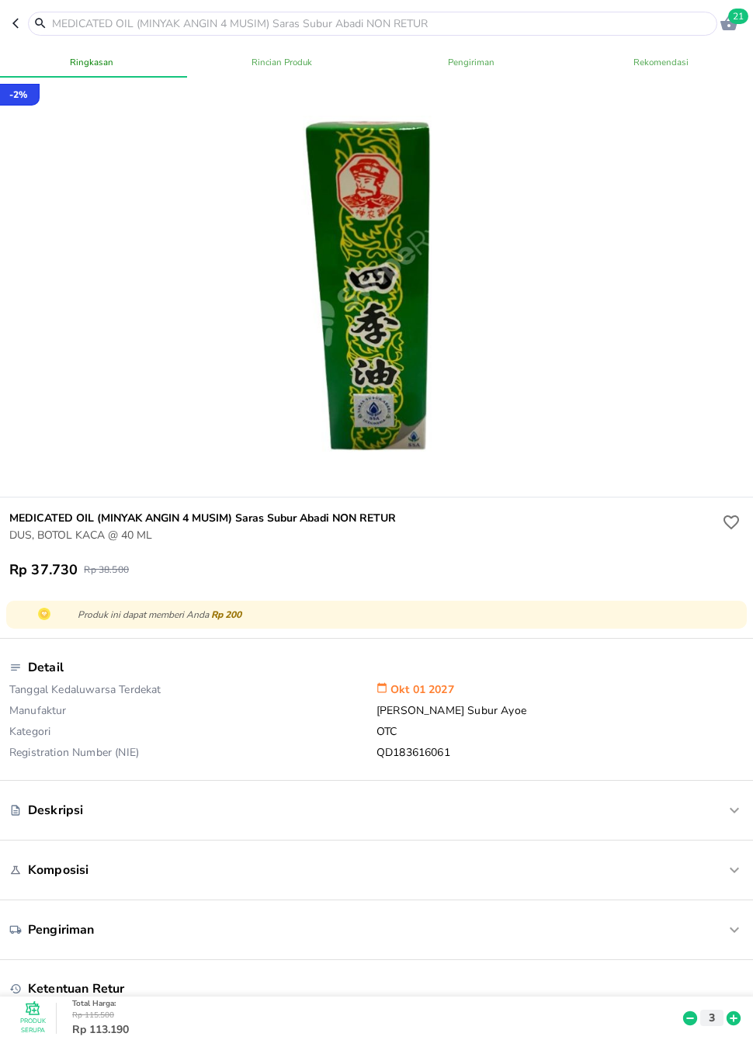
click at [8, 25] on header "21" at bounding box center [376, 23] width 753 height 47
click at [7, 24] on header "21" at bounding box center [376, 23] width 753 height 47
click at [22, 19] on icon "button" at bounding box center [18, 23] width 12 height 12
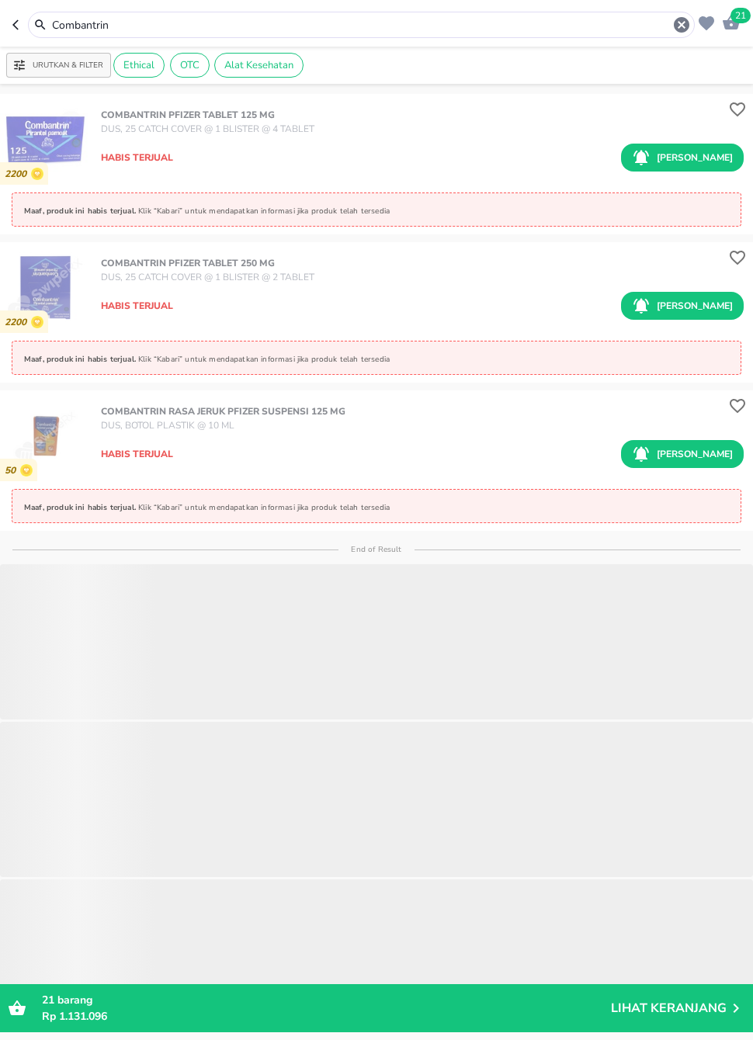
click at [12, 25] on header "21 Combantrin" at bounding box center [376, 23] width 753 height 47
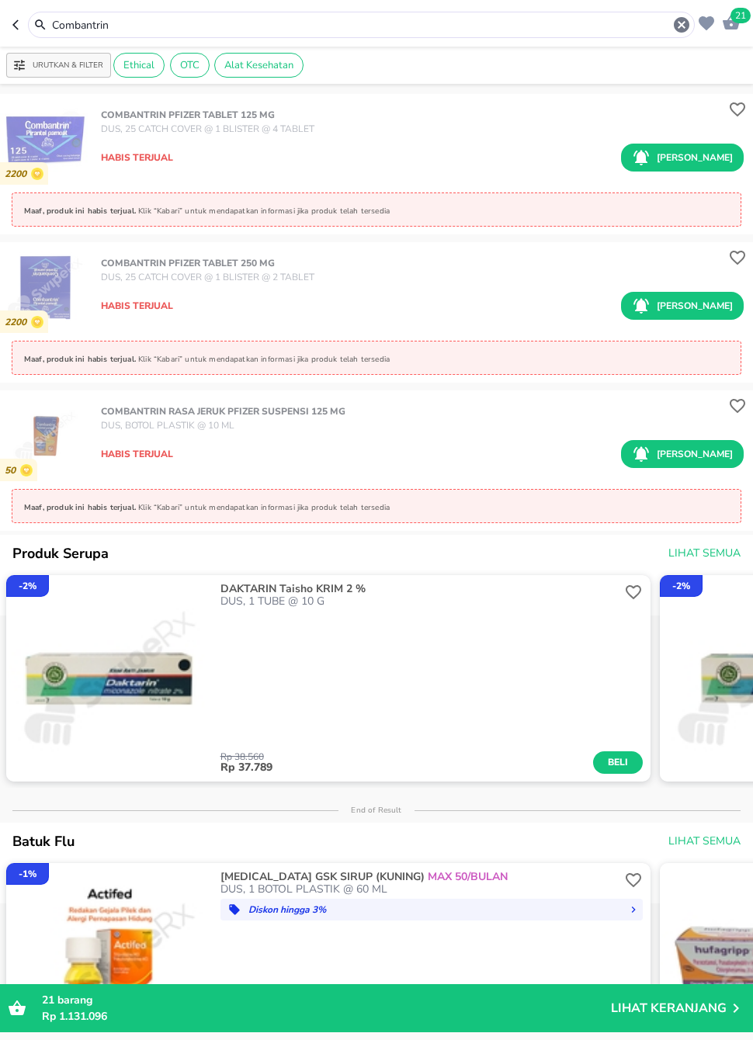
click at [20, 29] on icon "button" at bounding box center [18, 25] width 12 height 12
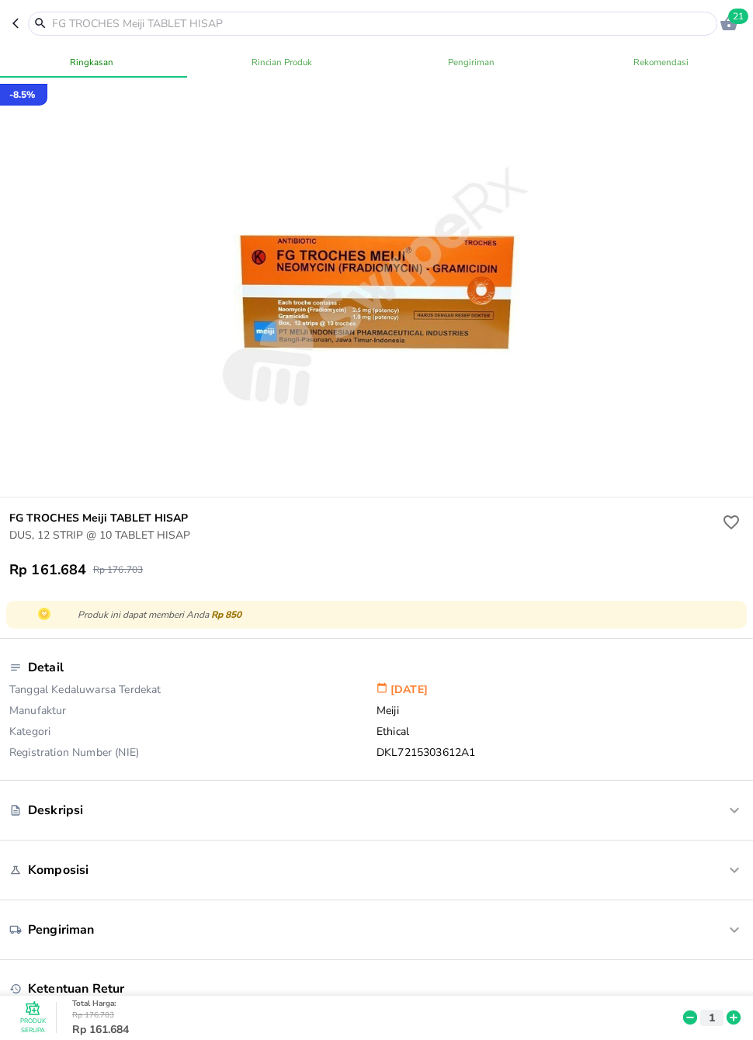
click at [13, 30] on button "button" at bounding box center [20, 24] width 16 height 24
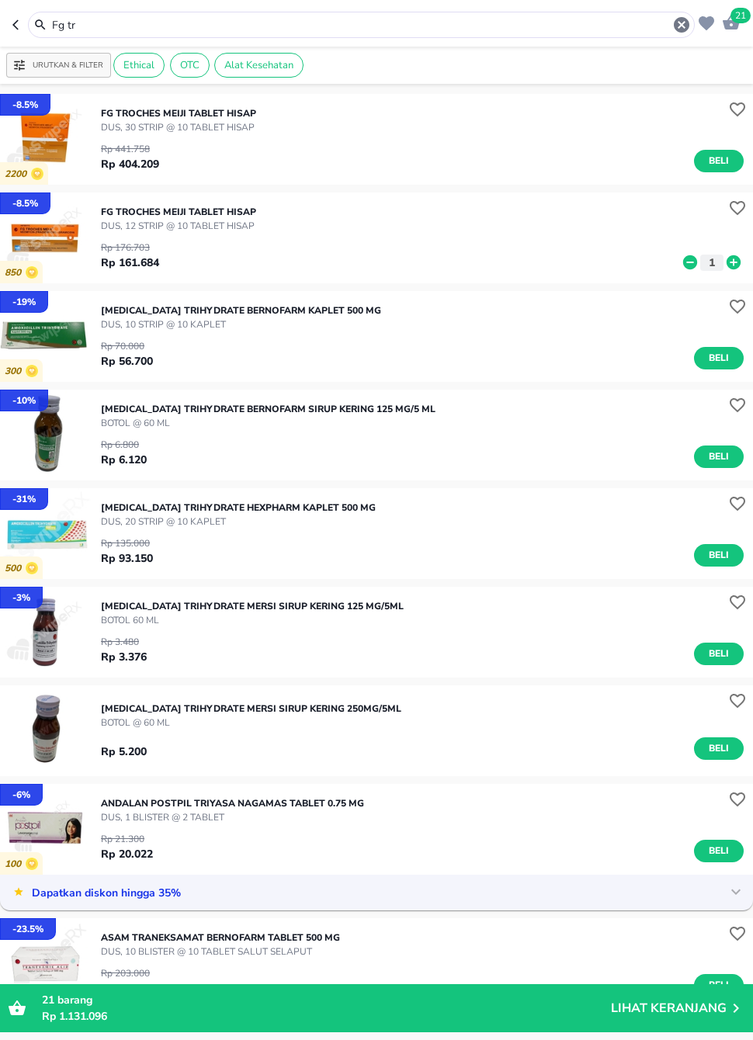
click at [9, 22] on header "21 Fg tr" at bounding box center [376, 23] width 753 height 47
click at [15, 26] on icon "button" at bounding box center [15, 24] width 6 height 10
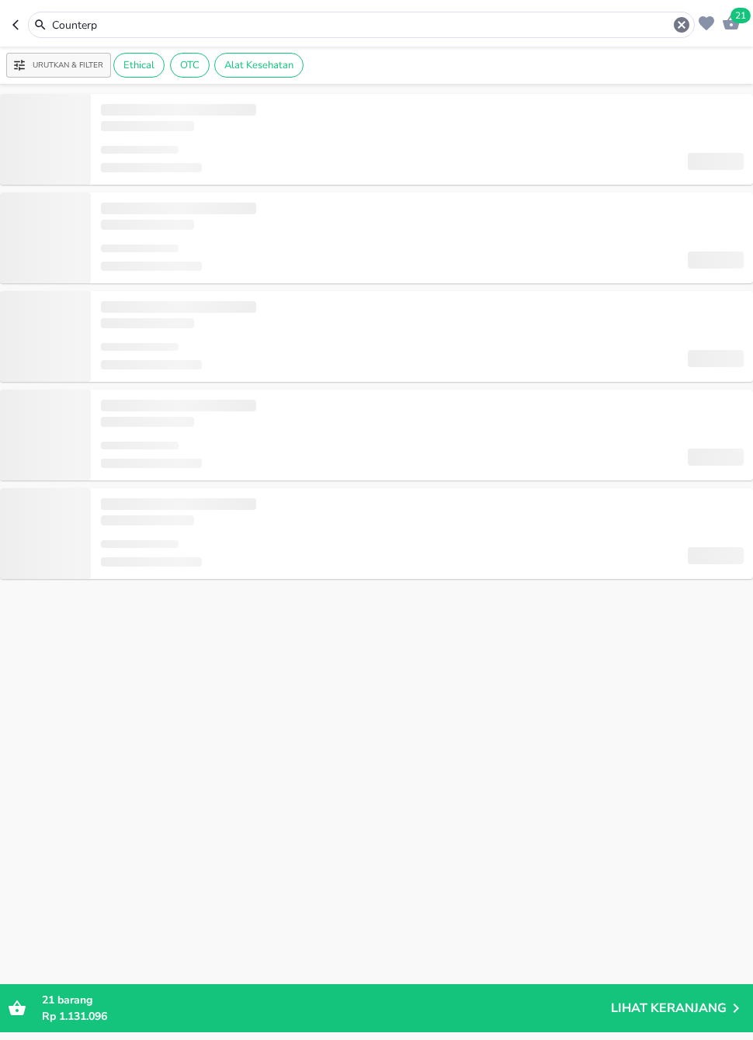
click at [15, 26] on icon "button" at bounding box center [15, 24] width 6 height 10
type input "[MEDICAL_DATA]"
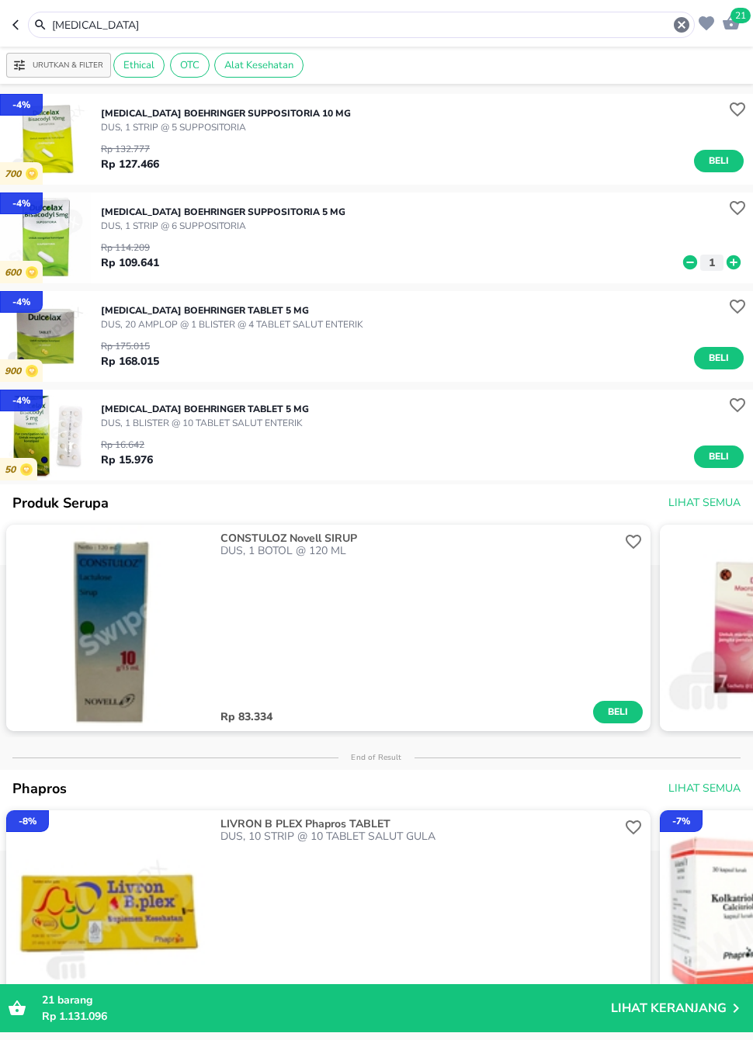
click at [13, 25] on icon "button" at bounding box center [15, 24] width 6 height 10
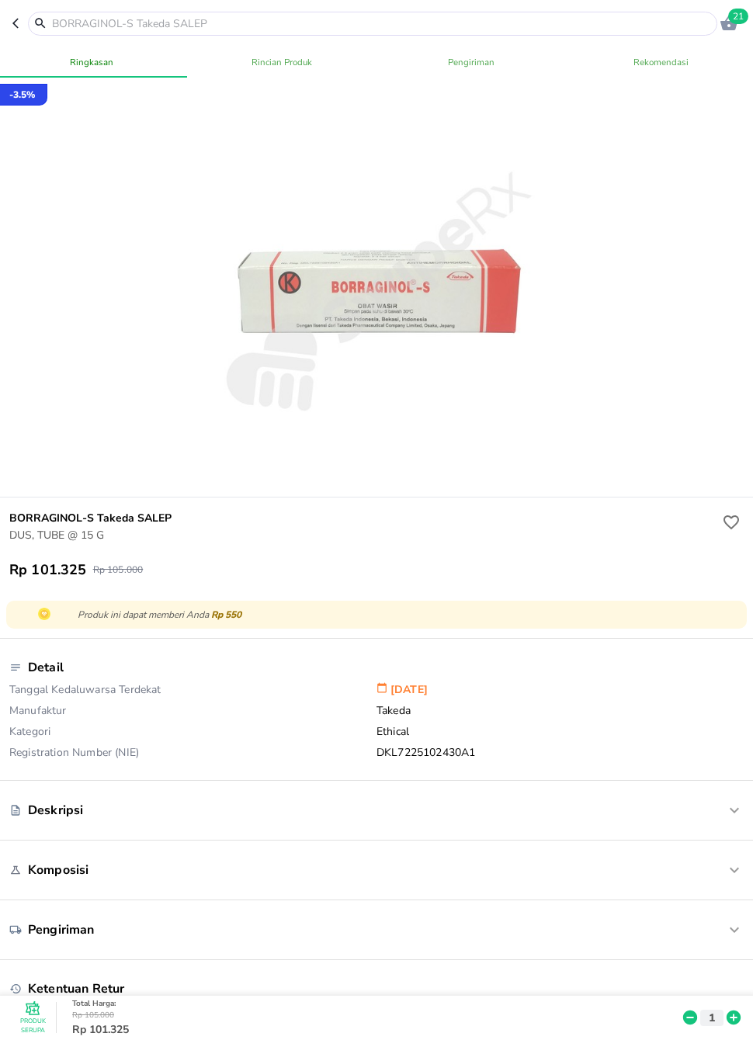
click at [25, 23] on button "button" at bounding box center [20, 24] width 16 height 24
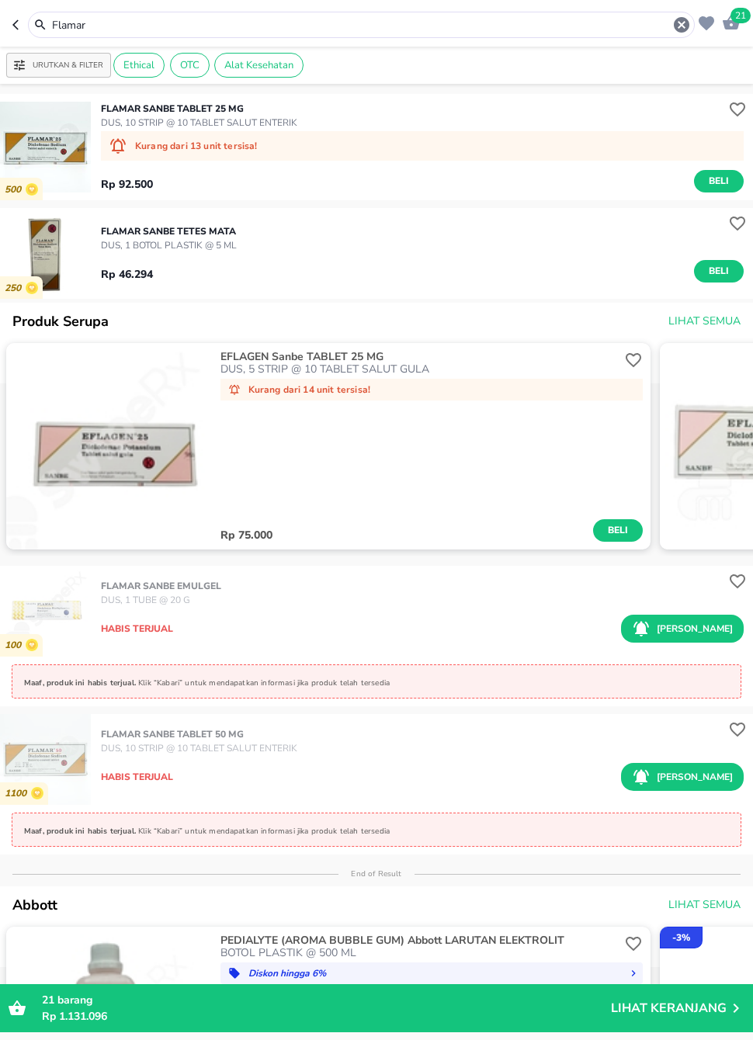
click at [4, 30] on header "21 Flamar" at bounding box center [376, 23] width 753 height 47
click at [14, 16] on button "button" at bounding box center [20, 25] width 16 height 26
type input "Imboost"
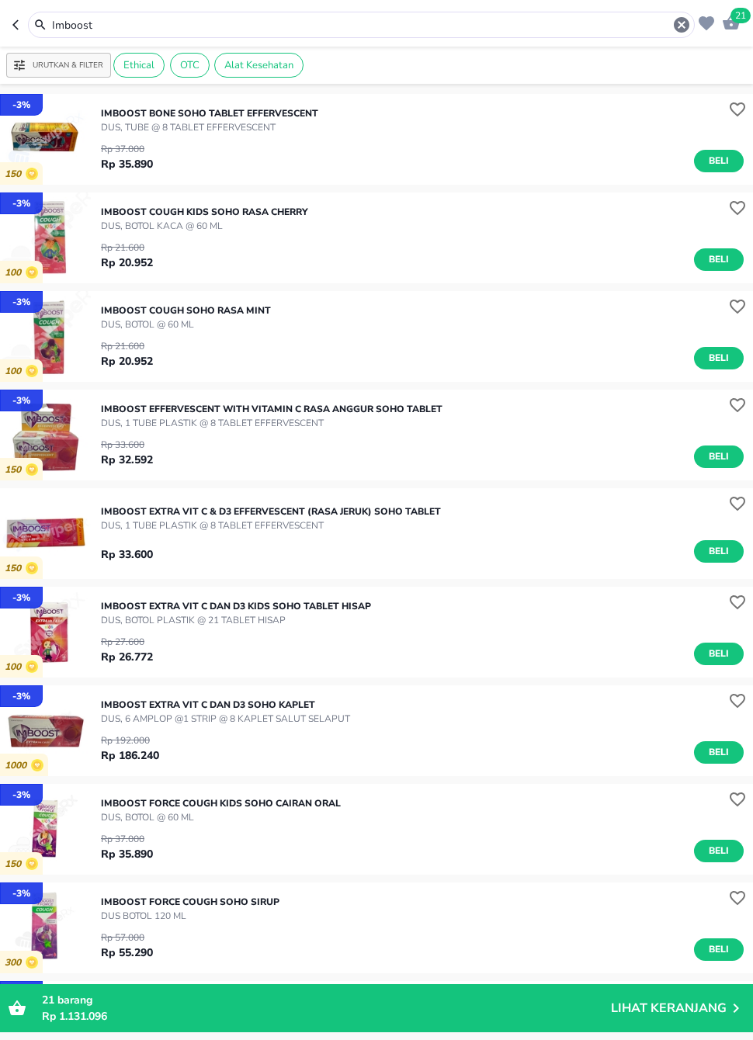
click at [19, 22] on icon "button" at bounding box center [18, 25] width 12 height 12
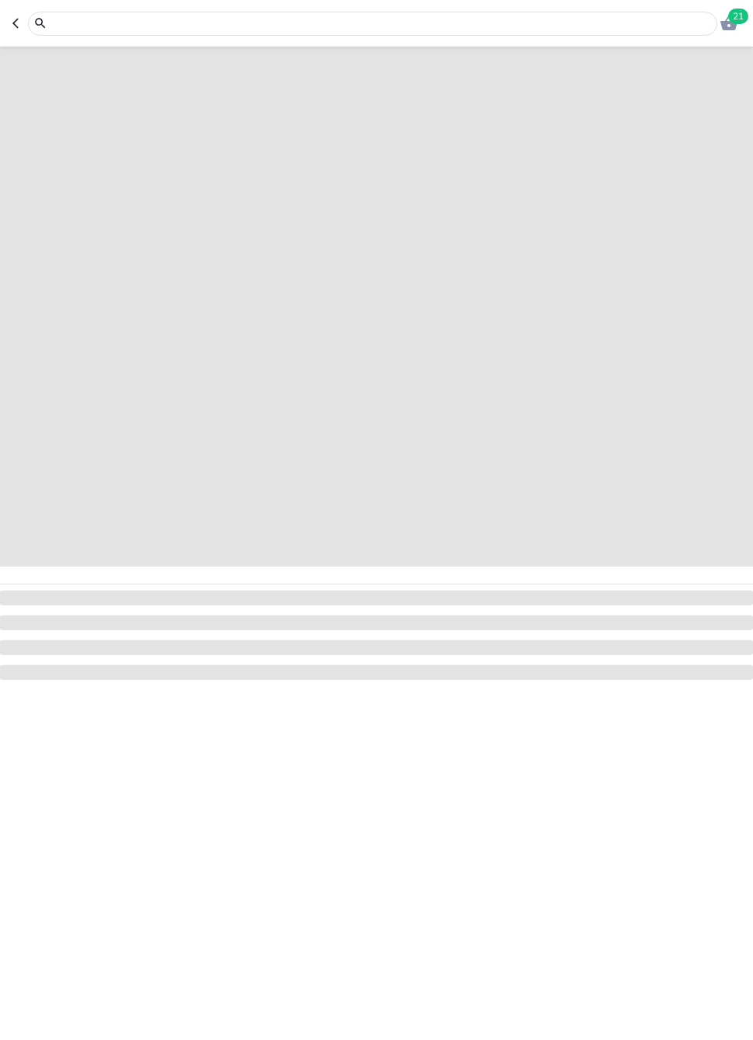
click at [19, 22] on icon "button" at bounding box center [18, 23] width 12 height 12
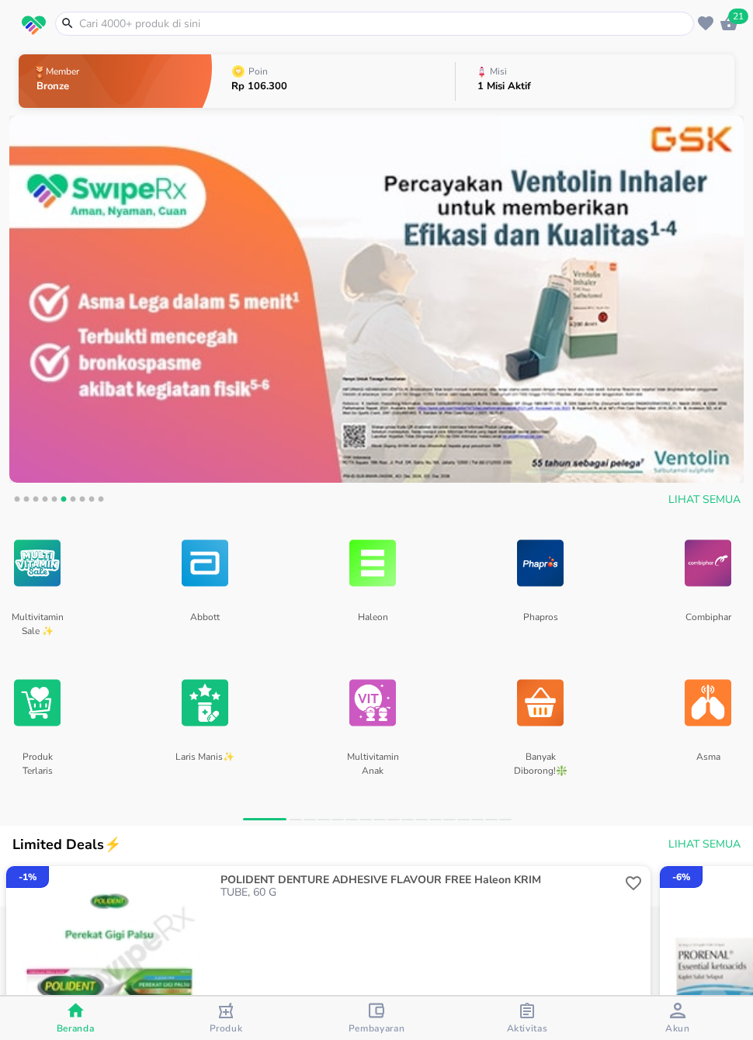
click at [484, 389] on img at bounding box center [376, 299] width 734 height 367
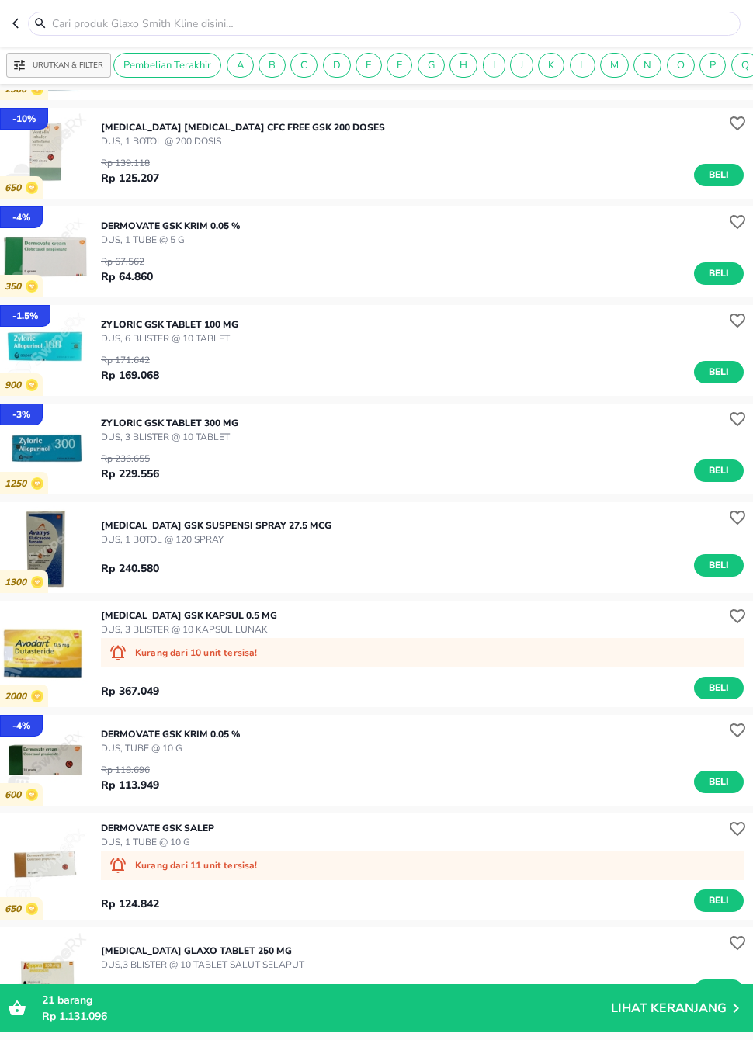
scroll to position [505, 0]
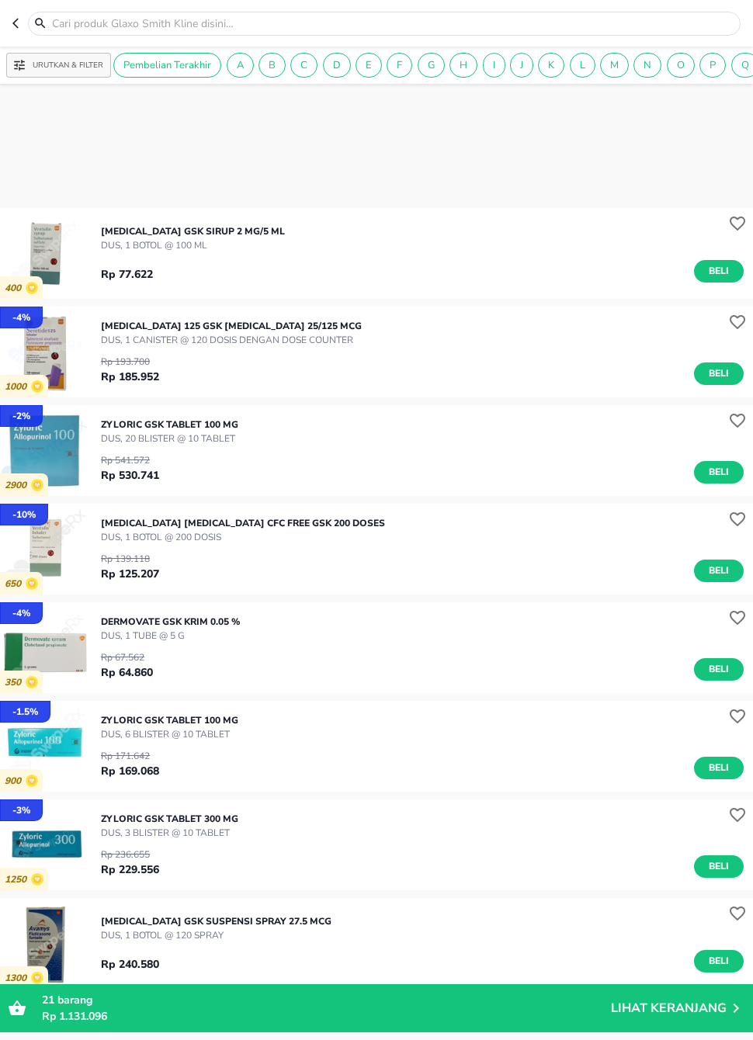
click at [9, 12] on header at bounding box center [376, 23] width 753 height 47
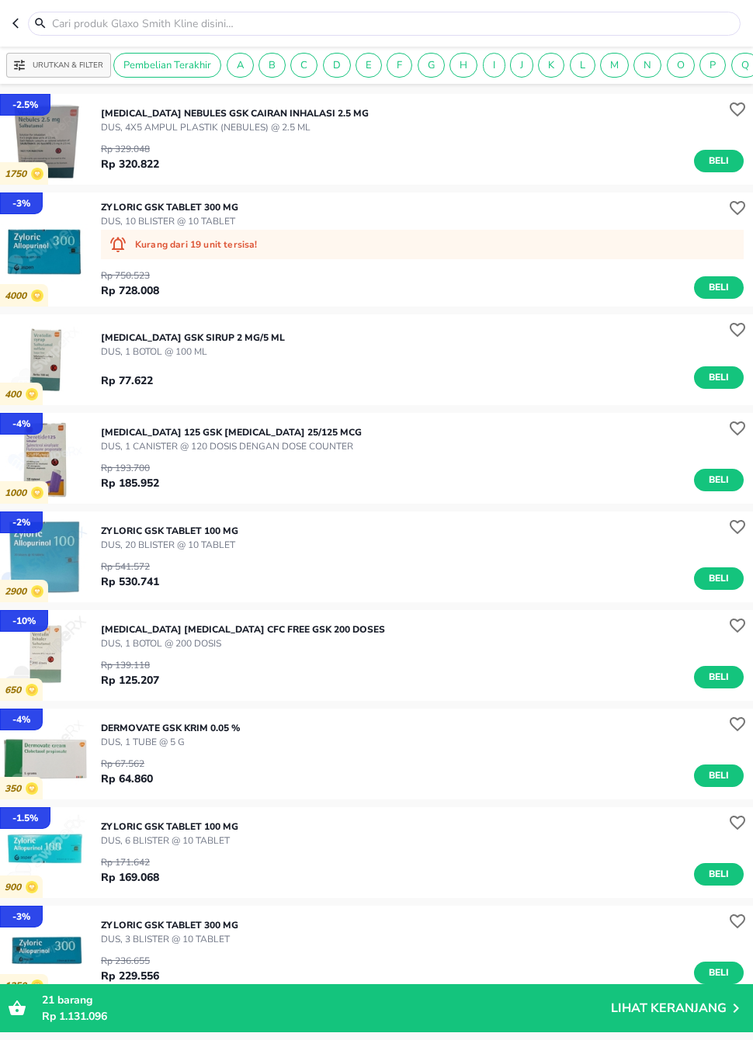
scroll to position [-2, 0]
click at [9, 12] on header at bounding box center [376, 23] width 753 height 47
click at [13, 30] on button "button" at bounding box center [20, 24] width 16 height 24
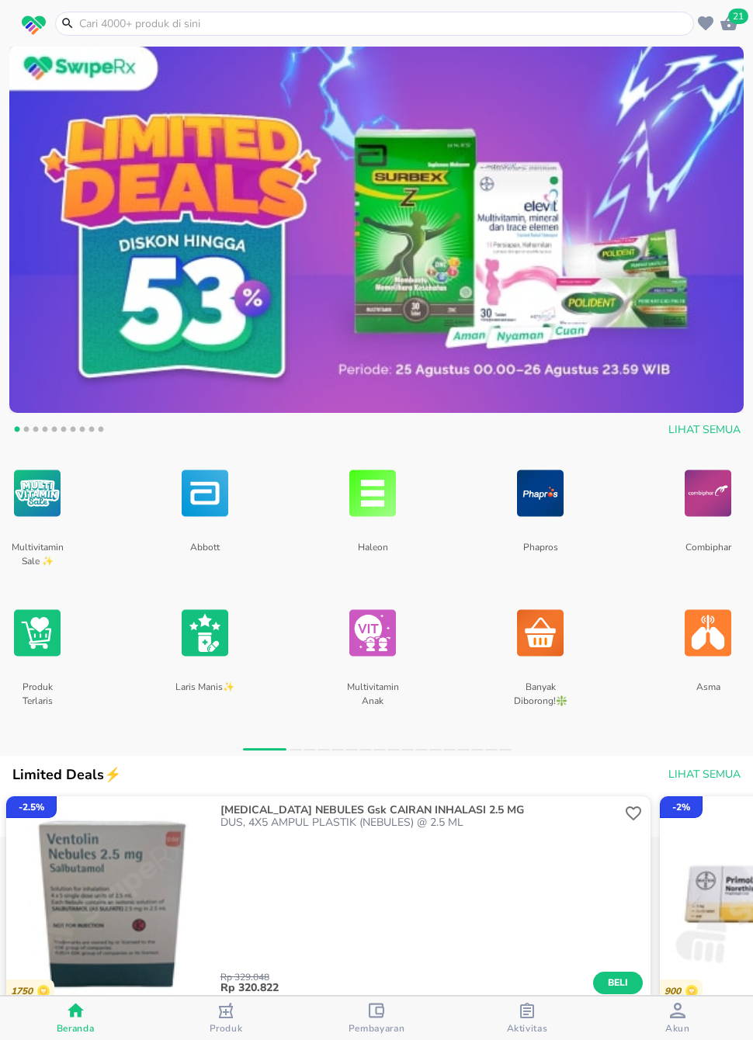
scroll to position [124, 0]
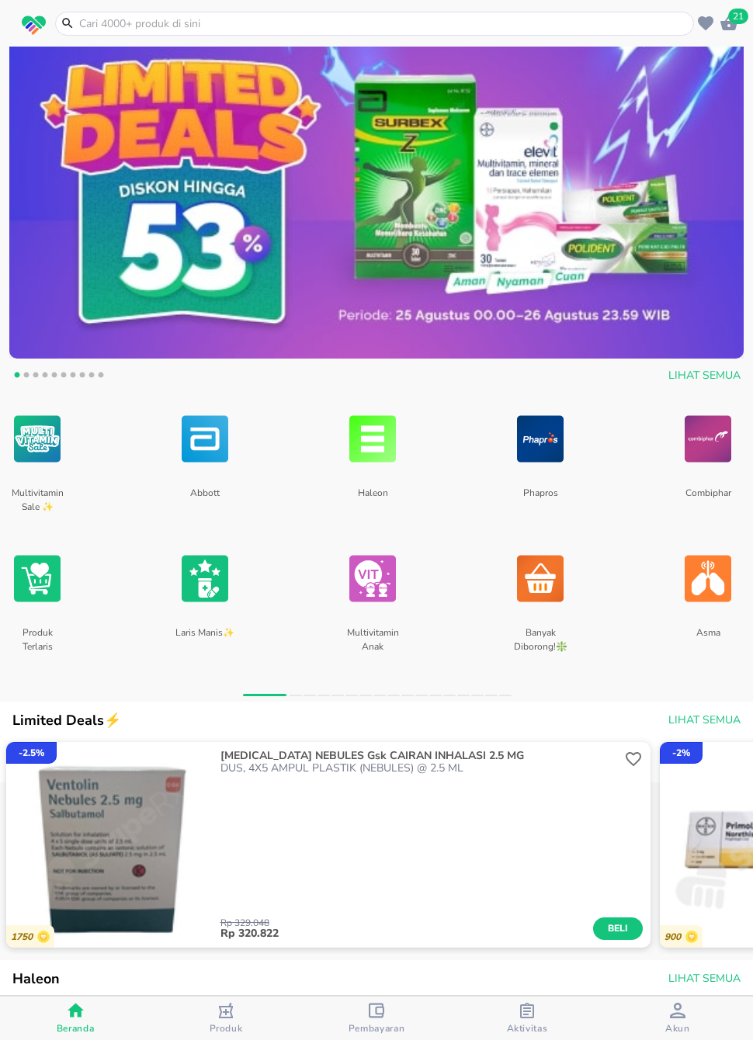
click at [696, 728] on span "Lihat Semua" at bounding box center [704, 720] width 72 height 19
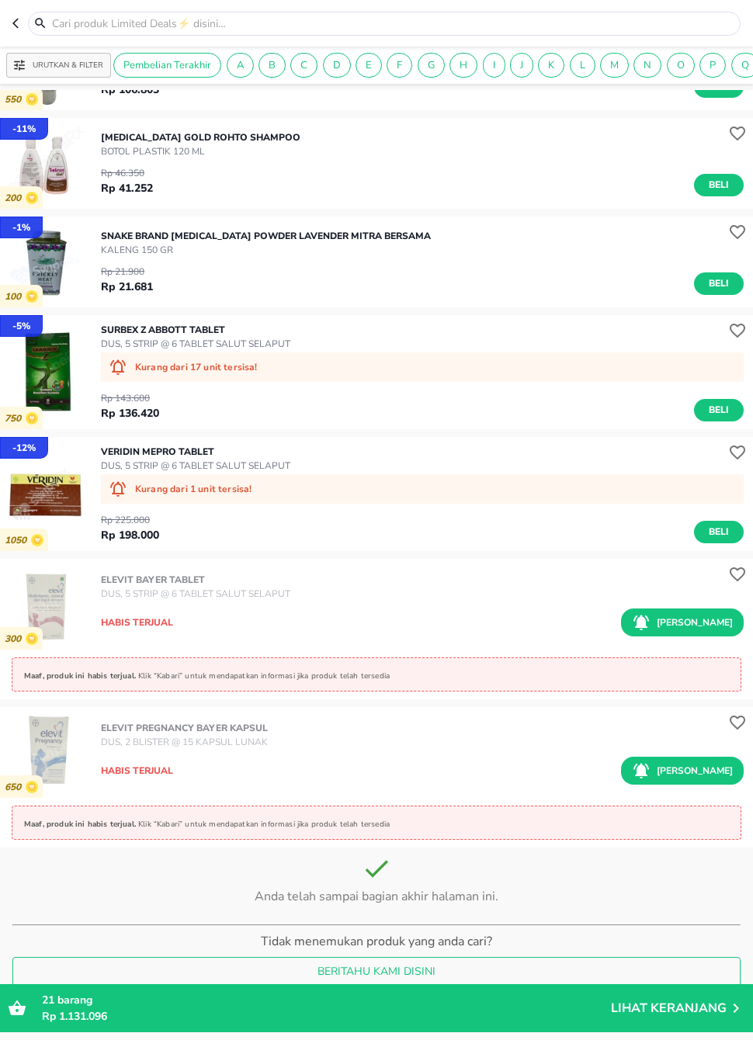
scroll to position [2940, 0]
click at [16, 28] on icon "button" at bounding box center [18, 23] width 12 height 12
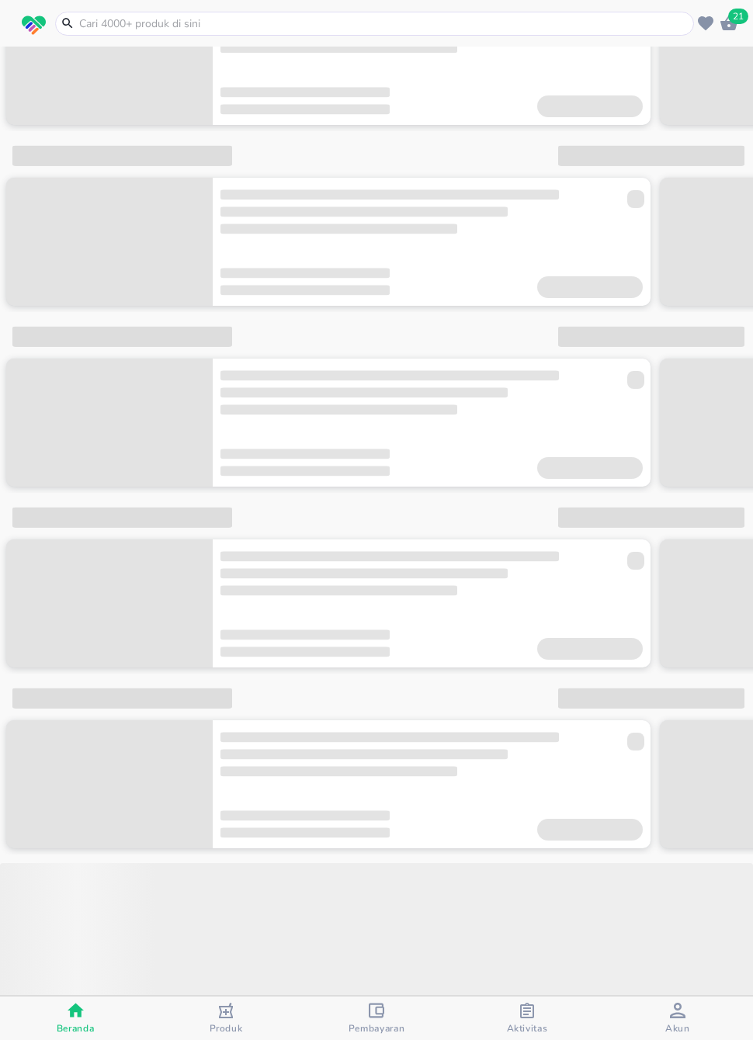
scroll to position [1053, 0]
click at [731, 33] on div "21" at bounding box center [728, 23] width 23 height 23
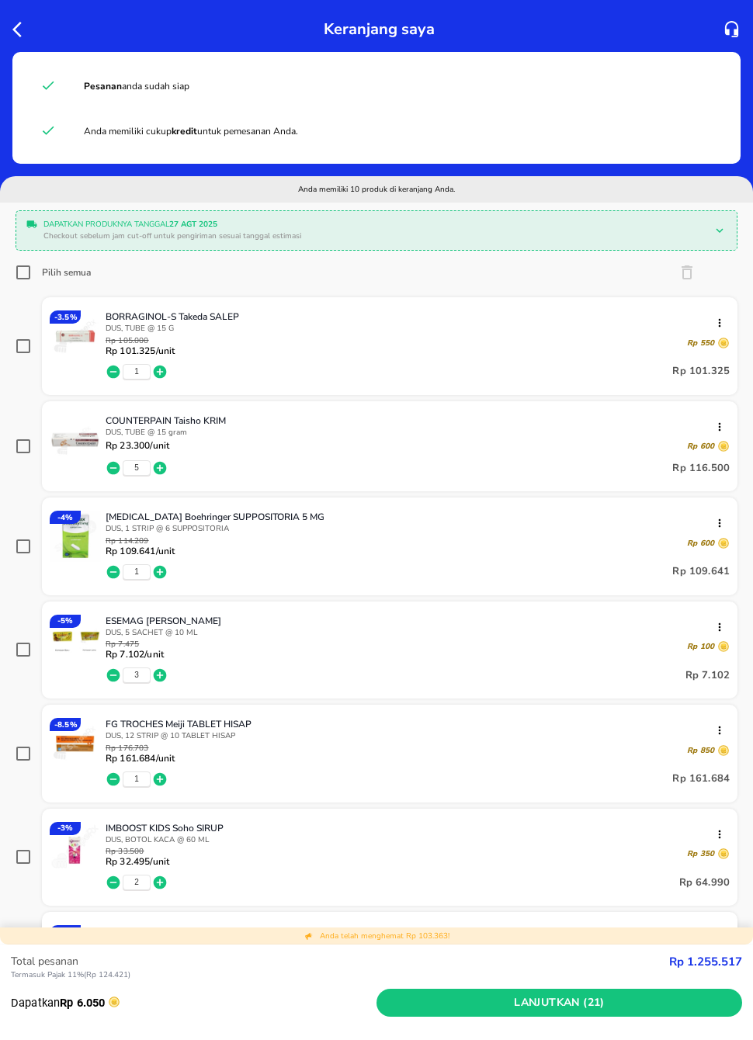
click at [23, 240] on div "Dapatkan produknya tanggal [DATE] Checkout sebelum jam cut-off untuk pengiriman…" at bounding box center [376, 230] width 713 height 31
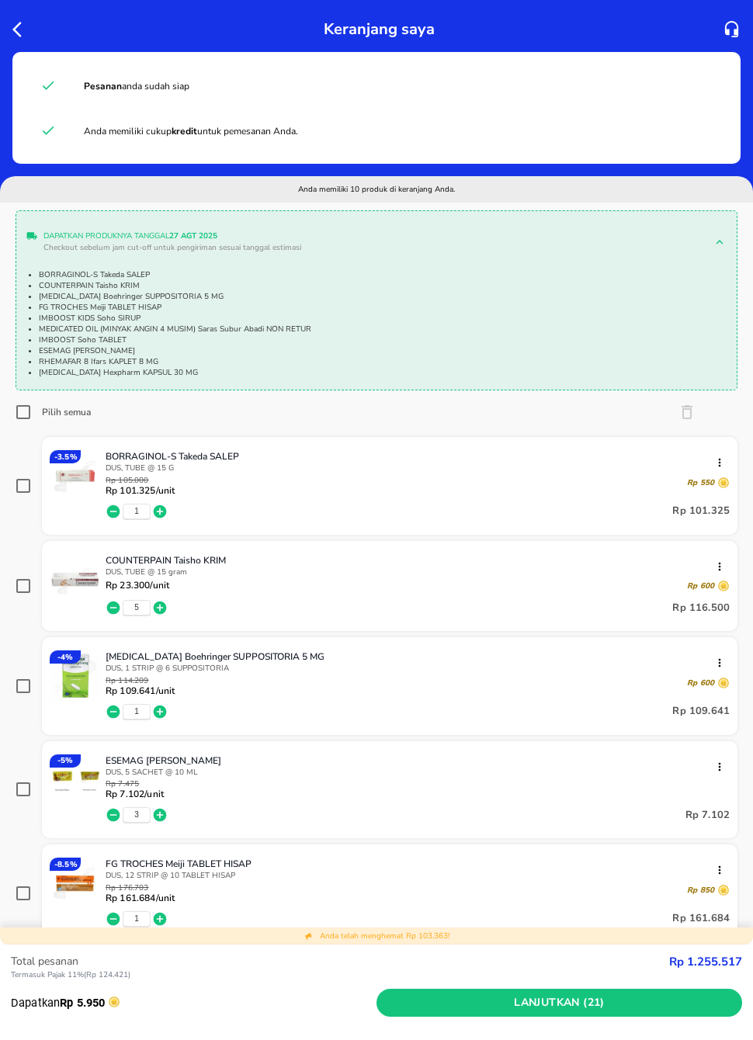
click at [28, 420] on input "Pilih semua" at bounding box center [24, 412] width 16 height 16
checkbox input "true"
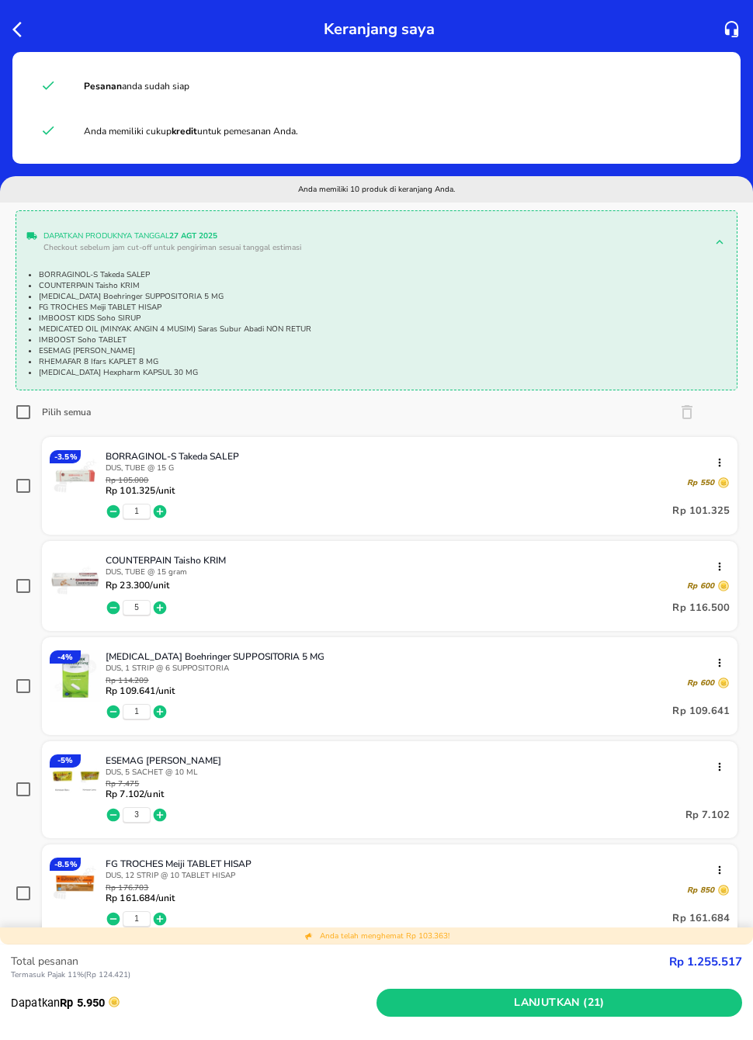
checkbox input "true"
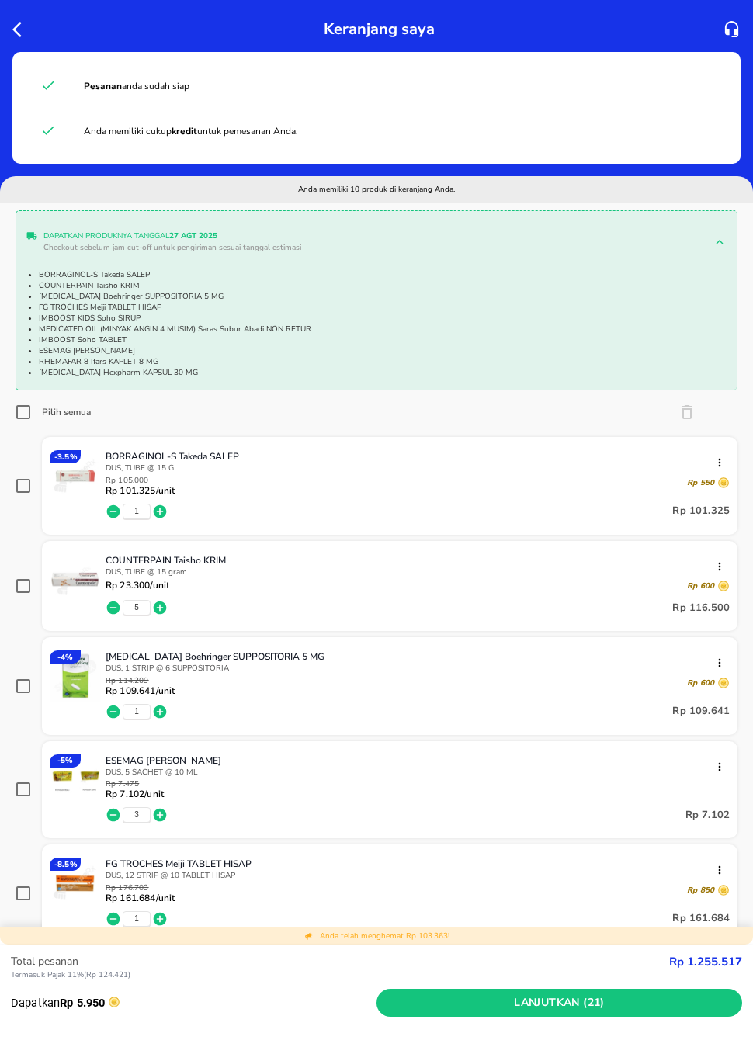
checkbox input "true"
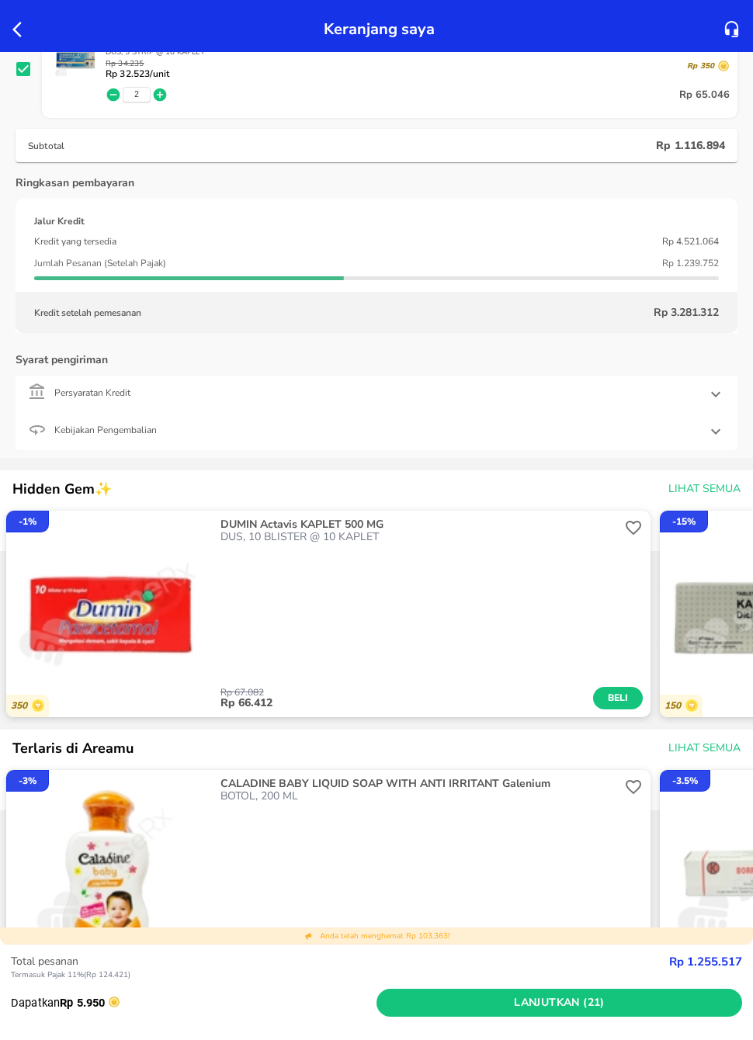
scroll to position [1319, 0]
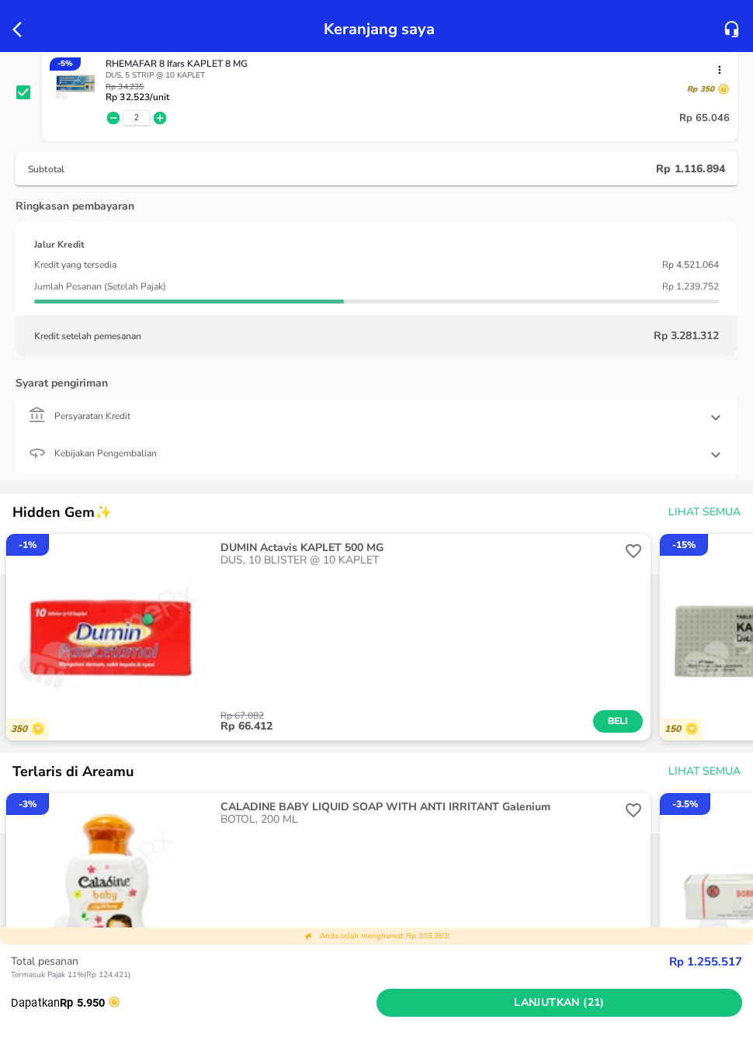
click at [658, 1010] on span "Lanjutkan (21)" at bounding box center [559, 1003] width 353 height 19
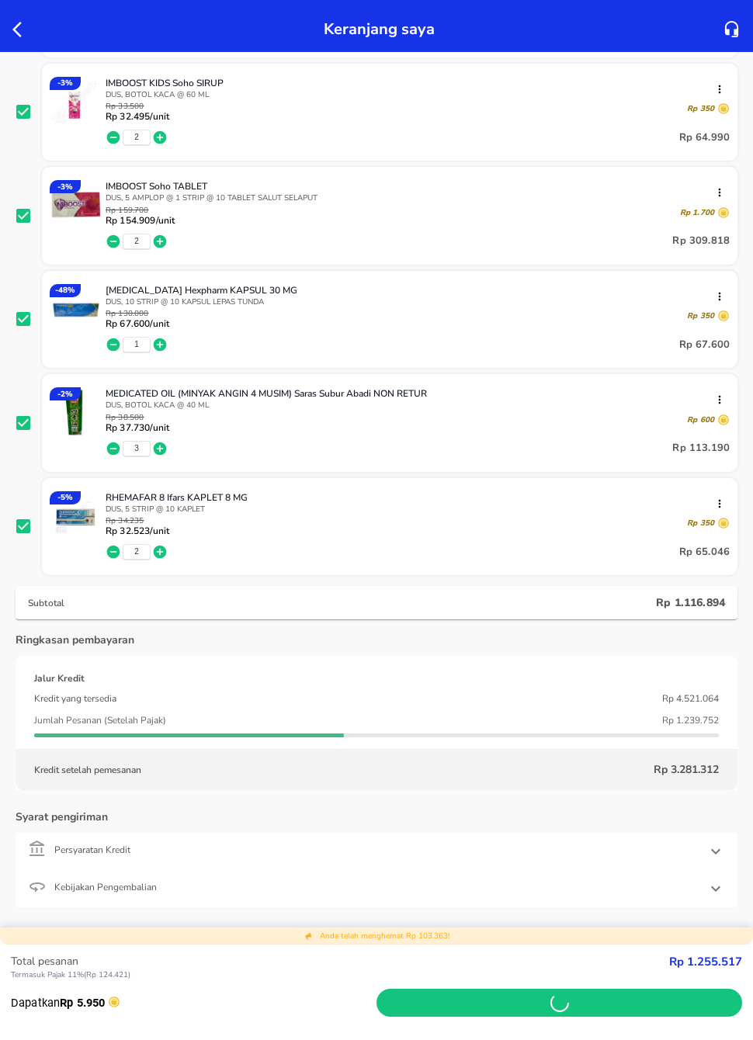
scroll to position [897, 0]
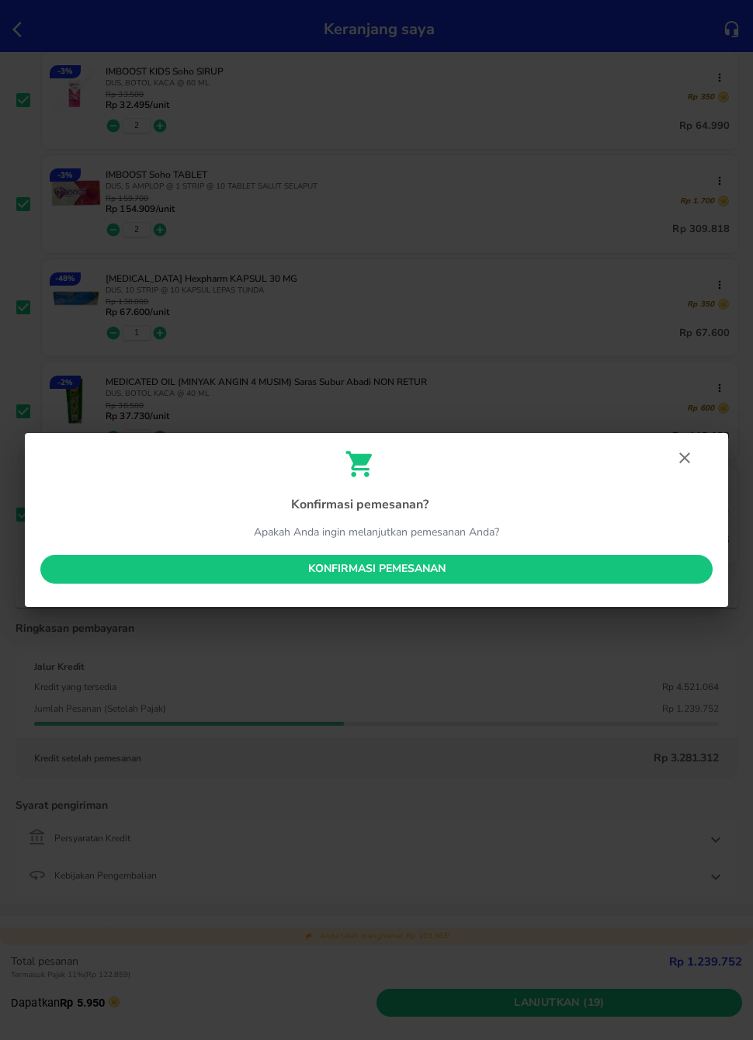
click at [650, 579] on button "Konfirmasi pemesanan" at bounding box center [376, 569] width 672 height 29
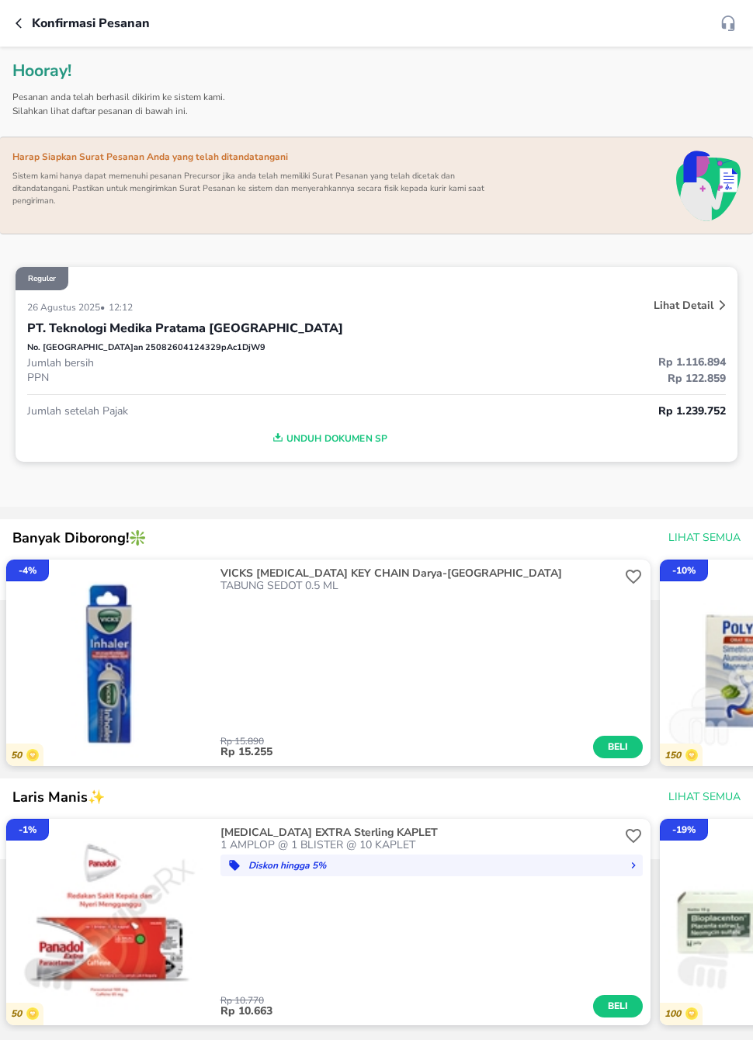
click at [196, 346] on div "No. Pesanan 25082604124329pAc1DjW9" at bounding box center [376, 348] width 699 height 13
click at [671, 303] on p "Lihat Detail" at bounding box center [684, 305] width 60 height 15
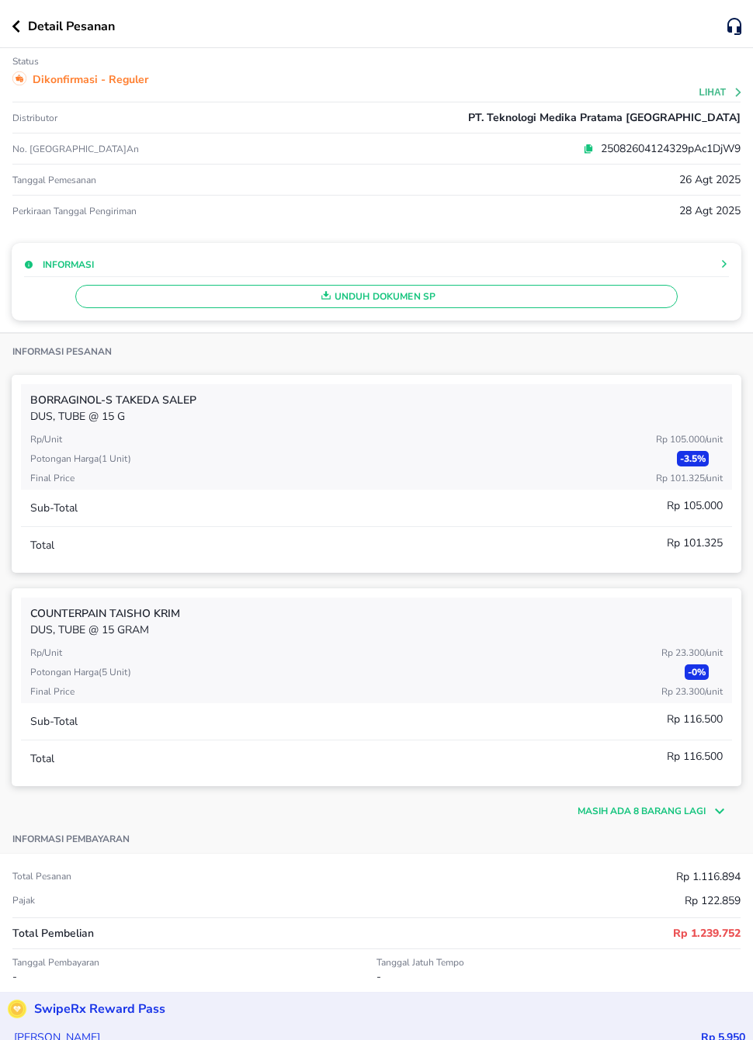
click at [600, 799] on div "Masih ada 8 barang lagi" at bounding box center [377, 803] width 730 height 34
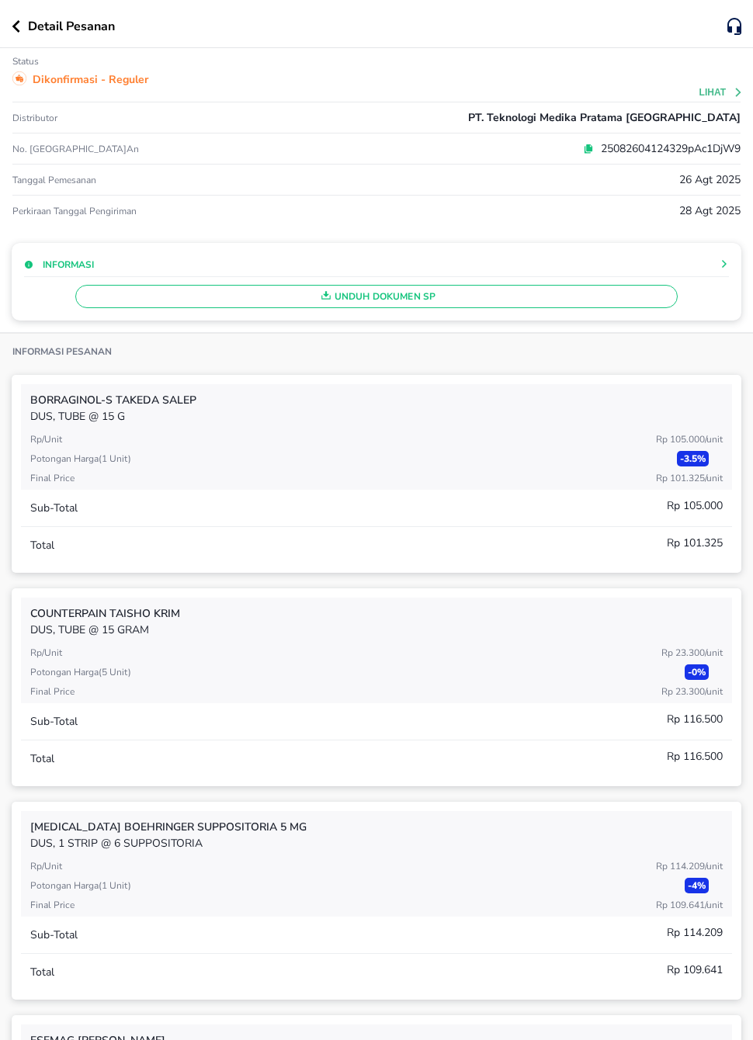
click at [17, 22] on icon "button" at bounding box center [16, 26] width 8 height 12
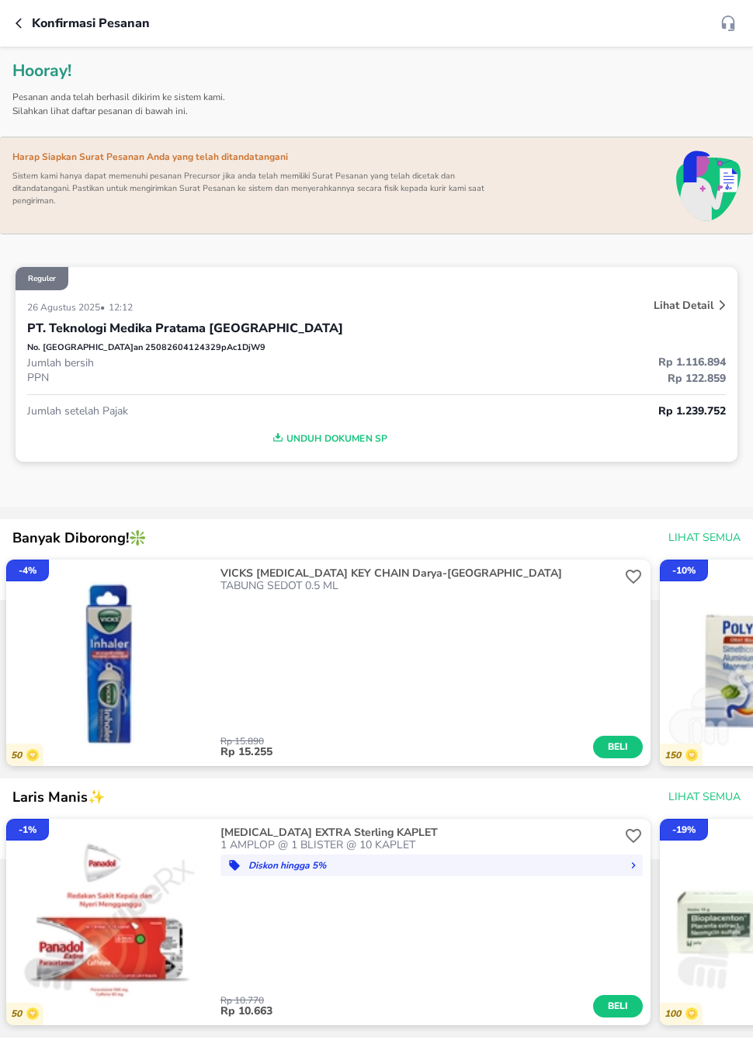
click at [25, 17] on icon "button" at bounding box center [22, 23] width 12 height 12
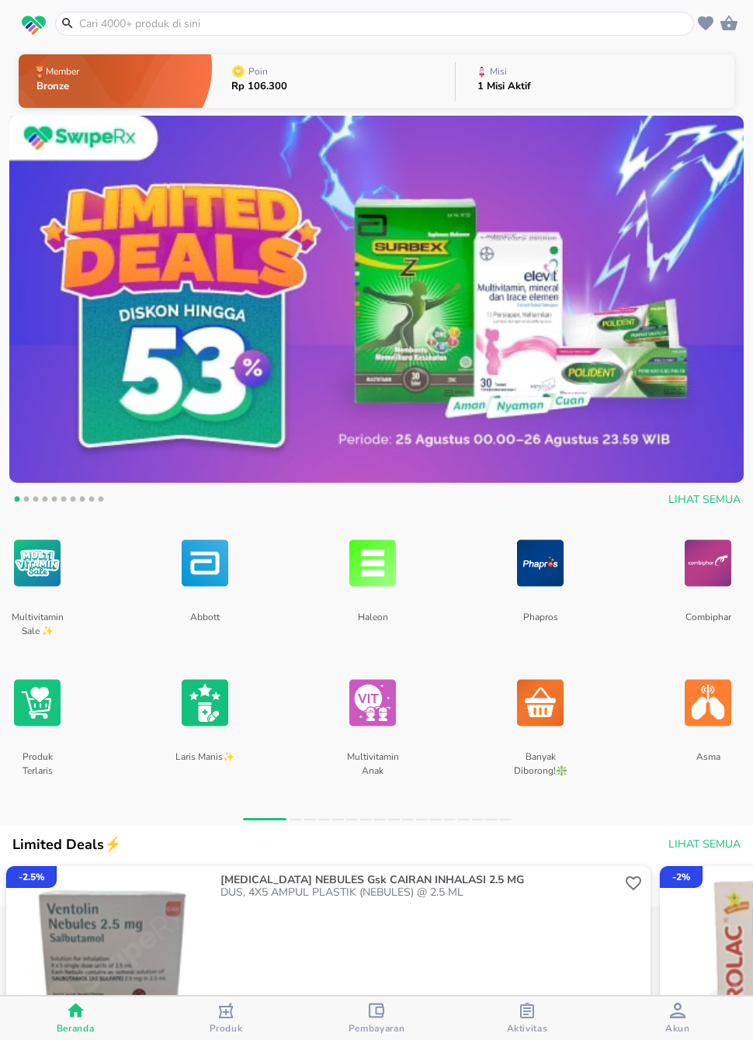
click at [508, 92] on p "1 Misi Aktif" at bounding box center [504, 87] width 54 height 10
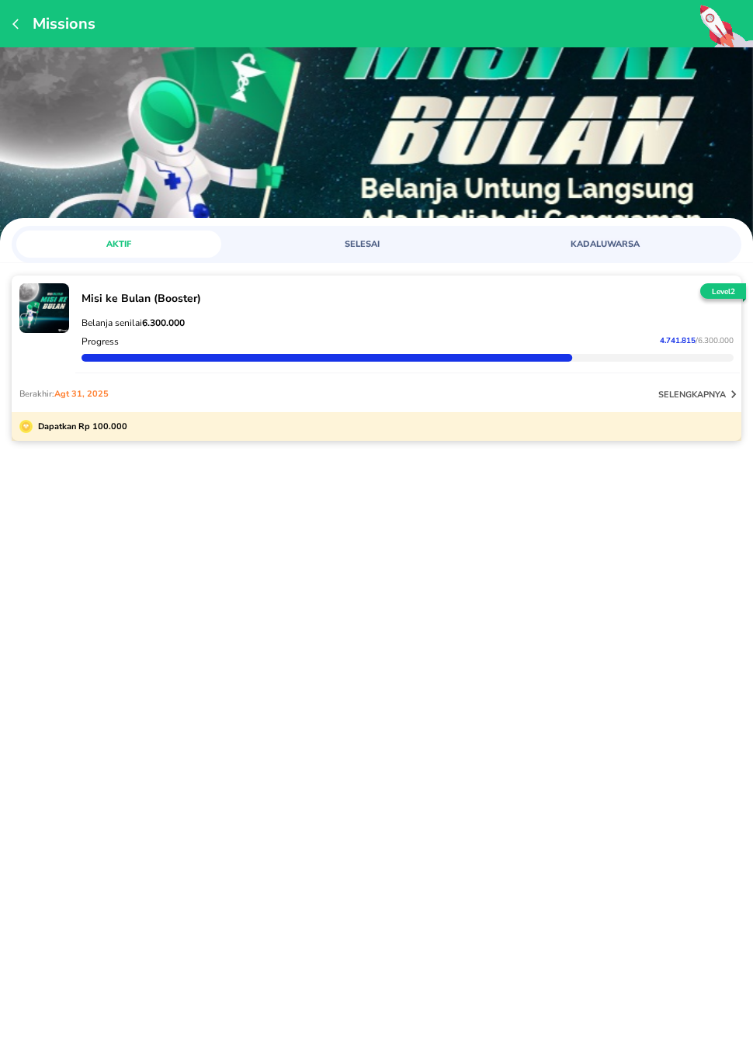
click at [686, 402] on button "selengkapnya" at bounding box center [699, 395] width 83 height 16
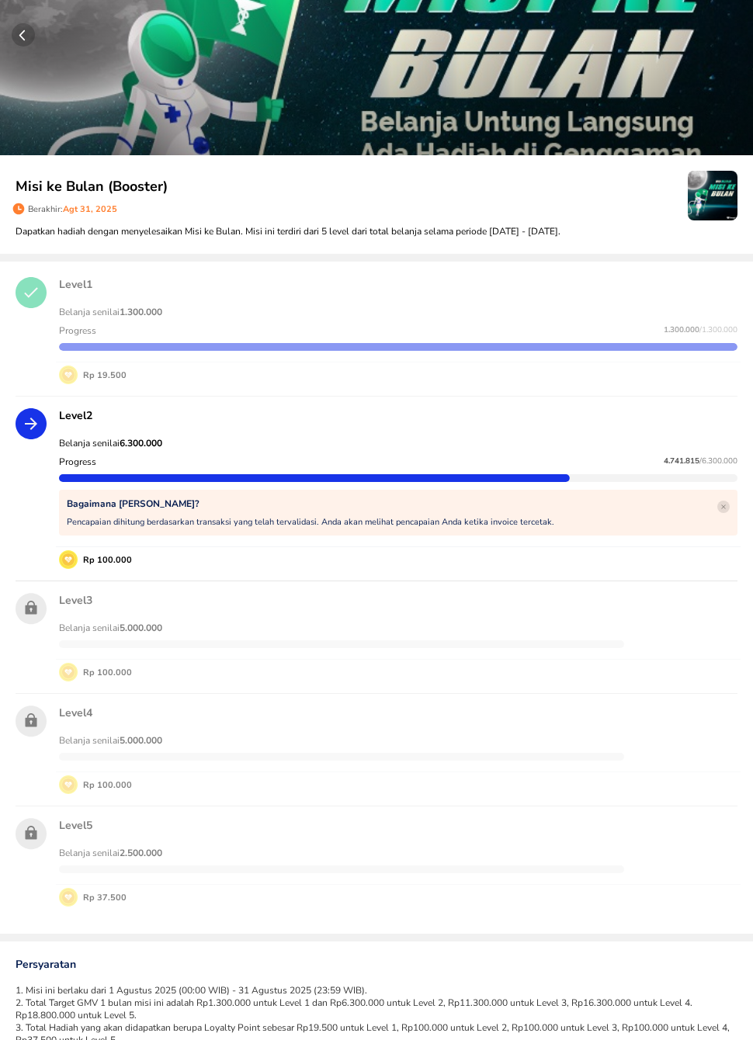
click at [28, 49] on button "button" at bounding box center [376, 77] width 753 height 155
click at [33, 41] on circle "button" at bounding box center [23, 34] width 23 height 23
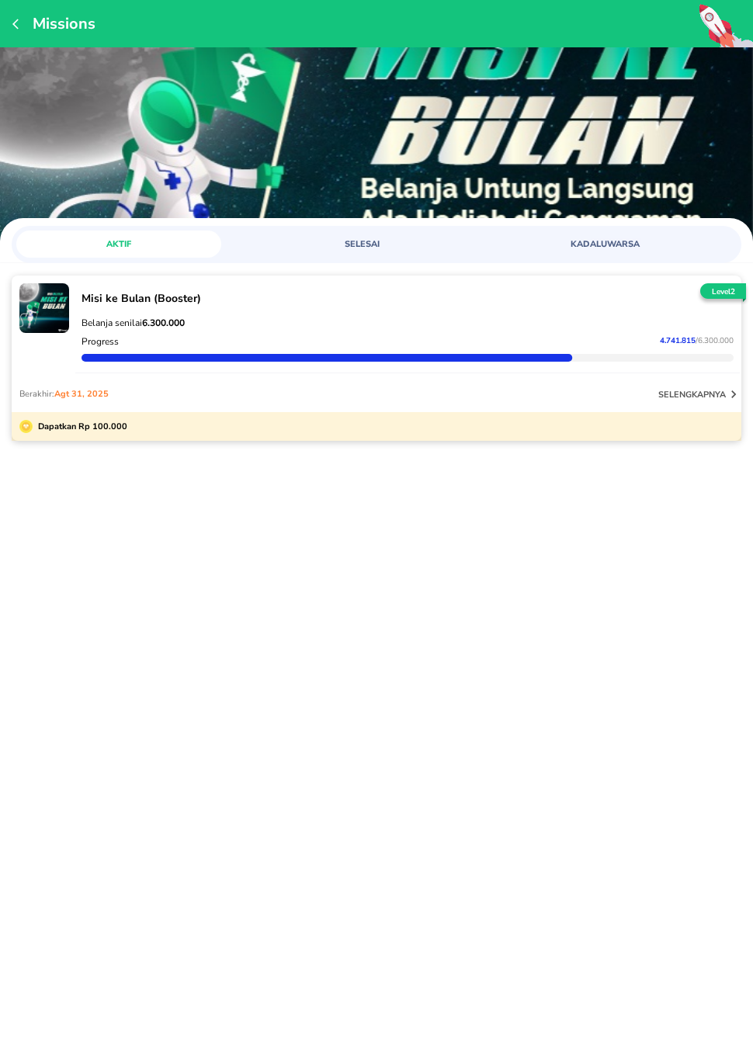
click at [23, 16] on button "button" at bounding box center [18, 23] width 12 height 21
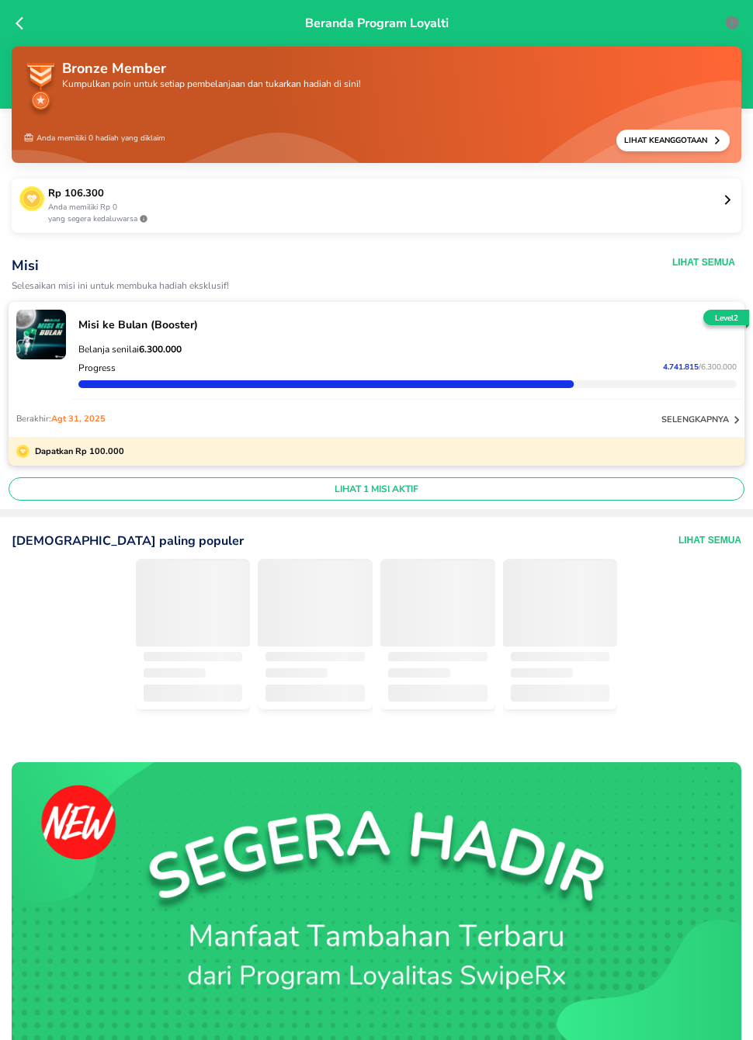
click at [20, 17] on icon at bounding box center [24, 24] width 16 height 16
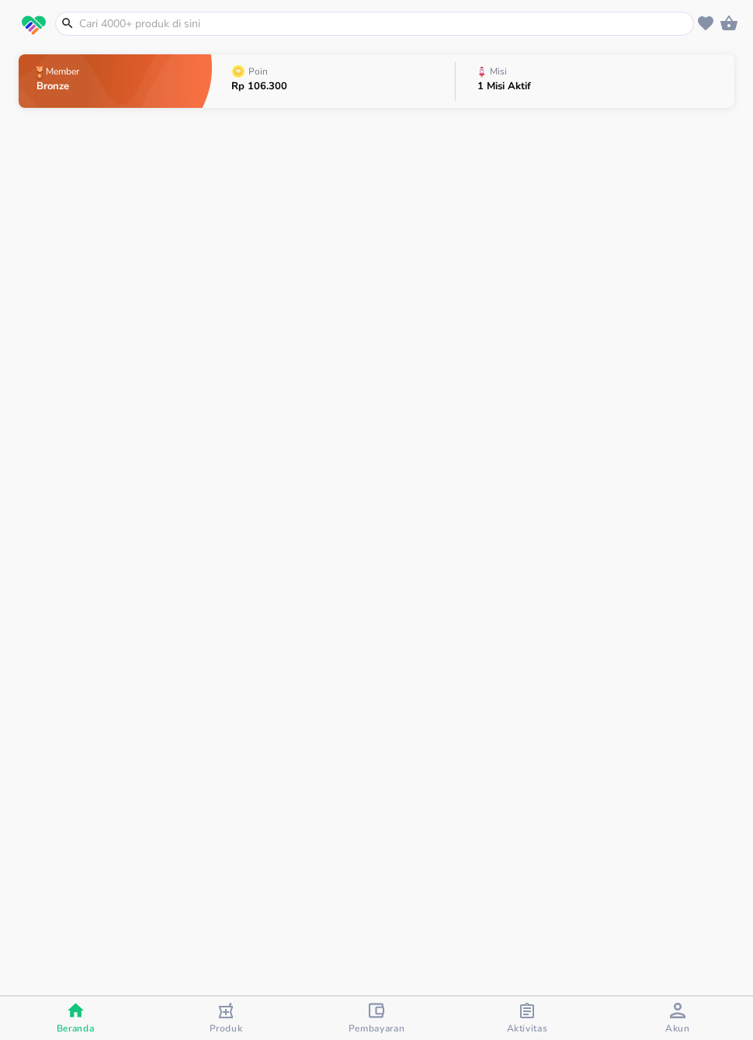
click at [123, 17] on input "text" at bounding box center [384, 24] width 613 height 16
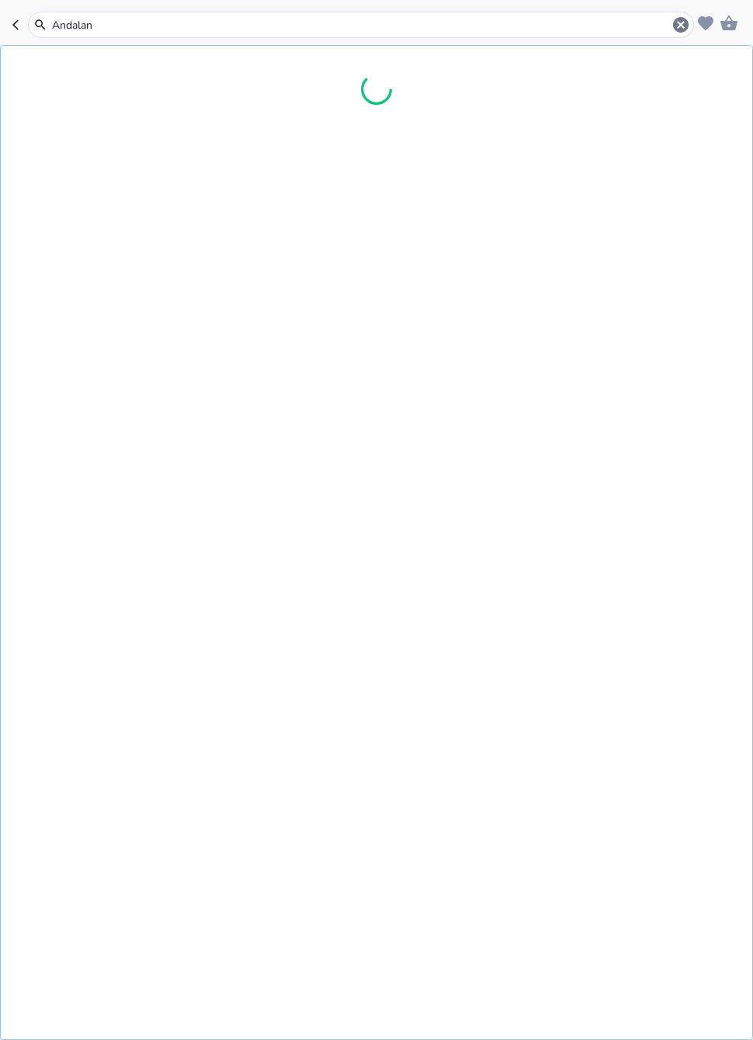
type input "Andalan"
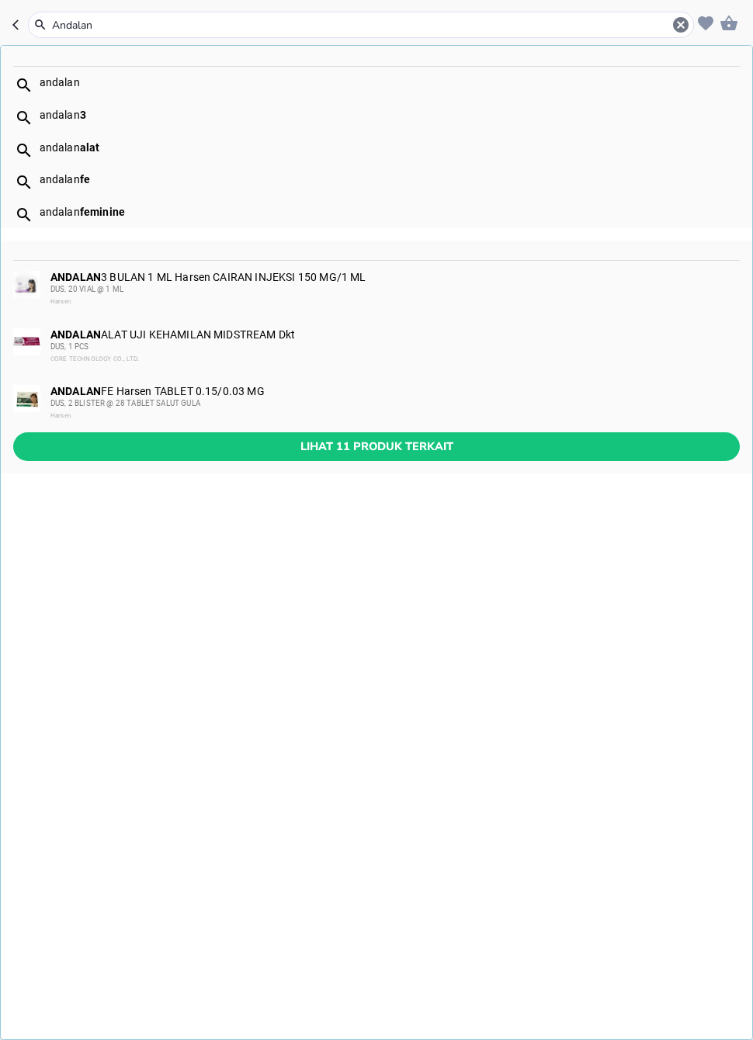
click at [224, 432] on button "Lihat 11 produk terkait" at bounding box center [376, 446] width 727 height 29
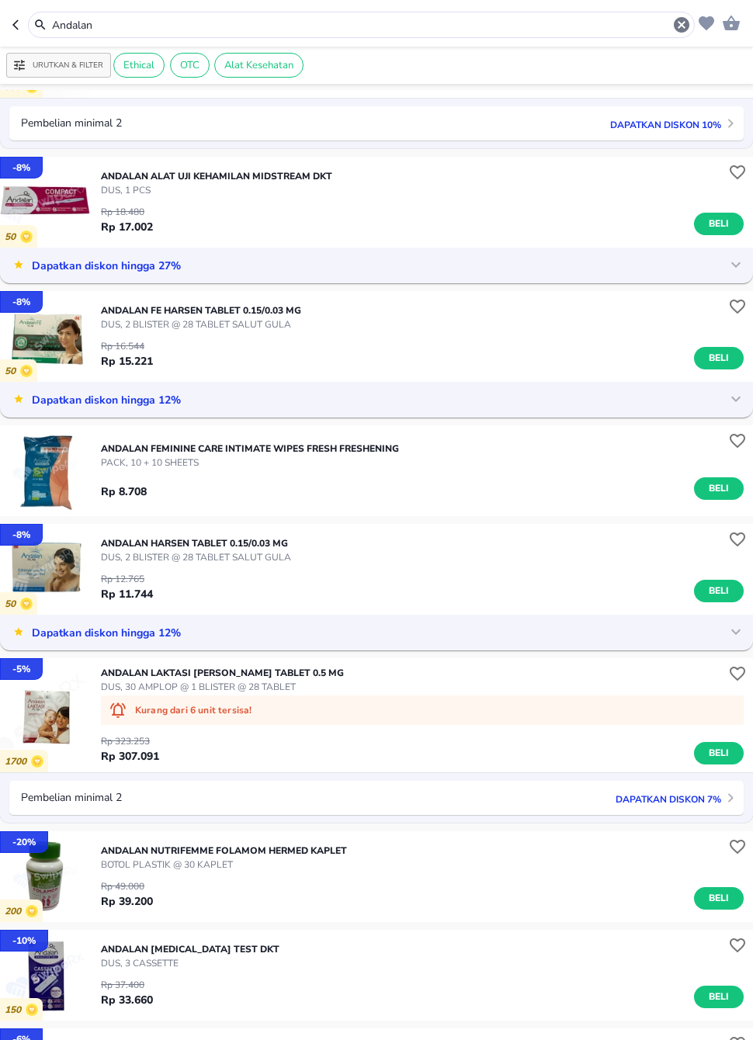
scroll to position [90, 0]
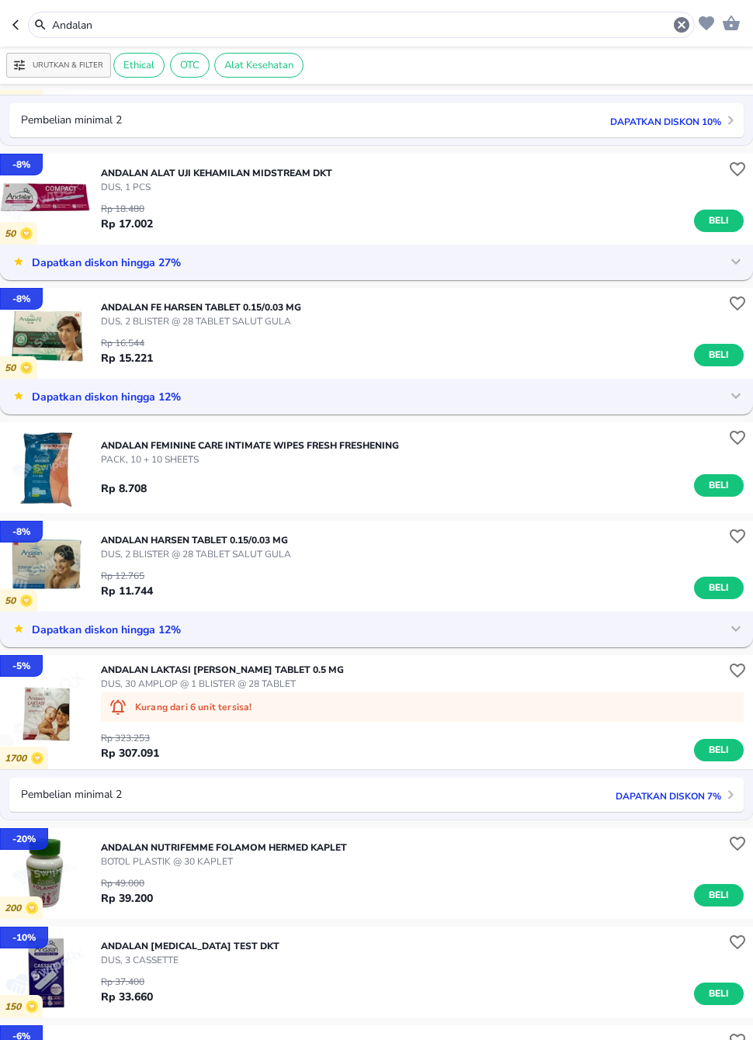
click at [221, 626] on div "Dapatkan diskon hingga 12%" at bounding box center [363, 629] width 710 height 19
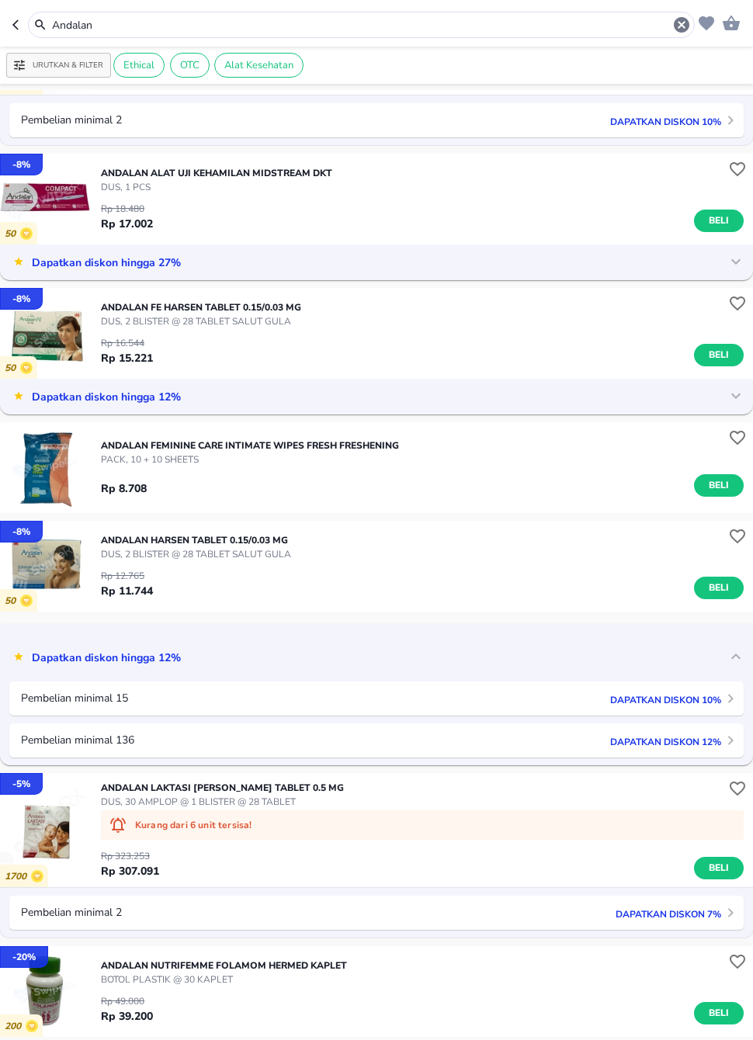
click at [713, 579] on button "Beli" at bounding box center [719, 588] width 50 height 23
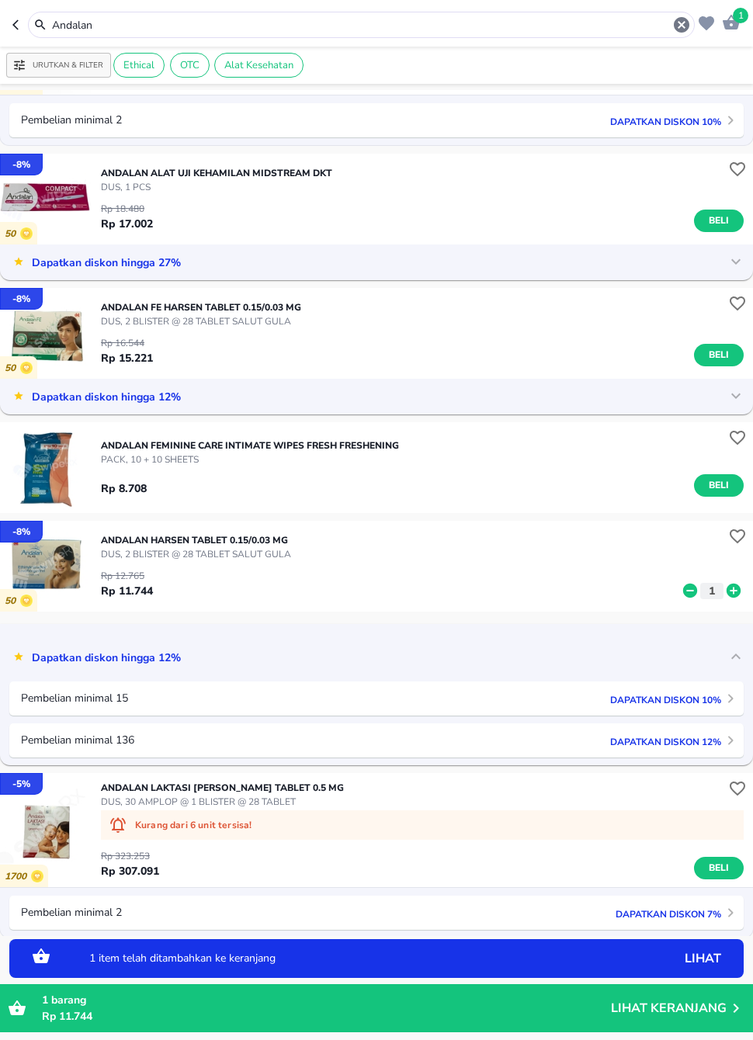
click at [732, 588] on icon at bounding box center [734, 591] width 14 height 14
click at [731, 588] on icon at bounding box center [734, 591] width 14 height 14
